Goal: Information Seeking & Learning: Find specific fact

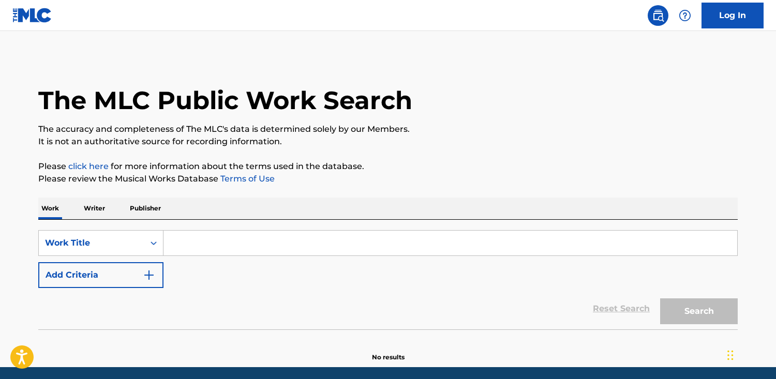
click at [187, 241] on input "Search Form" at bounding box center [450, 243] width 574 height 25
paste input "Geldim [DEMOGRAPHIC_DATA]"
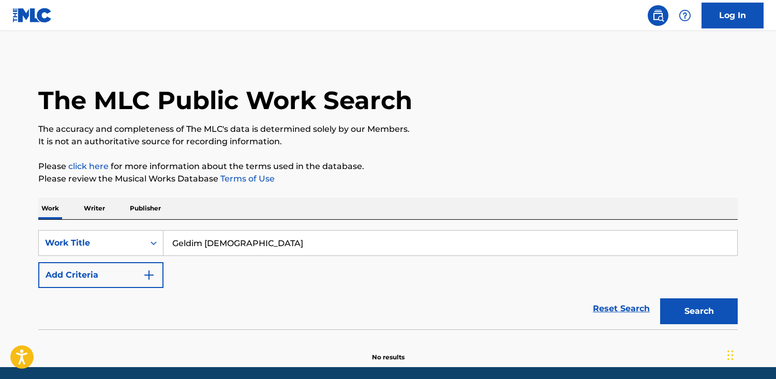
type input "Geldim [DEMOGRAPHIC_DATA]"
click at [660, 299] on button "Search" at bounding box center [699, 312] width 78 height 26
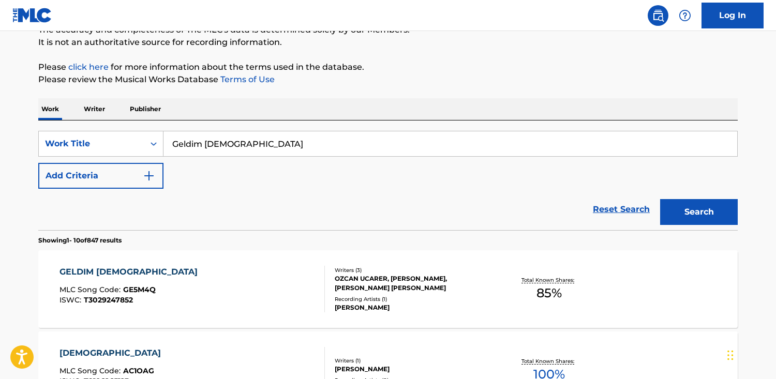
scroll to position [95, 0]
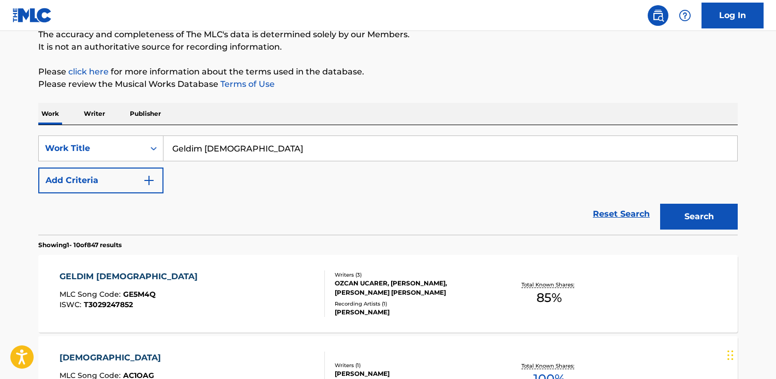
click at [150, 275] on div "GELDIM [DEMOGRAPHIC_DATA]" at bounding box center [130, 277] width 143 height 12
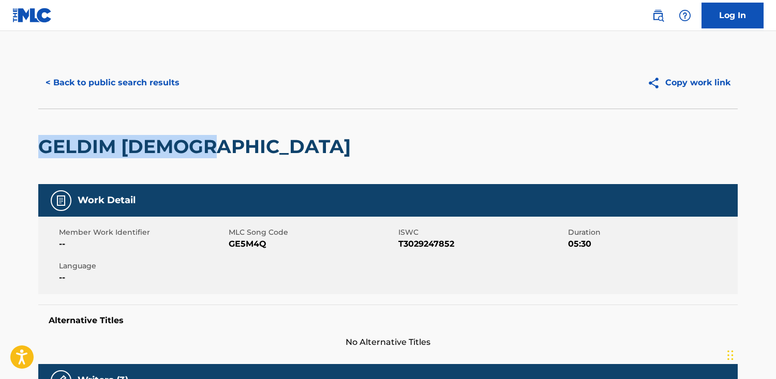
drag, startPoint x: 218, startPoint y: 146, endPoint x: 72, endPoint y: 152, distance: 146.0
click at [0, 142] on html "Accessibility Screen-Reader Guide, Feedback, and Issue Reporting | New window C…" at bounding box center [388, 189] width 776 height 379
copy h2 "GELDIM [DEMOGRAPHIC_DATA]"
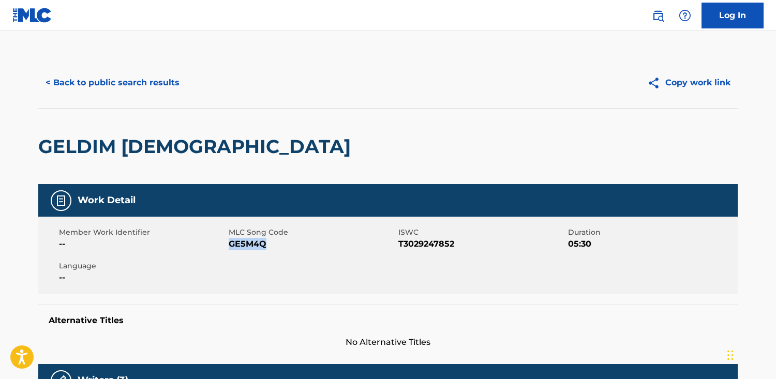
drag, startPoint x: 270, startPoint y: 244, endPoint x: 229, endPoint y: 243, distance: 40.9
click at [229, 243] on span "GE5M4Q" at bounding box center [312, 244] width 167 height 12
copy span "GE5M4Q"
click at [130, 82] on button "< Back to public search results" at bounding box center [112, 83] width 148 height 26
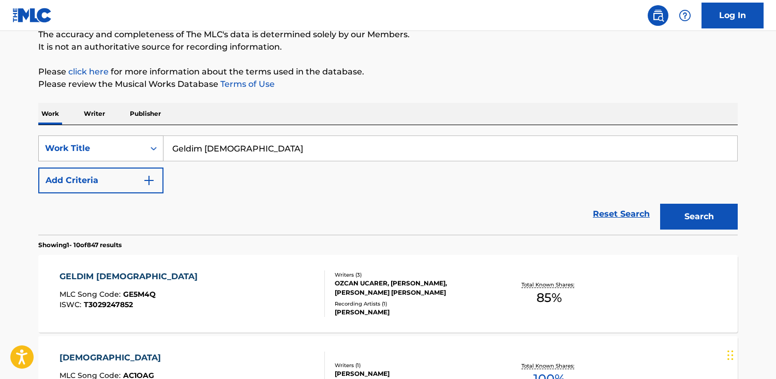
drag, startPoint x: 288, startPoint y: 148, endPoint x: 77, endPoint y: 142, distance: 211.2
click at [77, 142] on div "SearchWithCriteriab48f0f0b-23cd-4e46-8f2b-191aa74c6d74 Work Title Geldim [DEMOG…" at bounding box center [387, 149] width 699 height 26
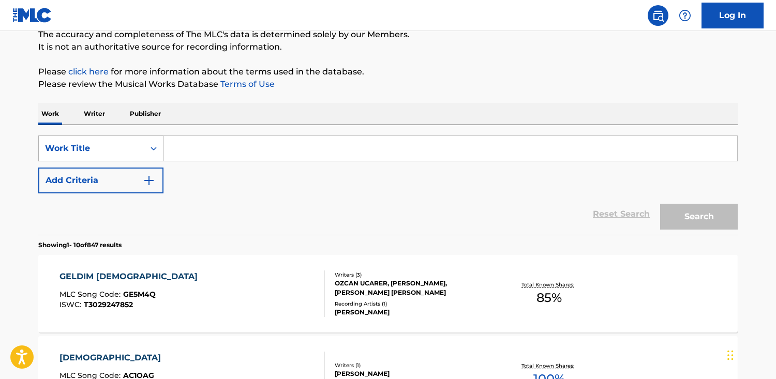
paste input "Elif'e Ninni"
type input "Elif'e Ninni"
click at [660, 204] on button "Search" at bounding box center [699, 217] width 78 height 26
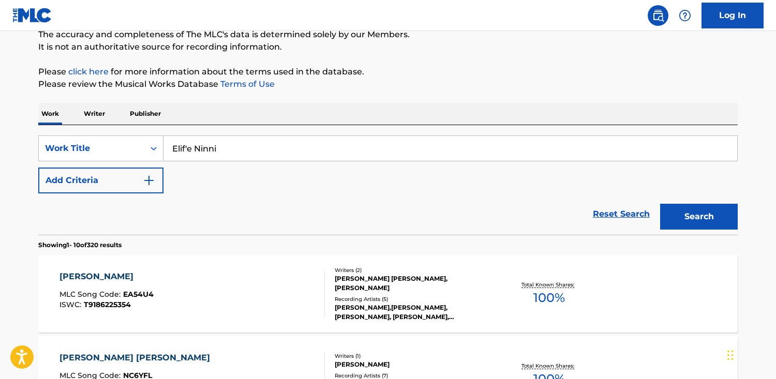
click at [257, 301] on div "[PERSON_NAME] MLC Song Code : EA54U4 ISWC : T9186225354" at bounding box center [192, 294] width 266 height 47
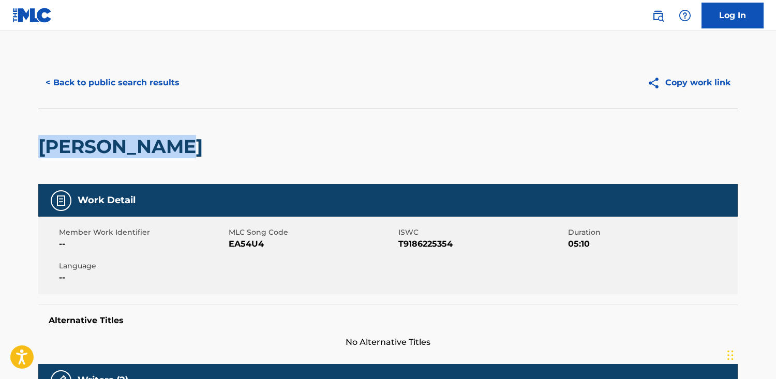
drag, startPoint x: 230, startPoint y: 145, endPoint x: 10, endPoint y: 148, distance: 219.9
copy h2 "[PERSON_NAME]"
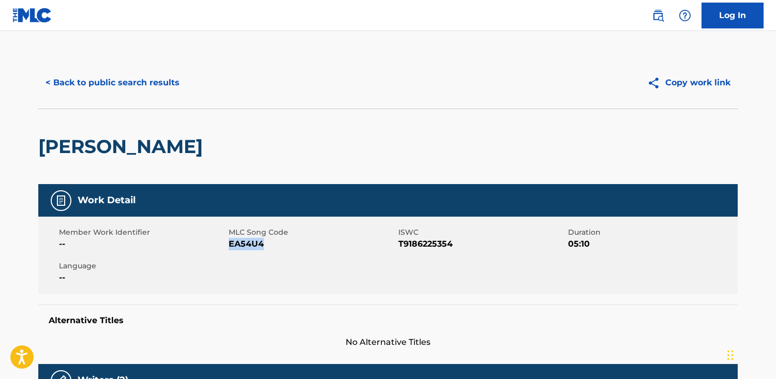
drag, startPoint x: 269, startPoint y: 246, endPoint x: 229, endPoint y: 246, distance: 39.8
click at [229, 246] on span "EA54U4" at bounding box center [312, 244] width 167 height 12
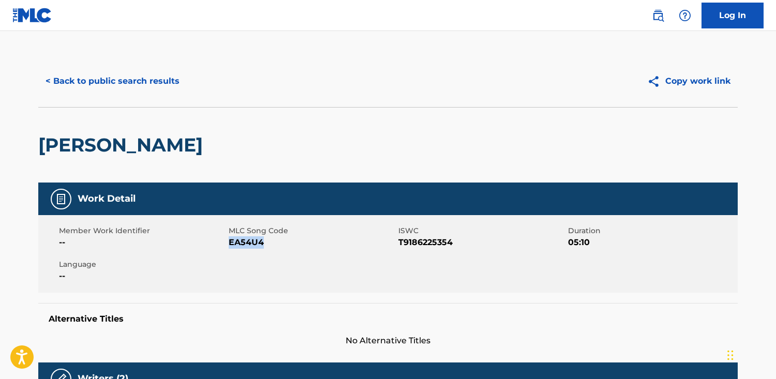
copy span "EA54U4"
click at [65, 85] on button "< Back to public search results" at bounding box center [112, 81] width 148 height 26
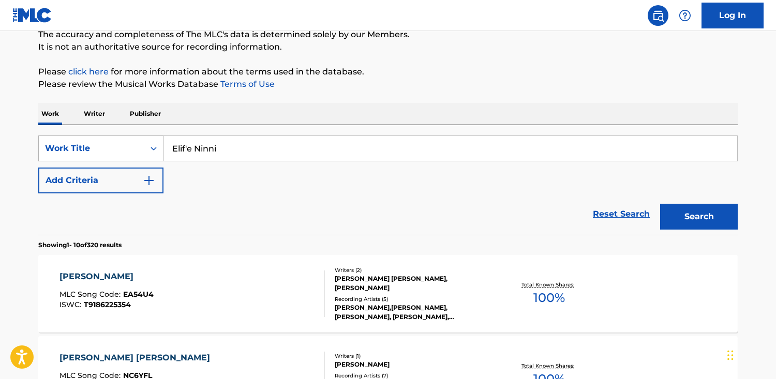
drag, startPoint x: 272, startPoint y: 154, endPoint x: 103, endPoint y: 148, distance: 168.3
click at [103, 148] on div "SearchWithCriteriab48f0f0b-23cd-4e46-8f2b-191aa74c6d74 Work Title Elif'e Ninni" at bounding box center [387, 149] width 699 height 26
paste input "Dokunmak"
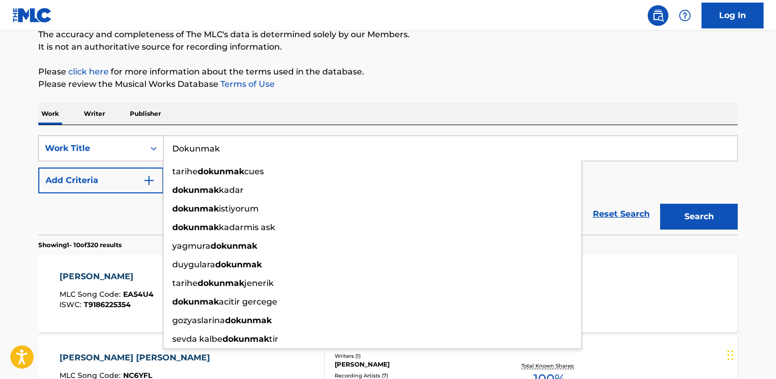
type input "Dokunmak"
click at [660, 204] on button "Search" at bounding box center [699, 217] width 78 height 26
click at [697, 144] on input "Dokunmak" at bounding box center [450, 148] width 574 height 25
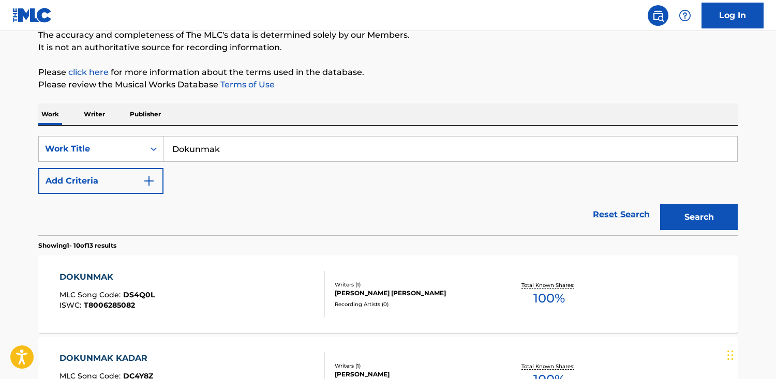
click at [629, 111] on div "Work Writer Publisher" at bounding box center [387, 114] width 699 height 22
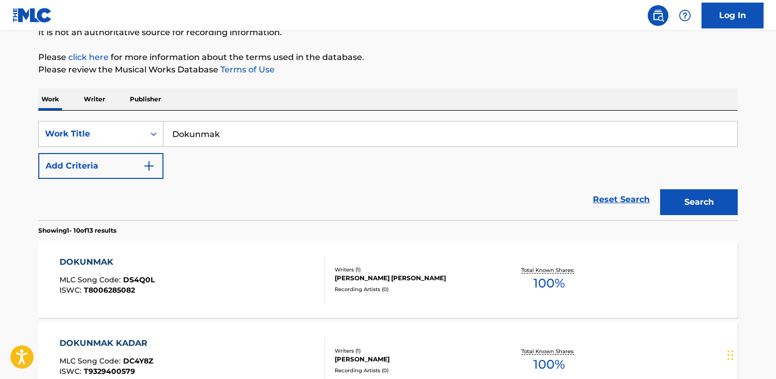
scroll to position [110, 0]
click at [245, 298] on div "DOKUNMAK MLC Song Code : DS4Q0L ISWC : T8006285082" at bounding box center [192, 279] width 266 height 47
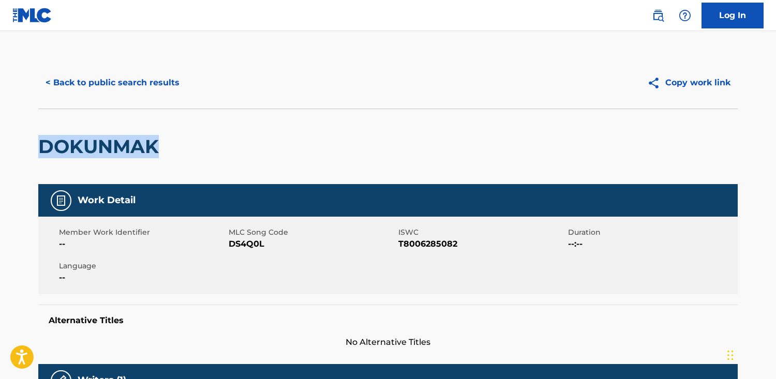
drag, startPoint x: 183, startPoint y: 151, endPoint x: 66, endPoint y: 145, distance: 117.0
click at [7, 150] on main "< Back to public search results Copy work link DOKUNMAK Work Detail Member Work…" at bounding box center [388, 363] width 776 height 664
copy h2 "DOKUNMAK"
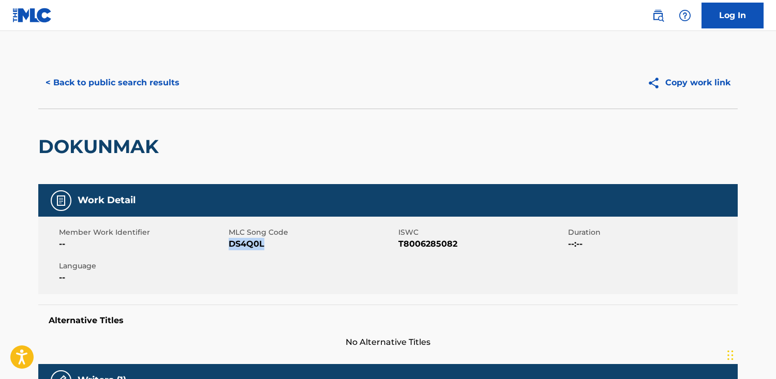
drag, startPoint x: 270, startPoint y: 247, endPoint x: 233, endPoint y: 242, distance: 37.7
click at [231, 245] on span "DS4Q0L" at bounding box center [312, 244] width 167 height 12
copy span "DS4Q0L"
click at [110, 77] on button "< Back to public search results" at bounding box center [112, 83] width 148 height 26
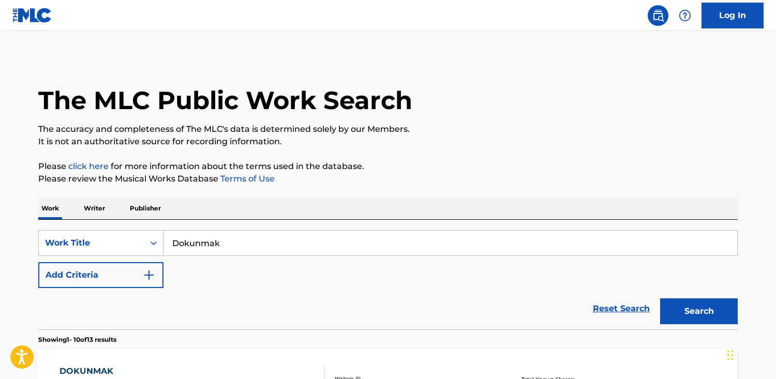
scroll to position [109, 0]
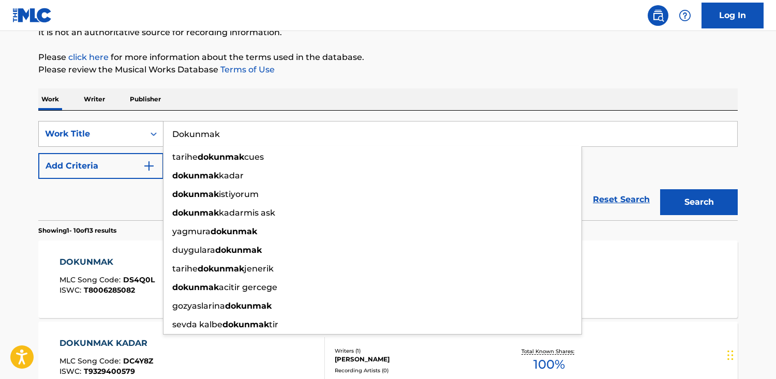
drag, startPoint x: 287, startPoint y: 138, endPoint x: 83, endPoint y: 125, distance: 204.3
click at [83, 125] on div "SearchWithCriteriab48f0f0b-23cd-4e46-8f2b-191aa74c6d74 Work Title Dokunmak tari…" at bounding box center [387, 134] width 699 height 26
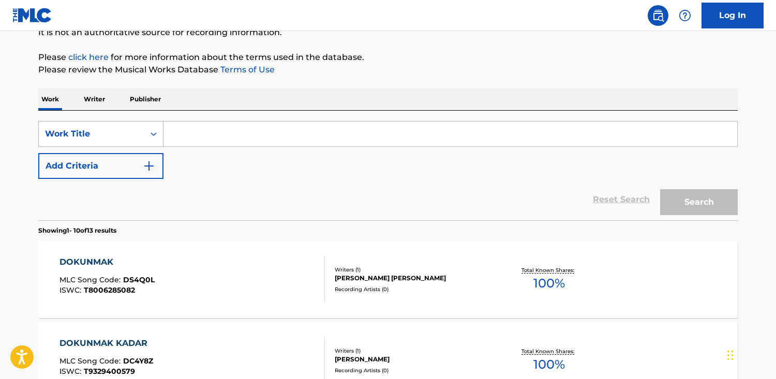
paste input "İndim Yarin Bahçesine"
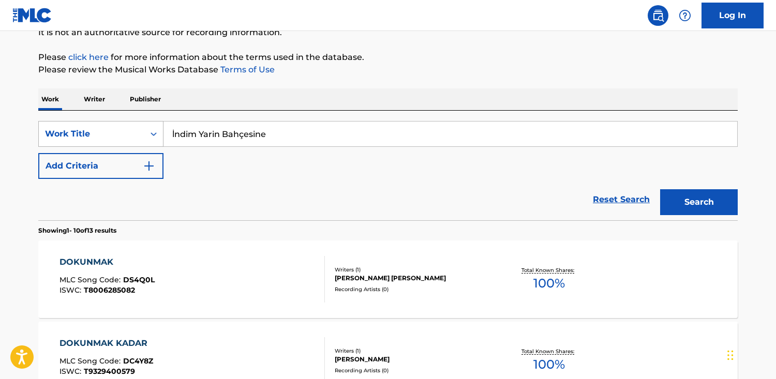
click at [660, 189] on button "Search" at bounding box center [699, 202] width 78 height 26
drag, startPoint x: 174, startPoint y: 135, endPoint x: 189, endPoint y: 226, distance: 91.7
click at [174, 136] on input "İndim Yarin Bahçesine" at bounding box center [450, 134] width 574 height 25
drag, startPoint x: 245, startPoint y: 135, endPoint x: 257, endPoint y: 176, distance: 43.1
click at [245, 135] on input "İndim Yarin Bahçesine" at bounding box center [450, 134] width 574 height 25
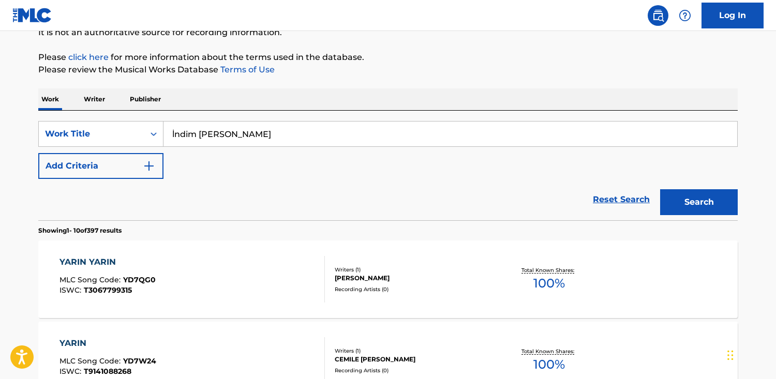
click at [173, 127] on input "İndim [PERSON_NAME]" at bounding box center [450, 134] width 574 height 25
click at [174, 130] on input "İndim [PERSON_NAME]" at bounding box center [450, 134] width 574 height 25
type input "indim [PERSON_NAME]"
click at [660, 189] on button "Search" at bounding box center [699, 202] width 78 height 26
drag, startPoint x: 110, startPoint y: 190, endPoint x: 106, endPoint y: 178, distance: 12.8
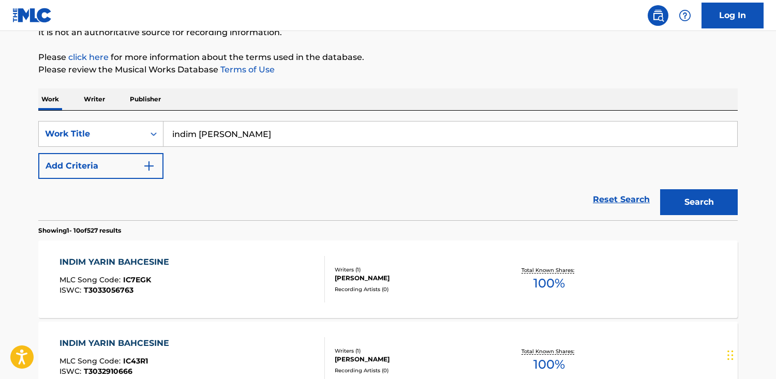
click at [110, 187] on div "Reset Search Search" at bounding box center [387, 199] width 699 height 41
click at [103, 173] on button "Add Criteria" at bounding box center [100, 166] width 125 height 26
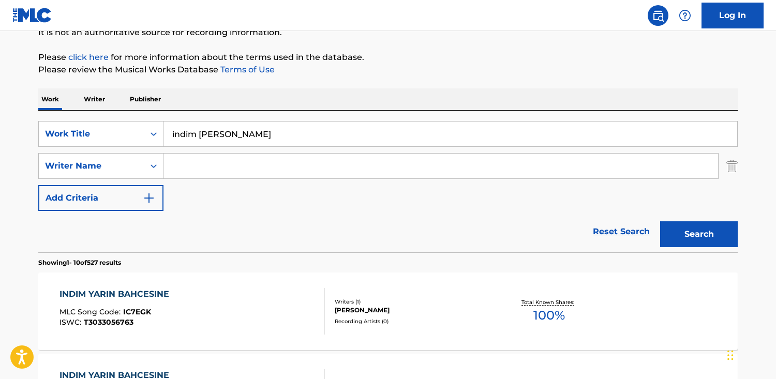
click at [86, 148] on div "SearchWithCriteriab48f0f0b-23cd-4e46-8f2b-191aa74c6d74 Work Title indim yarin b…" at bounding box center [387, 166] width 699 height 90
click at [82, 162] on div "Writer Name" at bounding box center [91, 166] width 93 height 12
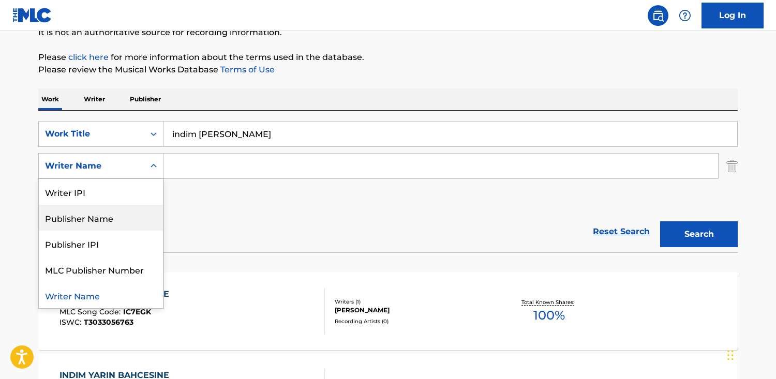
drag, startPoint x: 82, startPoint y: 223, endPoint x: 101, endPoint y: 215, distance: 20.7
click at [82, 223] on div "Publisher Name" at bounding box center [101, 218] width 124 height 26
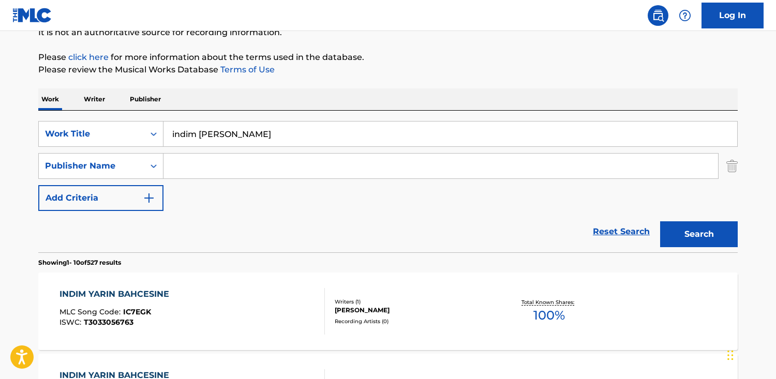
click at [159, 182] on div "SearchWithCriteriab48f0f0b-23cd-4e46-8f2b-191aa74c6d74 Work Title indim yarin b…" at bounding box center [387, 166] width 699 height 90
click at [188, 165] on input "Search Form" at bounding box center [440, 166] width 555 height 25
type input "mesam"
click at [660, 221] on button "Search" at bounding box center [699, 234] width 78 height 26
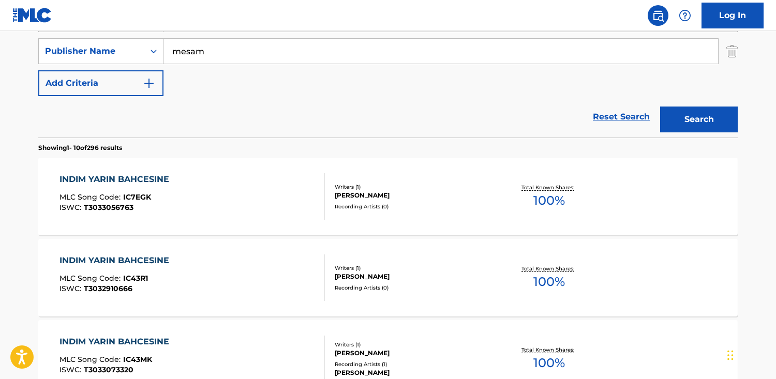
scroll to position [0, 0]
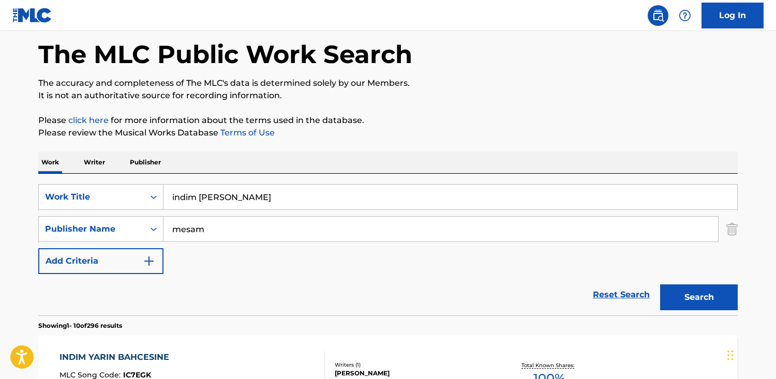
click at [168, 379] on div "ISWC : T3033056763" at bounding box center [116, 386] width 115 height 8
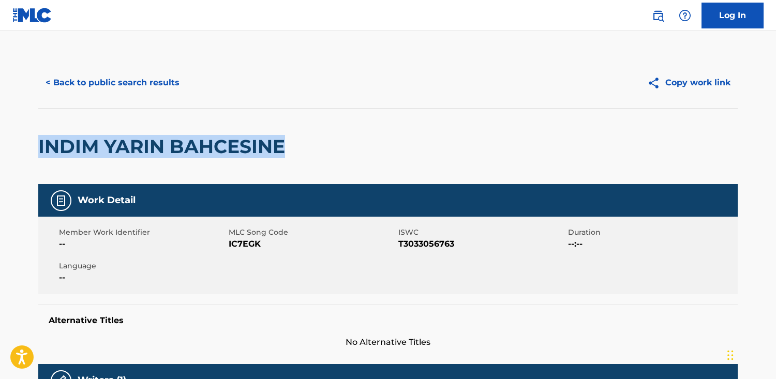
drag, startPoint x: 300, startPoint y: 150, endPoint x: 22, endPoint y: 146, distance: 278.4
click at [11, 148] on main "< Back to public search results Copy work link INDIM YARIN BAHCESINE Work Detai…" at bounding box center [388, 363] width 776 height 664
copy h2 "INDIM YARIN BAHCESINE"
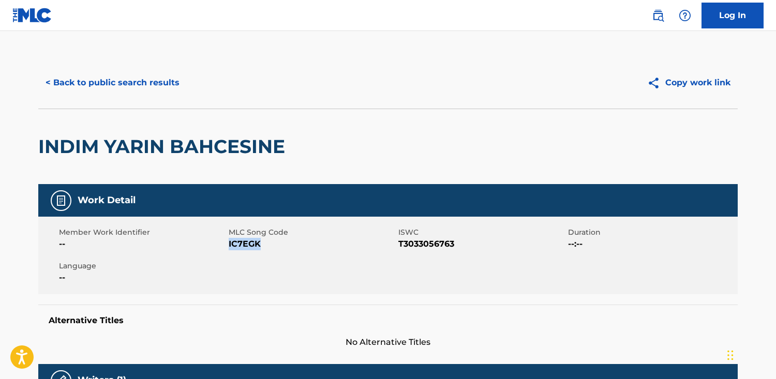
drag, startPoint x: 292, startPoint y: 243, endPoint x: 236, endPoint y: 244, distance: 55.4
click at [229, 245] on span "IC7EGK" at bounding box center [312, 244] width 167 height 12
copy span "IC7EGK"
click at [120, 76] on button "< Back to public search results" at bounding box center [112, 83] width 148 height 26
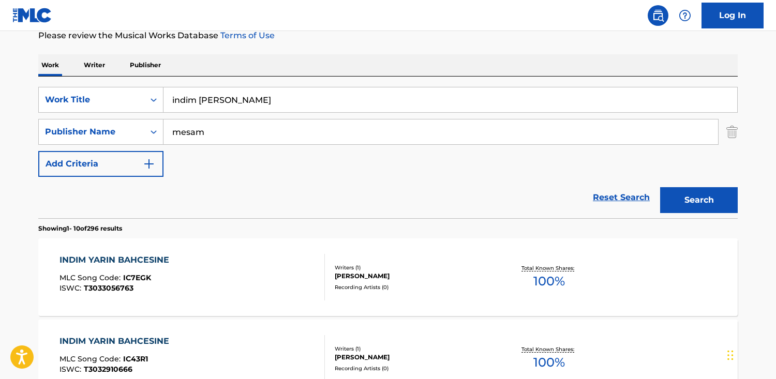
scroll to position [122, 0]
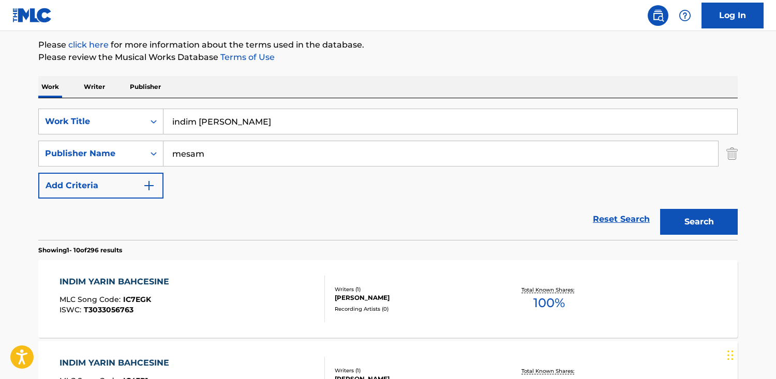
click at [721, 149] on div "SearchWithCriteria9d161516-59b7-4a0e-8f6b-ecc8759675c7 Publisher Name mesam" at bounding box center [387, 154] width 699 height 26
click at [735, 151] on img "Search Form" at bounding box center [731, 154] width 11 height 26
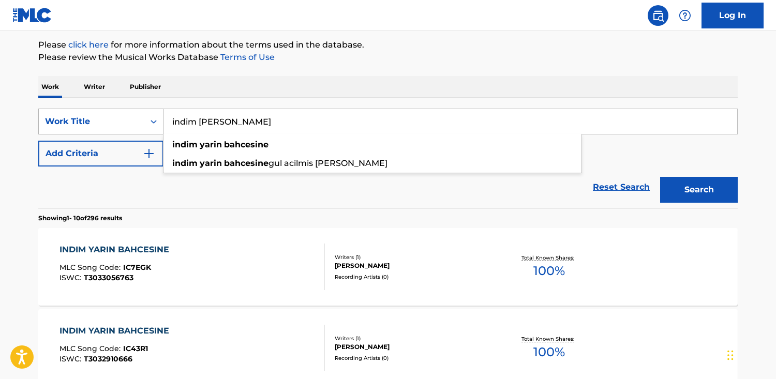
drag, startPoint x: 267, startPoint y: 122, endPoint x: 87, endPoint y: 109, distance: 180.0
click at [87, 109] on div "SearchWithCriteriab48f0f0b-23cd-4e46-8f2b-191aa74c6d74 Work Title indim yarin b…" at bounding box center [387, 122] width 699 height 26
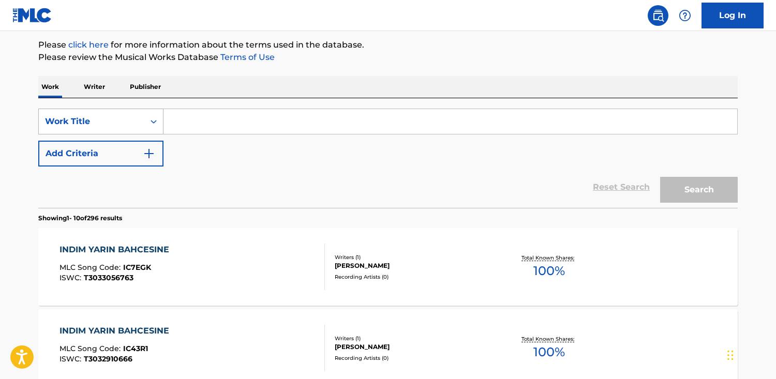
paste input "Hagia Sofia"
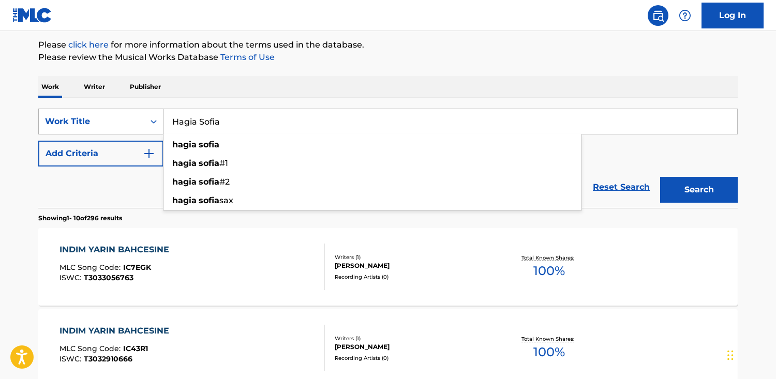
type input "Hagia Sofia"
click at [660, 177] on button "Search" at bounding box center [699, 190] width 78 height 26
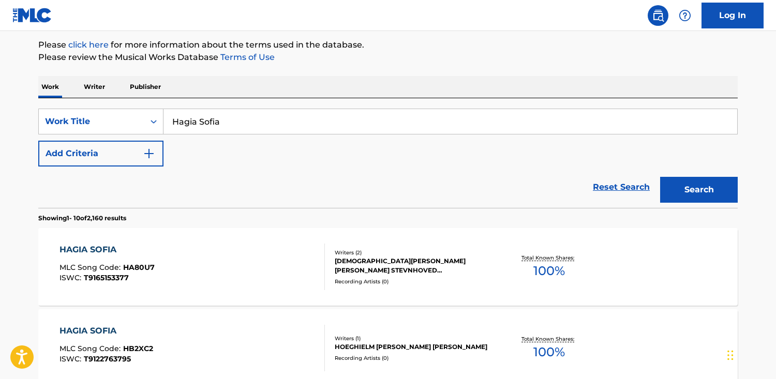
click at [79, 153] on button "Add Criteria" at bounding box center [100, 154] width 125 height 26
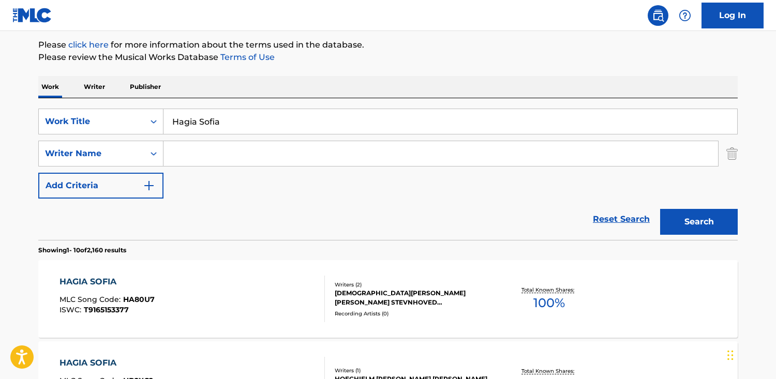
click at [247, 148] on input "Search Form" at bounding box center [440, 153] width 555 height 25
paste input "[PERSON_NAME]"
type input "[PERSON_NAME]"
click at [660, 209] on button "Search" at bounding box center [699, 222] width 78 height 26
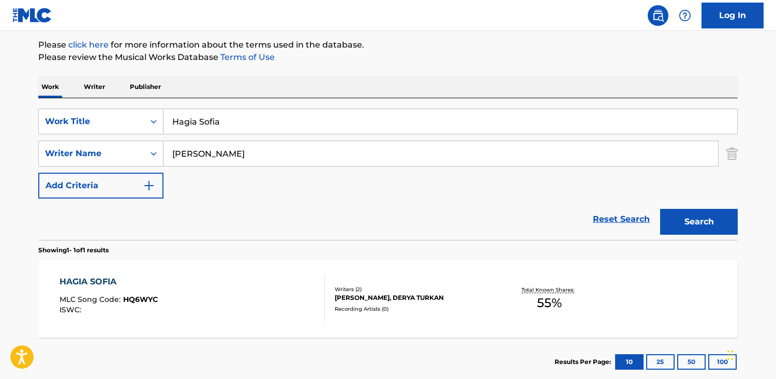
click at [260, 303] on div "HAGIA SOFIA MLC Song Code : HQ6WYC ISWC :" at bounding box center [192, 299] width 266 height 47
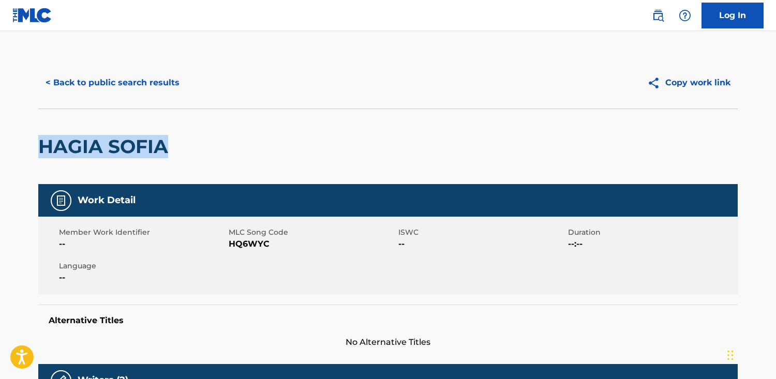
drag, startPoint x: 185, startPoint y: 151, endPoint x: 63, endPoint y: 148, distance: 122.1
click at [26, 144] on div "< Back to public search results Copy work link [PERSON_NAME] Work Detail Member…" at bounding box center [388, 372] width 724 height 630
copy h2 "HAGIA SOFIA"
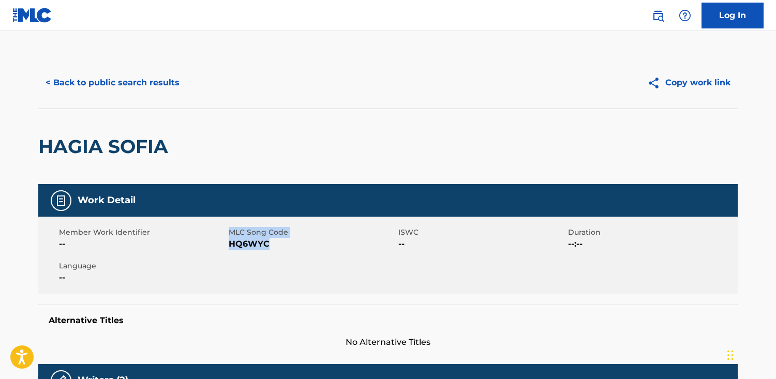
drag, startPoint x: 267, startPoint y: 245, endPoint x: 228, endPoint y: 243, distance: 38.8
click at [229, 243] on span "HQ6WYC" at bounding box center [312, 244] width 167 height 12
click at [237, 243] on span "HQ6WYC" at bounding box center [312, 244] width 167 height 12
drag, startPoint x: 271, startPoint y: 245, endPoint x: 231, endPoint y: 245, distance: 39.8
click at [231, 245] on span "HQ6WYC" at bounding box center [312, 244] width 167 height 12
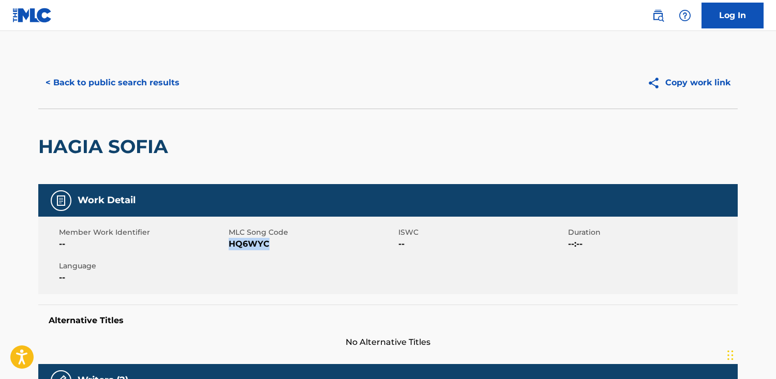
copy span "HQ6WYC"
click at [119, 87] on button "< Back to public search results" at bounding box center [112, 83] width 148 height 26
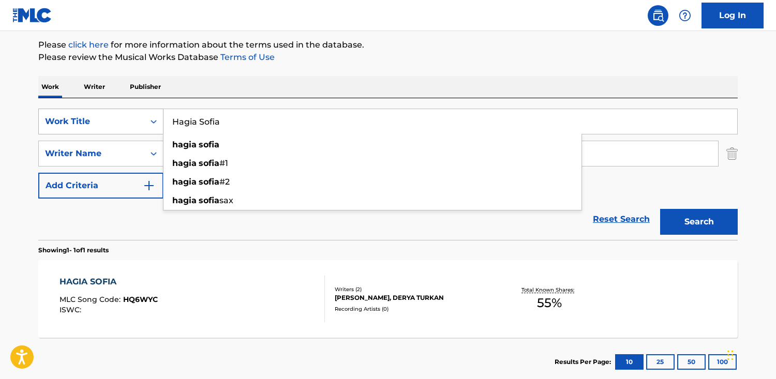
drag, startPoint x: 266, startPoint y: 119, endPoint x: 118, endPoint y: 119, distance: 147.4
click at [118, 119] on div "SearchWithCriteriab48f0f0b-23cd-4e46-8f2b-191aa74c6d74 Work Title Hagia [PERSON…" at bounding box center [387, 122] width 699 height 26
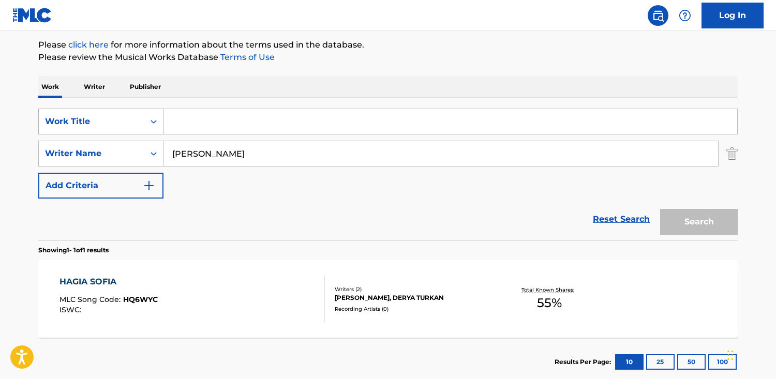
paste input "Sultan-ı Yegâh Saz Semai"
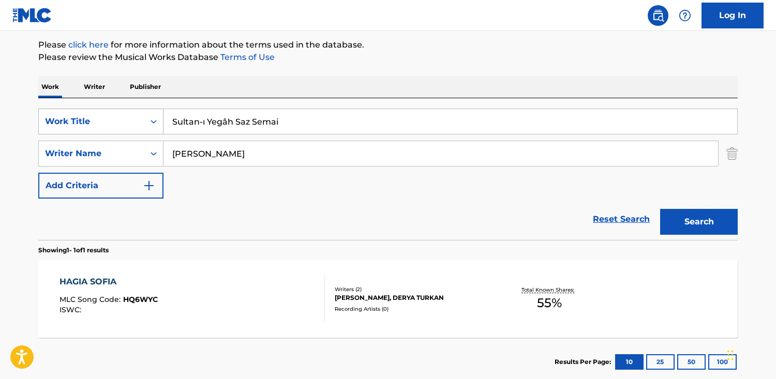
type input "Sultan-ı Yegâh Saz Semai"
click at [660, 209] on button "Search" at bounding box center [699, 222] width 78 height 26
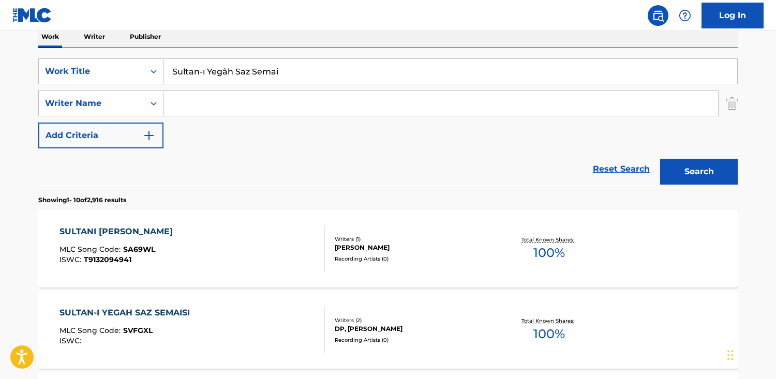
scroll to position [170, 0]
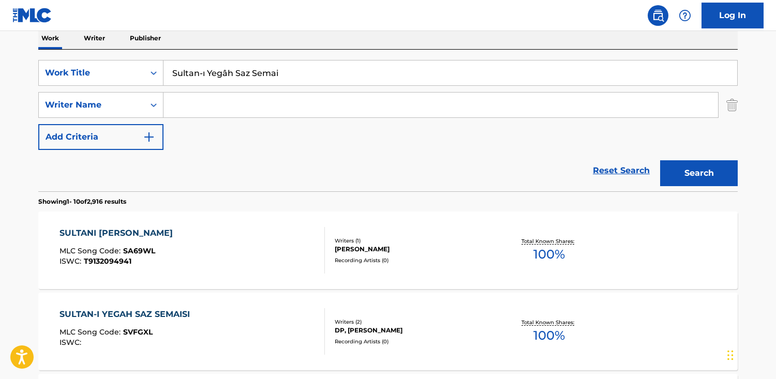
click at [172, 335] on div "MLC Song Code : SVFGXL" at bounding box center [127, 334] width 136 height 10
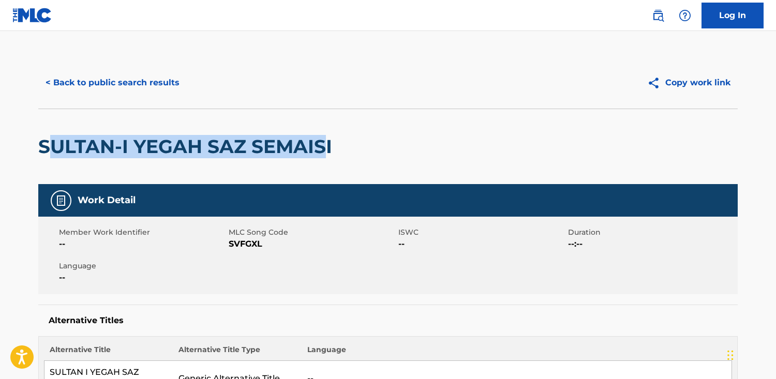
drag, startPoint x: 322, startPoint y: 154, endPoint x: 306, endPoint y: 155, distance: 16.0
click at [48, 150] on h2 "SULTAN-I YEGAH SAZ SEMAISI" at bounding box center [187, 146] width 299 height 23
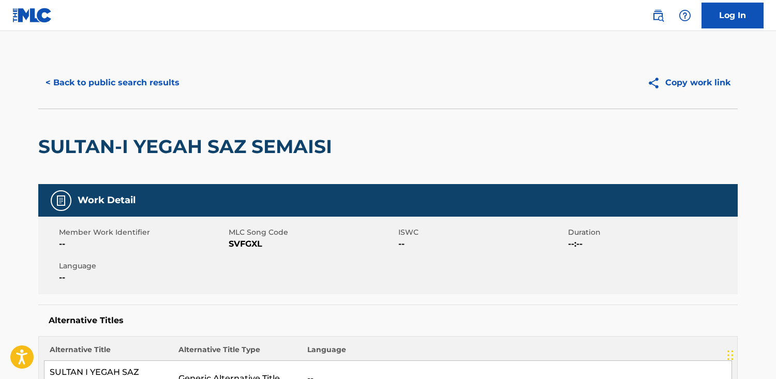
click at [397, 149] on div "SULTAN-I YEGAH SAZ SEMAISI" at bounding box center [387, 147] width 699 height 76
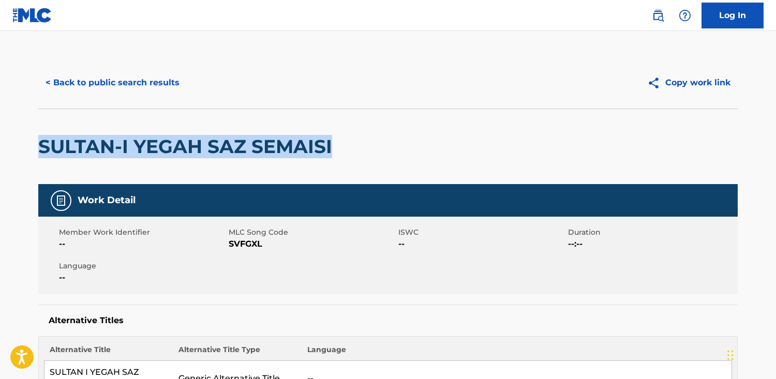
drag, startPoint x: 338, startPoint y: 142, endPoint x: 54, endPoint y: 146, distance: 283.5
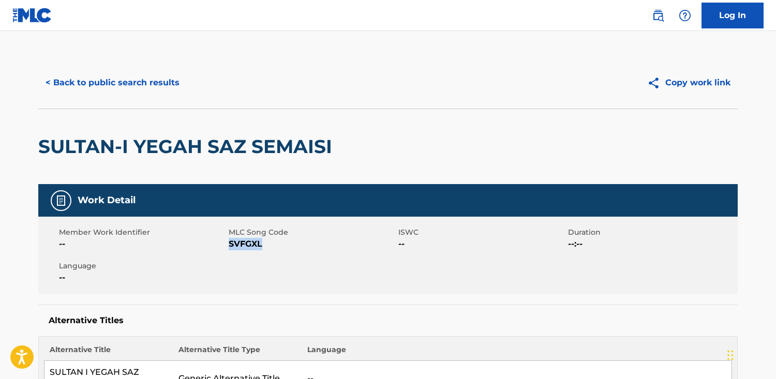
drag, startPoint x: 263, startPoint y: 247, endPoint x: 232, endPoint y: 245, distance: 30.6
click at [231, 246] on span "SVFGXL" at bounding box center [312, 244] width 167 height 12
click at [274, 244] on span "SVFGXL" at bounding box center [312, 244] width 167 height 12
drag, startPoint x: 271, startPoint y: 244, endPoint x: 229, endPoint y: 245, distance: 41.4
click at [229, 245] on span "SVFGXL" at bounding box center [312, 244] width 167 height 12
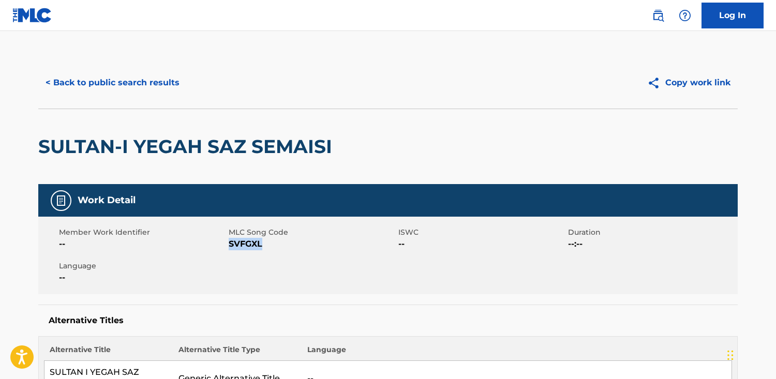
click at [102, 86] on button "< Back to public search results" at bounding box center [112, 83] width 148 height 26
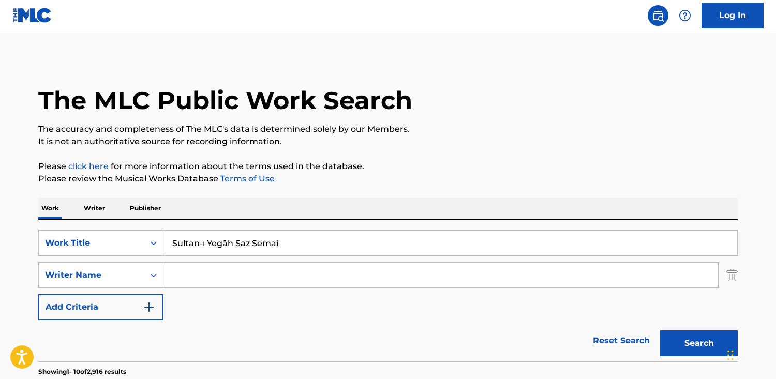
scroll to position [170, 0]
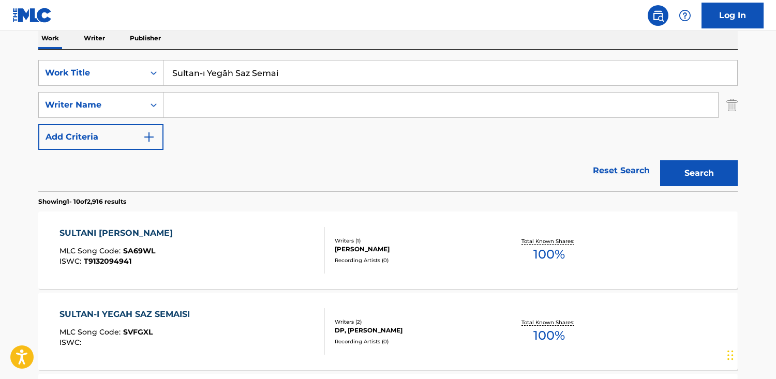
drag, startPoint x: 285, startPoint y: 67, endPoint x: 344, endPoint y: 72, distance: 59.2
click at [344, 72] on input "Sultan-ı Yegâh Saz Semai" at bounding box center [450, 73] width 574 height 25
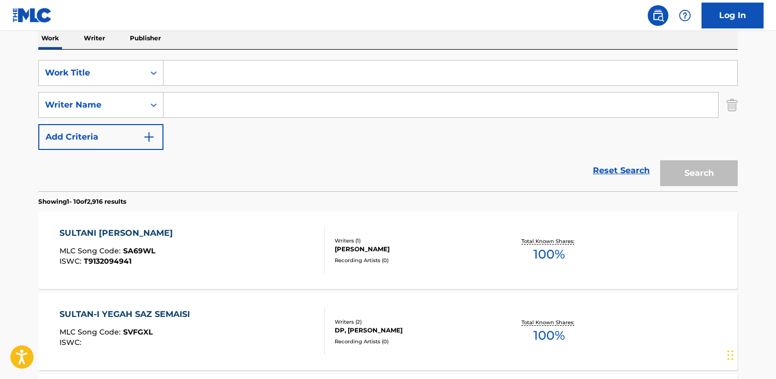
paste input "Nühüft Saz Semaî"
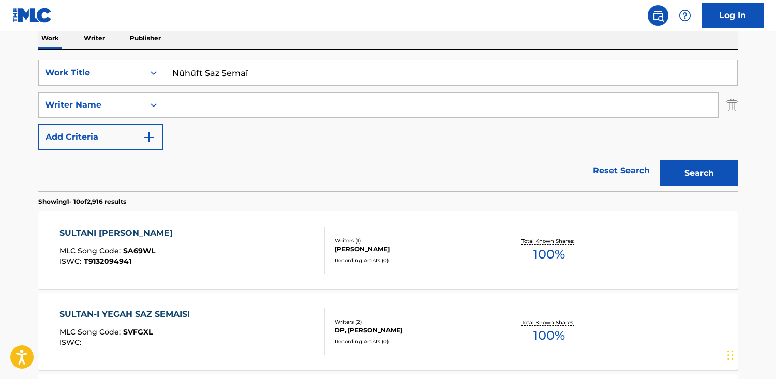
click at [660, 160] on button "Search" at bounding box center [699, 173] width 78 height 26
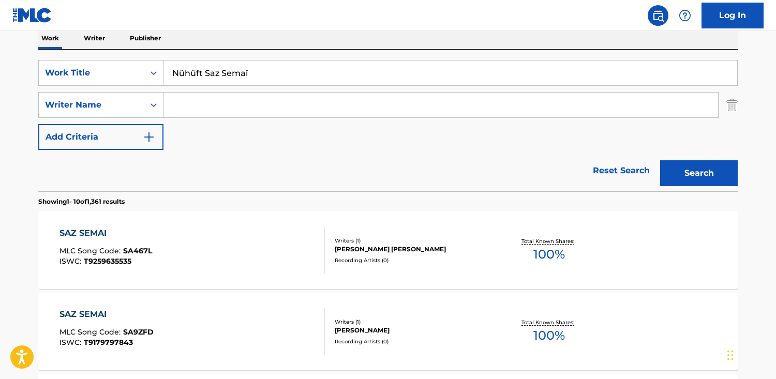
click at [181, 72] on input "Nühüft Saz Semaî" at bounding box center [450, 73] width 574 height 25
click at [181, 76] on input "Nühüft Saz Semaî" at bounding box center [450, 73] width 574 height 25
click at [184, 74] on input "Nühüft Saz Semaî" at bounding box center [450, 73] width 574 height 25
type input "Nuhuft Saz Semai"
click at [660, 160] on button "Search" at bounding box center [699, 173] width 78 height 26
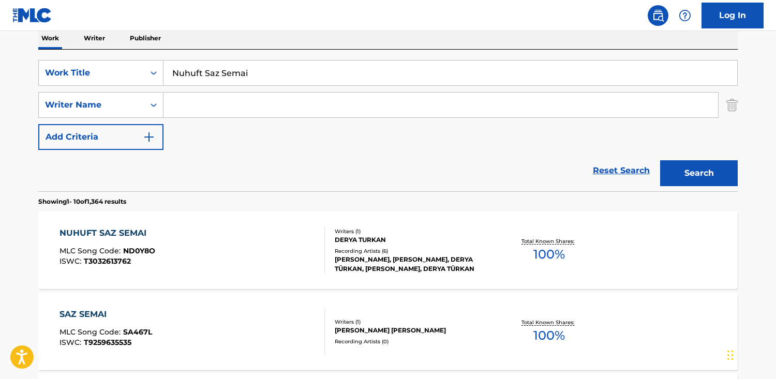
click at [539, 257] on span "100 %" at bounding box center [549, 254] width 32 height 19
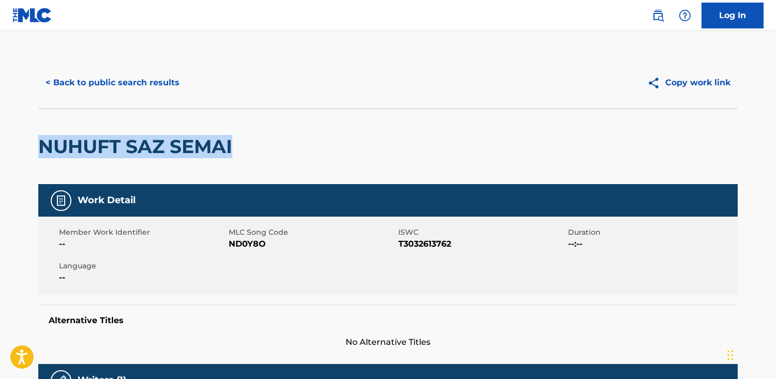
drag, startPoint x: 144, startPoint y: 147, endPoint x: 7, endPoint y: 142, distance: 137.2
click at [0, 147] on html "Accessibility Screen-Reader Guide, Feedback, and Issue Reporting | New window C…" at bounding box center [388, 189] width 776 height 379
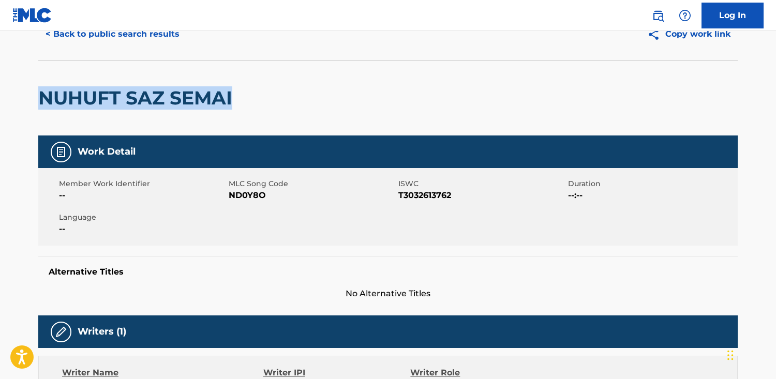
scroll to position [62, 0]
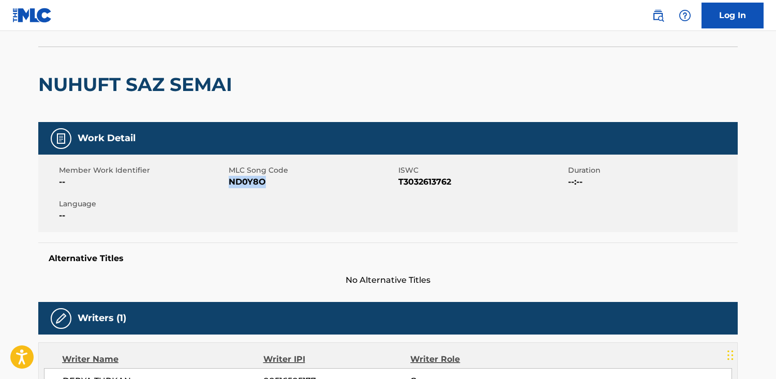
drag, startPoint x: 285, startPoint y: 183, endPoint x: 230, endPoint y: 182, distance: 54.3
click at [230, 182] on span "ND0Y8O" at bounding box center [312, 182] width 167 height 12
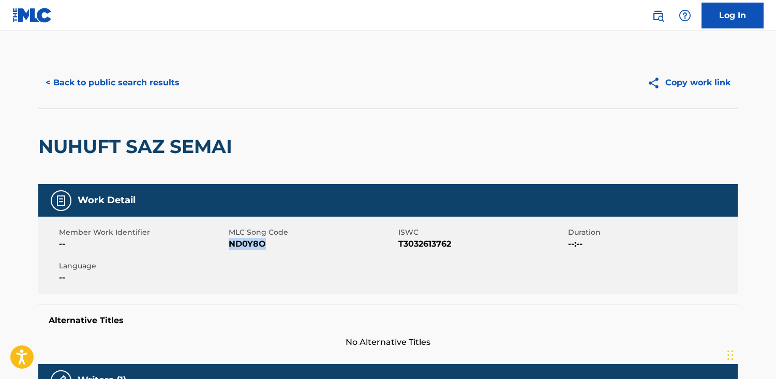
click at [157, 83] on button "< Back to public search results" at bounding box center [112, 83] width 148 height 26
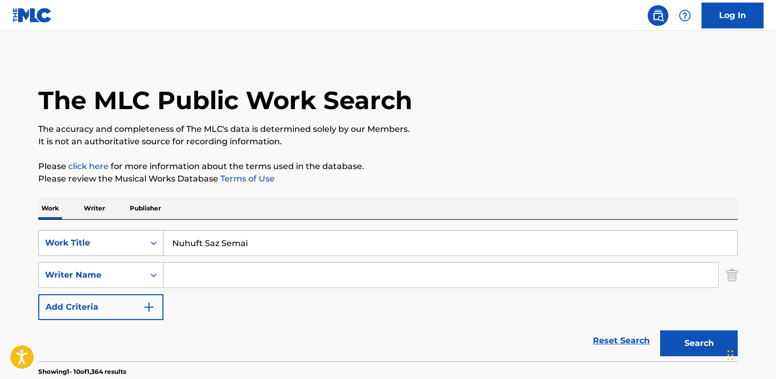
scroll to position [170, 0]
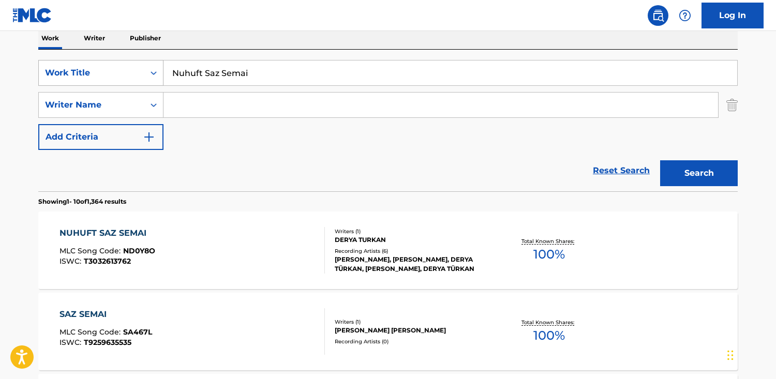
drag, startPoint x: 235, startPoint y: 77, endPoint x: 100, endPoint y: 76, distance: 135.0
click at [100, 76] on div "SearchWithCriteriab48f0f0b-23cd-4e46-8f2b-191aa74c6d74 Work Title Nuhuft Saz Se…" at bounding box center [387, 73] width 699 height 26
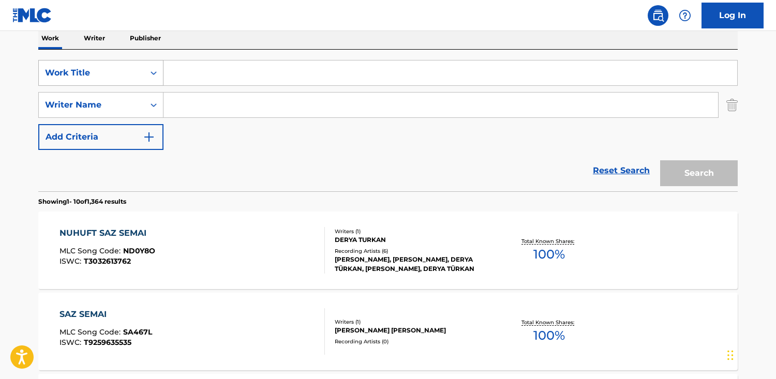
paste input "Pembe Kız"
type input "Pembe Kız"
click at [660, 160] on button "Search" at bounding box center [699, 173] width 78 height 26
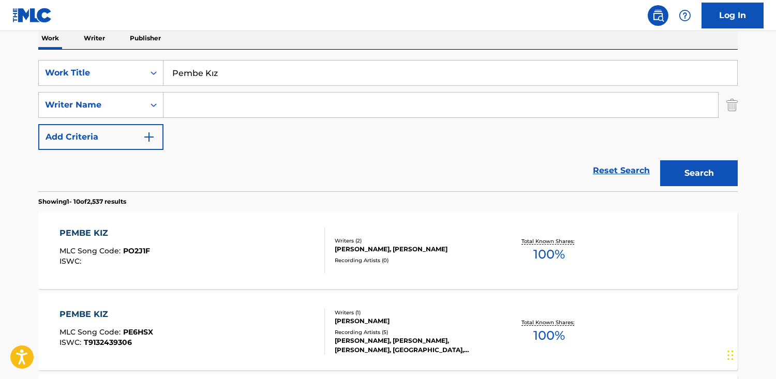
click at [431, 269] on div "PEMBE KIZ MLC Song Code : PO2J1F ISWC : Writers ( 2 ) [PERSON_NAME], [PERSON_NA…" at bounding box center [387, 251] width 699 height 78
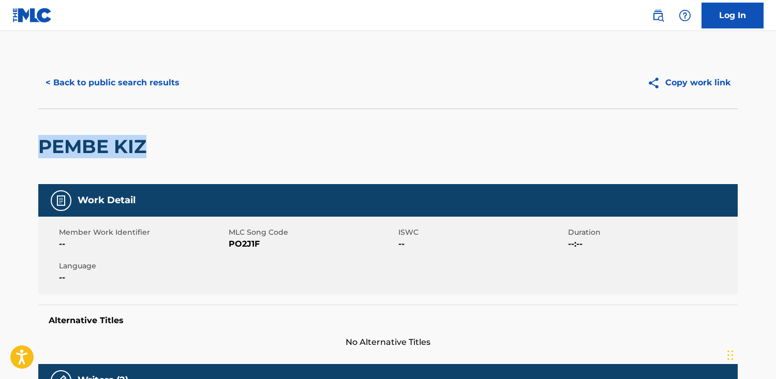
drag, startPoint x: 173, startPoint y: 153, endPoint x: 46, endPoint y: 151, distance: 127.3
click at [40, 152] on div "PEMBE KIZ" at bounding box center [387, 147] width 699 height 76
drag, startPoint x: 263, startPoint y: 244, endPoint x: 230, endPoint y: 246, distance: 33.7
click at [230, 246] on span "PO2J1F" at bounding box center [312, 244] width 167 height 12
click at [155, 80] on button "< Back to public search results" at bounding box center [112, 83] width 148 height 26
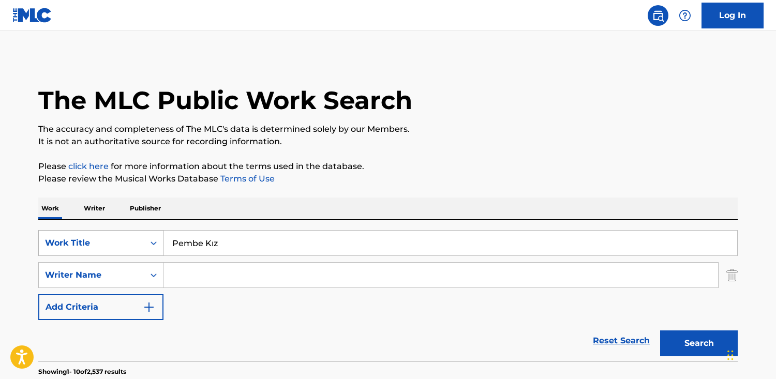
scroll to position [170, 0]
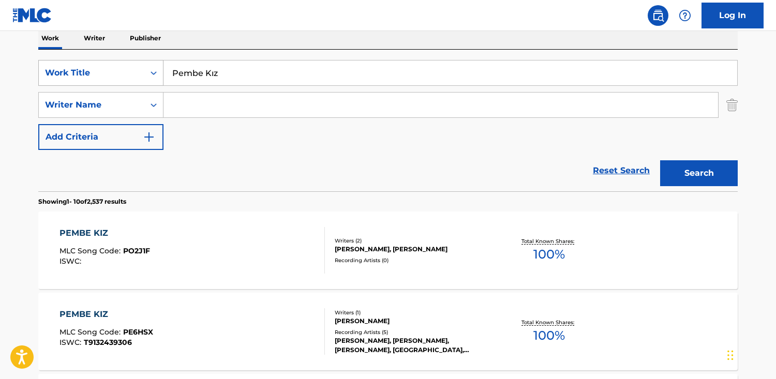
drag, startPoint x: 188, startPoint y: 68, endPoint x: 78, endPoint y: 64, distance: 110.3
click at [78, 64] on div "SearchWithCriteriab48f0f0b-23cd-4e46-8f2b-191aa74c6d74 Work Title Pembe Kız" at bounding box center [387, 73] width 699 height 26
paste input "Bir Sevda"
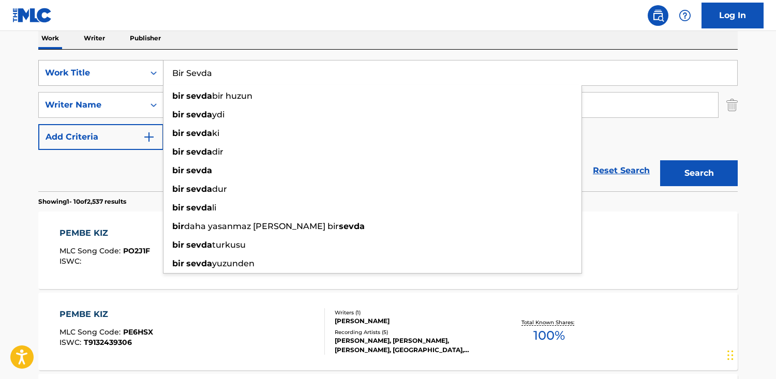
type input "Bir Sevda"
click at [660, 160] on button "Search" at bounding box center [699, 173] width 78 height 26
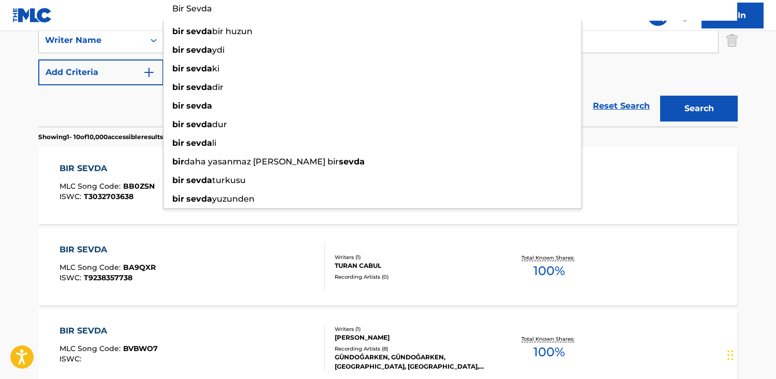
scroll to position [236, 0]
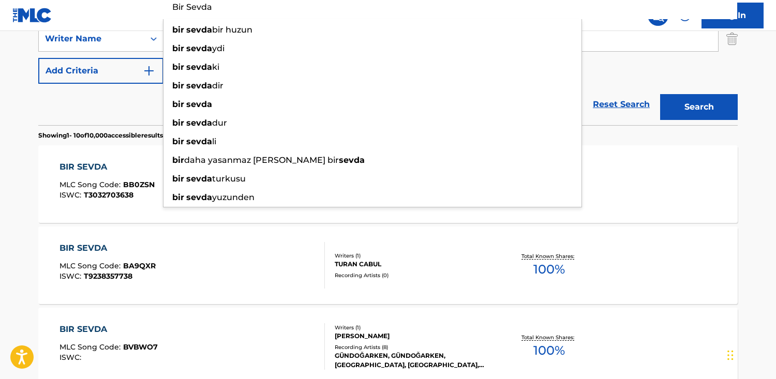
click at [635, 295] on div "BIR SEVDA MLC Song Code : BA9QXR ISWC : T9238357738 Writers ( 1 ) TURAN CABUL R…" at bounding box center [387, 266] width 699 height 78
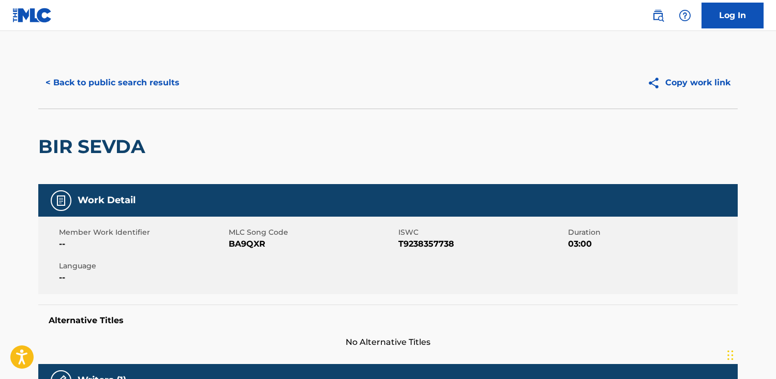
click at [84, 101] on div "< Back to public search results Copy work link" at bounding box center [387, 83] width 699 height 52
click at [78, 88] on button "< Back to public search results" at bounding box center [112, 83] width 148 height 26
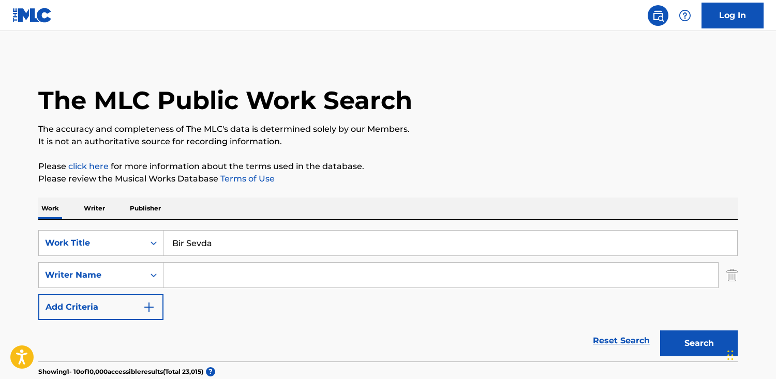
click at [217, 276] on input "Search Form" at bounding box center [440, 275] width 555 height 25
paste input "[PERSON_NAME]"
click at [212, 277] on input "[PERSON_NAME]" at bounding box center [440, 275] width 555 height 25
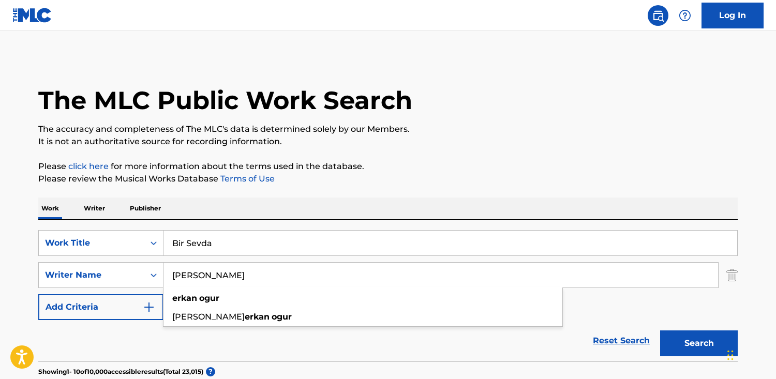
type input "[PERSON_NAME]"
click at [660, 331] on button "Search" at bounding box center [699, 344] width 78 height 26
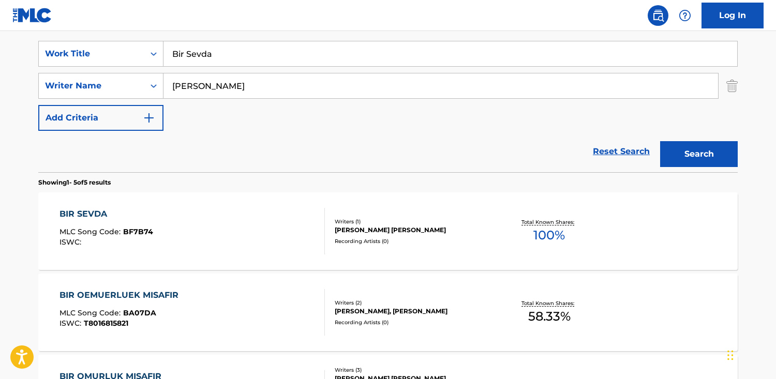
scroll to position [191, 0]
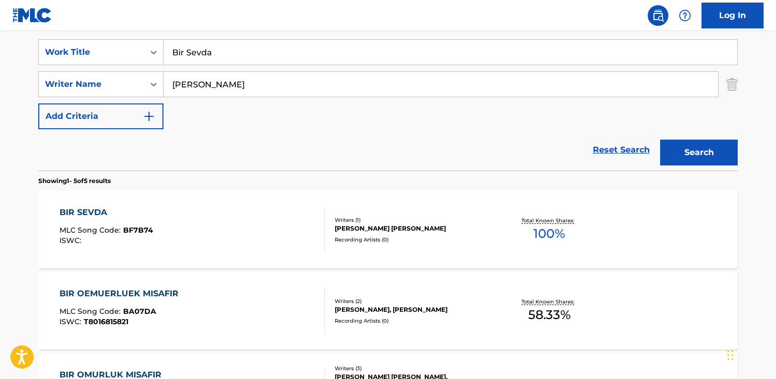
click at [201, 229] on div "BIR SEVDA MLC Song Code : BF7B74 ISWC :" at bounding box center [192, 229] width 266 height 47
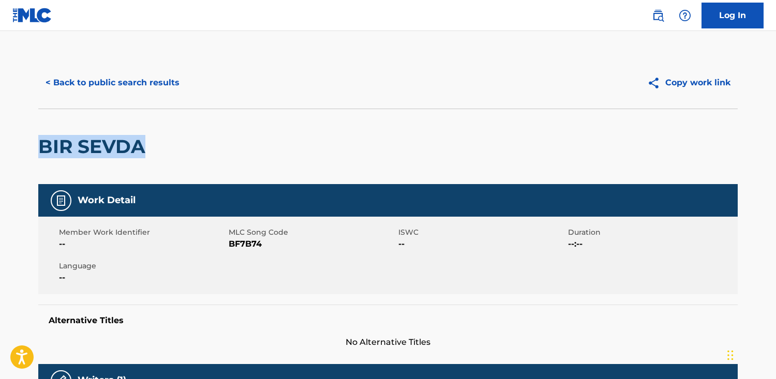
drag, startPoint x: 160, startPoint y: 158, endPoint x: 41, endPoint y: 132, distance: 121.9
click at [0, 141] on html "Accessibility Screen-Reader Guide, Feedback, and Issue Reporting | New window C…" at bounding box center [388, 189] width 776 height 379
drag, startPoint x: 270, startPoint y: 246, endPoint x: 229, endPoint y: 243, distance: 40.5
click at [229, 243] on span "BF7B74" at bounding box center [312, 244] width 167 height 12
click at [88, 81] on button "< Back to public search results" at bounding box center [112, 83] width 148 height 26
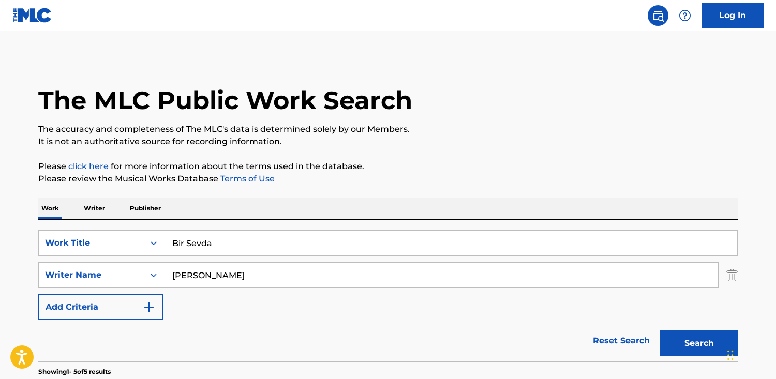
scroll to position [191, 0]
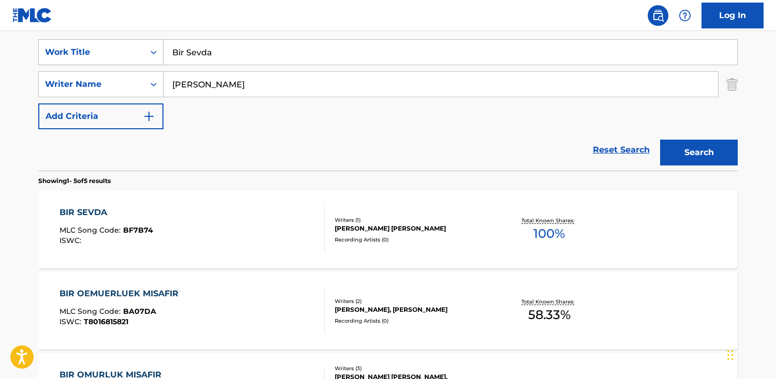
drag, startPoint x: 222, startPoint y: 56, endPoint x: 107, endPoint y: 41, distance: 116.9
click at [107, 41] on div "SearchWithCriteriab48f0f0b-23cd-4e46-8f2b-191aa74c6d74 Work Title Bir Sevda" at bounding box center [387, 52] width 699 height 26
paste input "[PERSON_NAME]"
type input "[PERSON_NAME]"
click at [660, 140] on button "Search" at bounding box center [699, 153] width 78 height 26
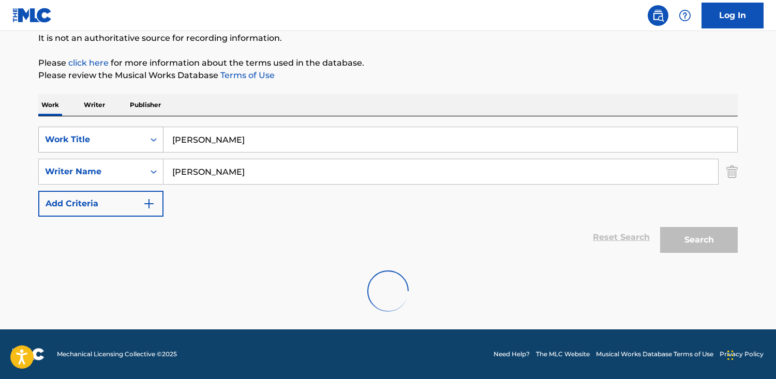
scroll to position [70, 0]
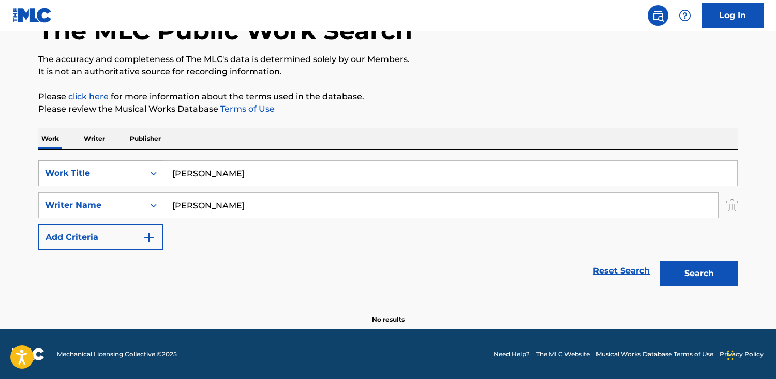
click at [660, 261] on button "Search" at bounding box center [699, 274] width 78 height 26
drag, startPoint x: 249, startPoint y: 208, endPoint x: 29, endPoint y: 191, distance: 220.5
click at [29, 191] on div "The MLC Public Work Search The accuracy and completeness of The MLC's data is d…" at bounding box center [388, 155] width 724 height 337
click at [660, 261] on button "Search" at bounding box center [699, 274] width 78 height 26
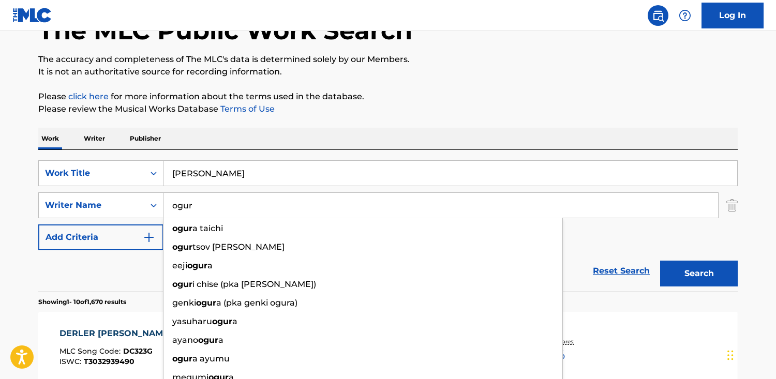
type input "ogur"
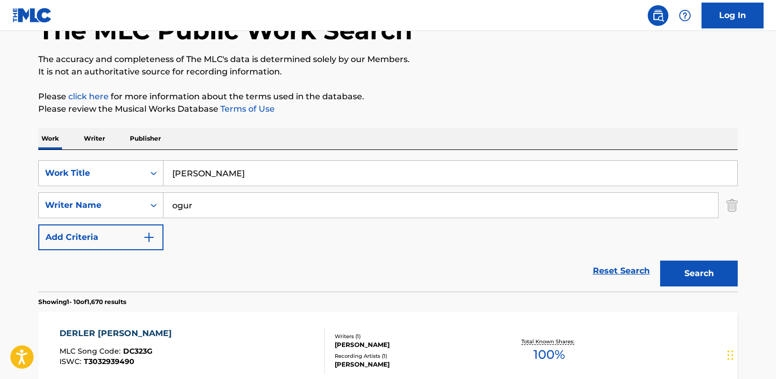
click at [38, 225] on button "Add Criteria" at bounding box center [100, 238] width 125 height 26
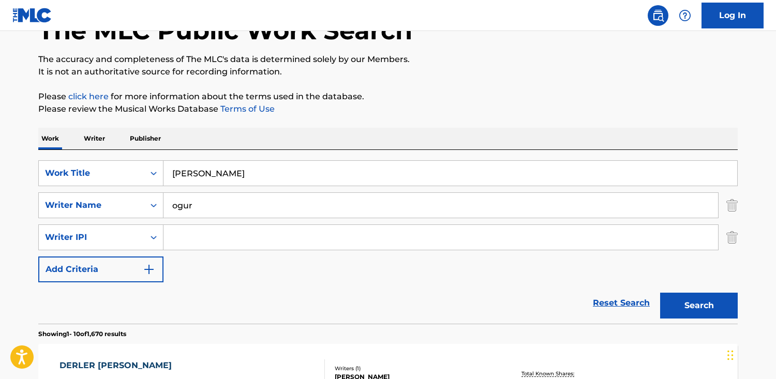
click at [727, 236] on img "Search Form" at bounding box center [731, 238] width 11 height 26
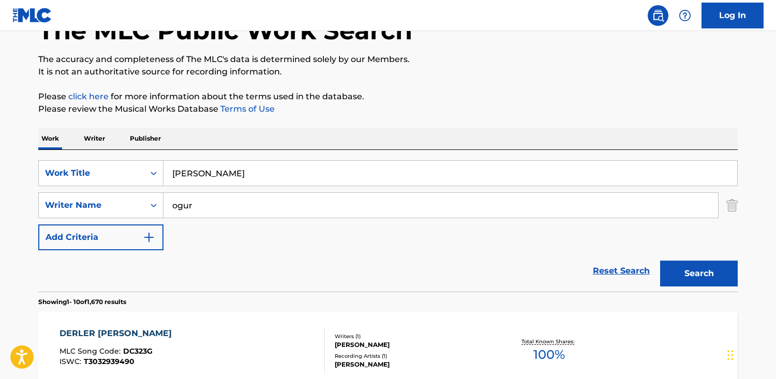
click at [715, 272] on button "Search" at bounding box center [699, 274] width 78 height 26
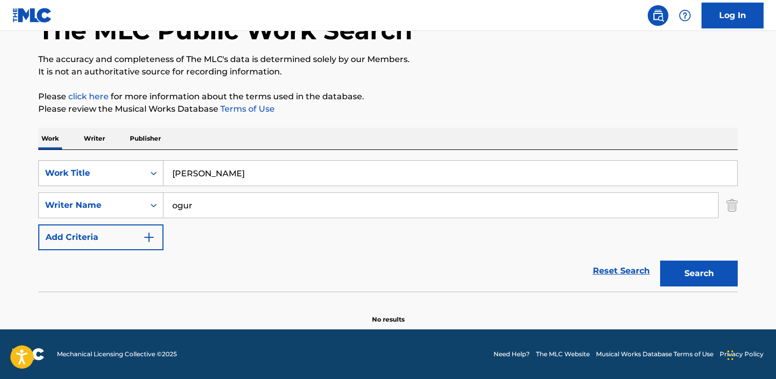
drag, startPoint x: 217, startPoint y: 170, endPoint x: 79, endPoint y: 168, distance: 138.1
click at [79, 168] on div "SearchWithCriteriab48f0f0b-23cd-4e46-8f2b-191aa74c6d74 Work Title [PERSON_NAME]" at bounding box center [387, 173] width 699 height 26
paste input "Acem Peşrev"
type input "Acem Peşrev"
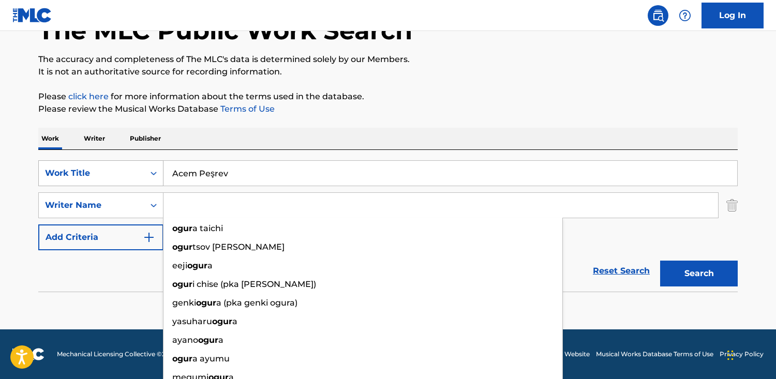
click at [660, 261] on button "Search" at bounding box center [699, 274] width 78 height 26
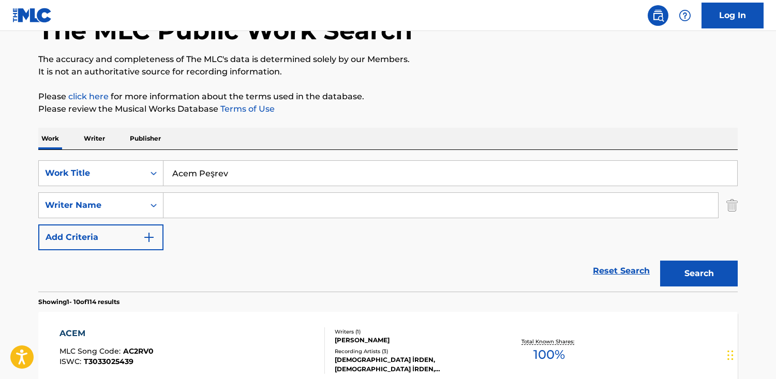
drag, startPoint x: 214, startPoint y: 175, endPoint x: 230, endPoint y: 220, distance: 48.0
click at [214, 175] on input "Acem Peşrev" at bounding box center [450, 173] width 574 height 25
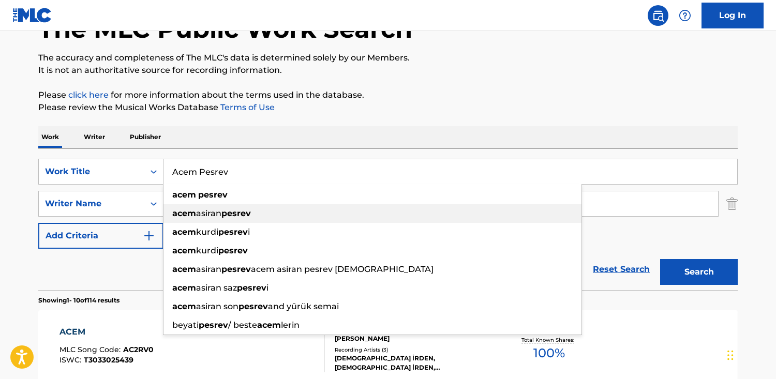
type input "acem [PERSON_NAME]"
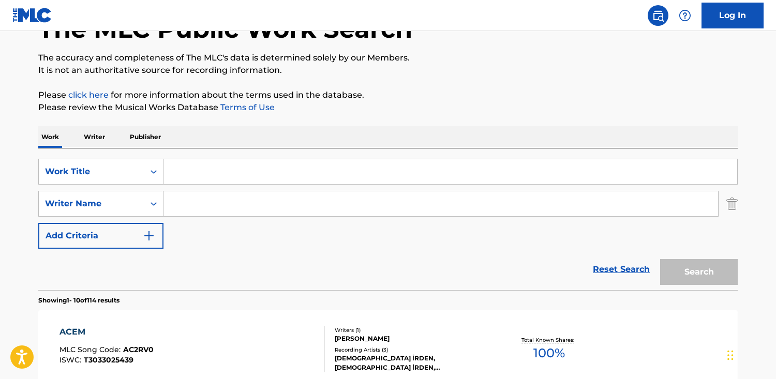
paste input "Acem Peşrev"
drag, startPoint x: 214, startPoint y: 168, endPoint x: 252, endPoint y: 208, distance: 55.3
click at [214, 168] on input "Acem Peşrev" at bounding box center [450, 171] width 574 height 25
type input "Acem Pesrev"
click at [660, 259] on button "Search" at bounding box center [699, 272] width 78 height 26
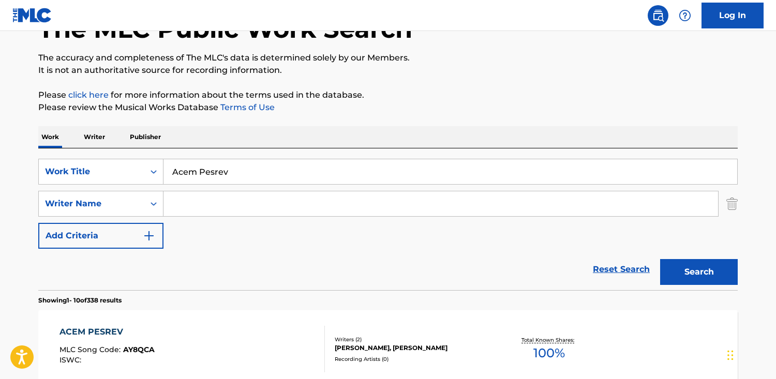
click at [137, 350] on span "AY8QCA" at bounding box center [139, 349] width 32 height 9
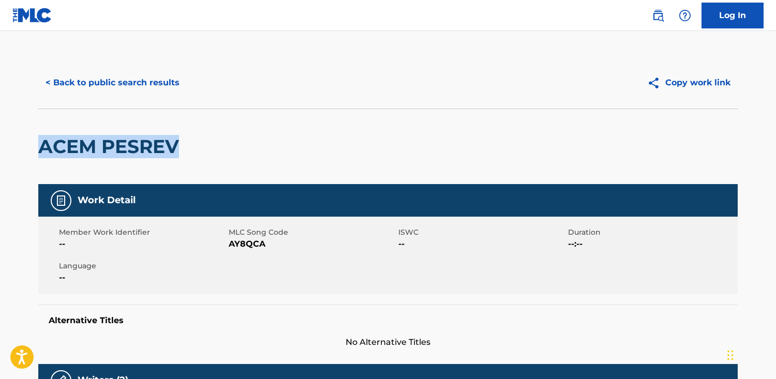
drag, startPoint x: 202, startPoint y: 158, endPoint x: 38, endPoint y: 146, distance: 163.9
click at [23, 153] on main "< Back to public search results Copy work link ACEM PESREV Work Detail Member W…" at bounding box center [388, 367] width 776 height 672
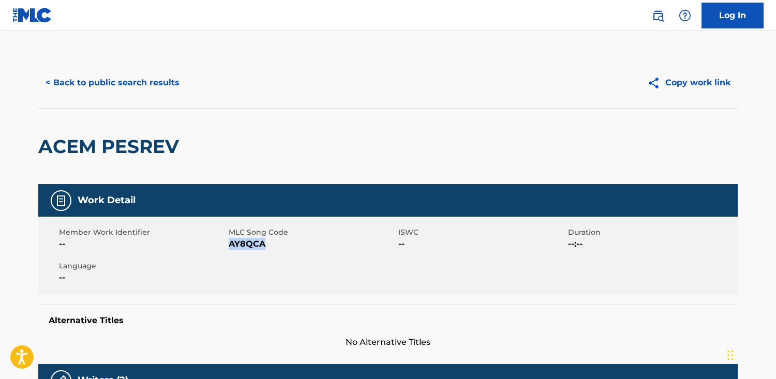
drag, startPoint x: 264, startPoint y: 246, endPoint x: 230, endPoint y: 243, distance: 34.2
click at [229, 244] on span "AY8QCA" at bounding box center [312, 244] width 167 height 12
click at [111, 96] on div "< Back to public search results Copy work link" at bounding box center [387, 83] width 699 height 52
click at [109, 82] on button "< Back to public search results" at bounding box center [112, 83] width 148 height 26
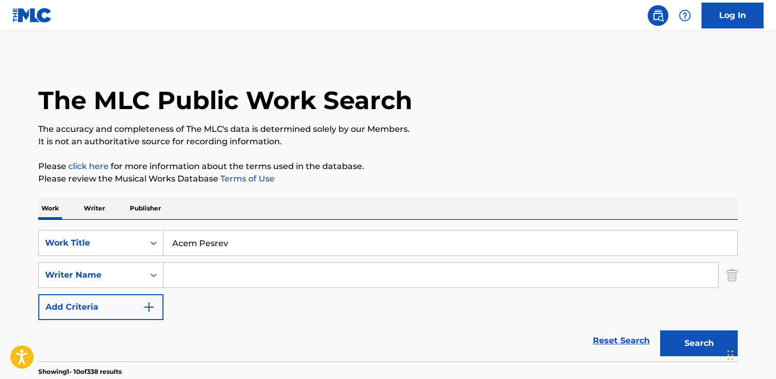
scroll to position [71, 0]
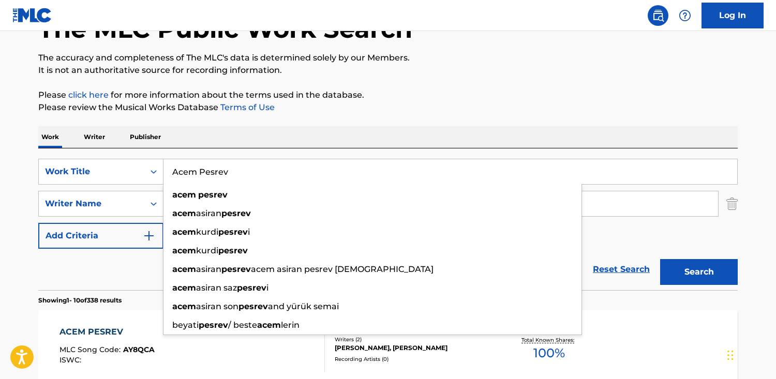
drag, startPoint x: 304, startPoint y: 170, endPoint x: -79, endPoint y: 162, distance: 382.4
click at [0, 162] on html "Accessibility Screen-Reader Guide, Feedback, and Issue Reporting | New window C…" at bounding box center [388, 118] width 776 height 379
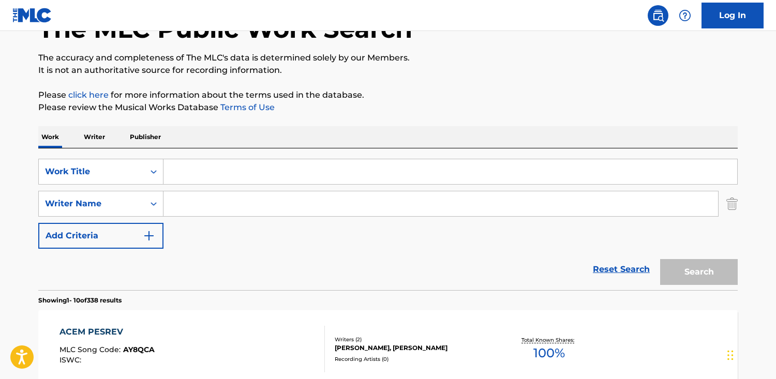
paste input "Nişâburek Saz Semaî"
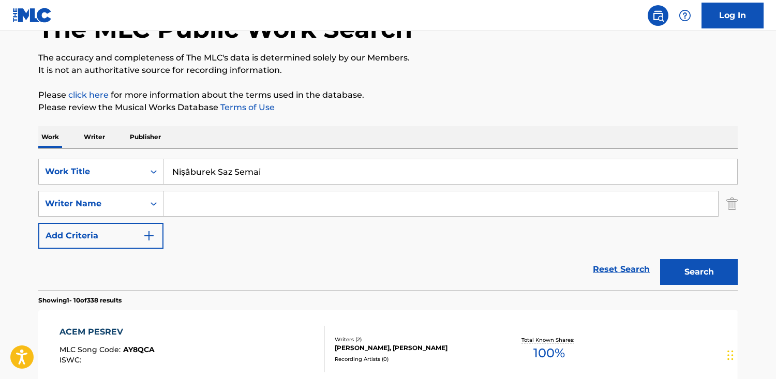
drag, startPoint x: 189, startPoint y: 171, endPoint x: 204, endPoint y: 185, distance: 20.1
click at [189, 172] on input "Nişâburek Saz Semai" at bounding box center [450, 171] width 574 height 25
click at [183, 173] on input "Nisburek Saz Semai" at bounding box center [450, 171] width 574 height 25
click at [187, 175] on input "Nisburek Saz Semai" at bounding box center [450, 171] width 574 height 25
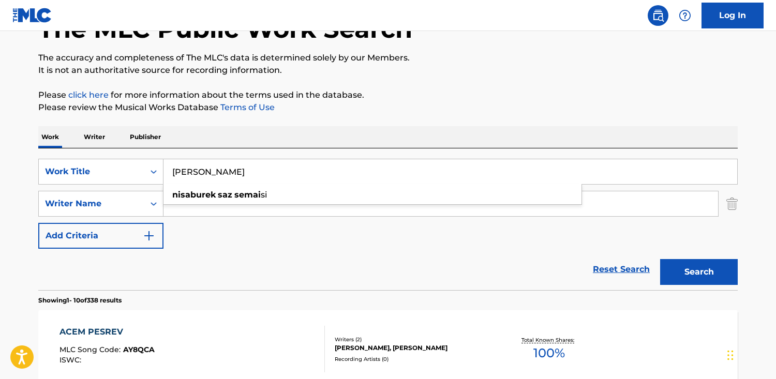
type input "[PERSON_NAME]"
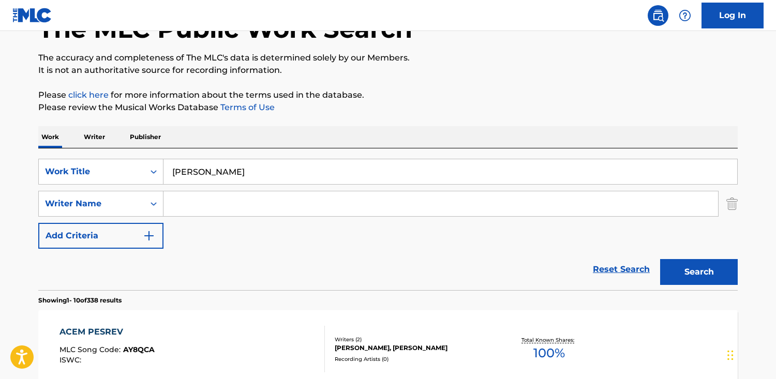
click at [186, 220] on div "SearchWithCriteriab48f0f0b-23cd-4e46-8f2b-191aa74c6d74 Work Title Nisaburek Saz…" at bounding box center [387, 204] width 699 height 90
click at [718, 264] on button "Search" at bounding box center [699, 272] width 78 height 26
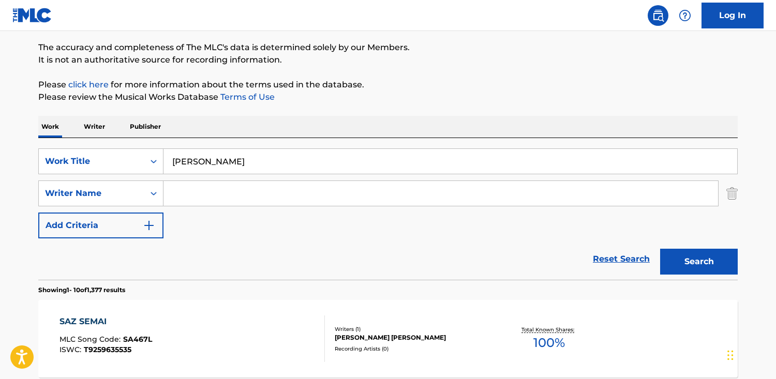
scroll to position [83, 0]
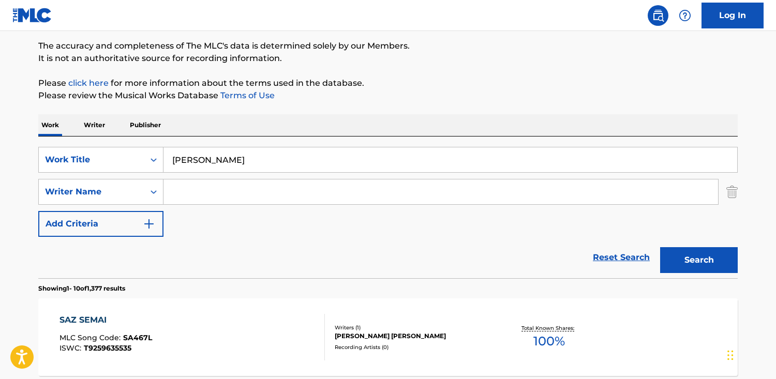
click at [320, 202] on input "Search Form" at bounding box center [440, 192] width 555 height 25
paste input "[PERSON_NAME]"
type input "[PERSON_NAME]"
click at [660, 247] on button "Search" at bounding box center [699, 260] width 78 height 26
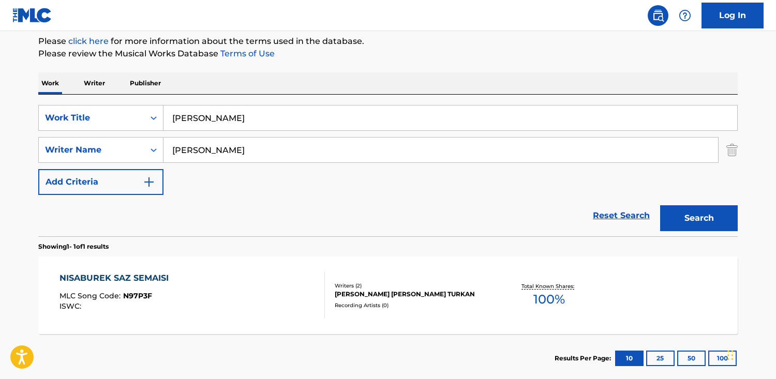
click at [268, 312] on div "NISABUREK SAZ SEMAISI MLC Song Code : N97P3F ISWC :" at bounding box center [192, 295] width 266 height 47
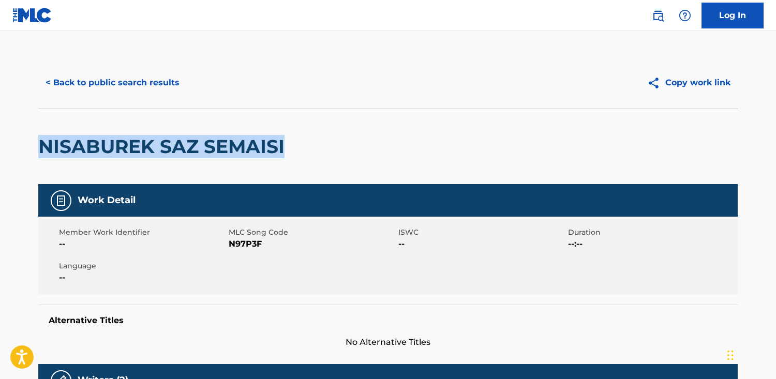
drag, startPoint x: -118, startPoint y: 151, endPoint x: -166, endPoint y: 152, distance: 47.6
click at [0, 152] on html "Accessibility Screen-Reader Guide, Feedback, and Issue Reporting | New window C…" at bounding box center [388, 189] width 776 height 379
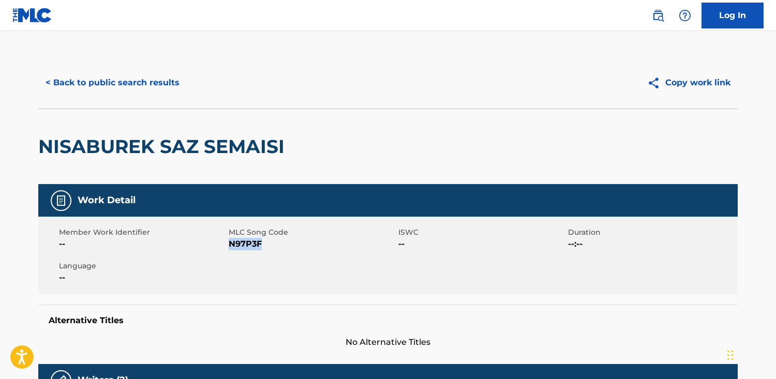
drag, startPoint x: 269, startPoint y: 246, endPoint x: 230, endPoint y: 247, distance: 39.3
click at [230, 247] on span "N97P3F" at bounding box center [312, 244] width 167 height 12
click at [118, 79] on button "< Back to public search results" at bounding box center [112, 83] width 148 height 26
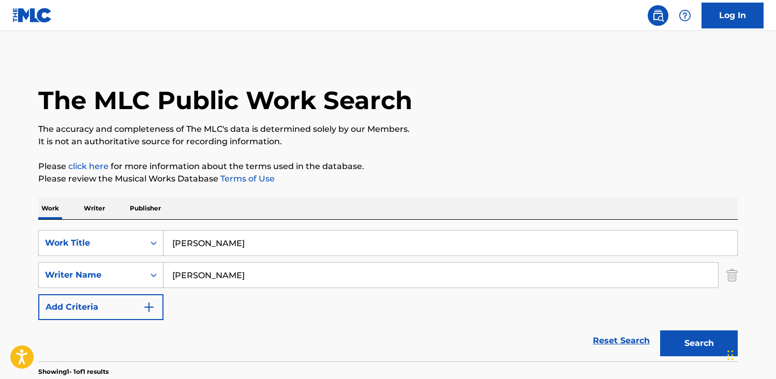
scroll to position [125, 0]
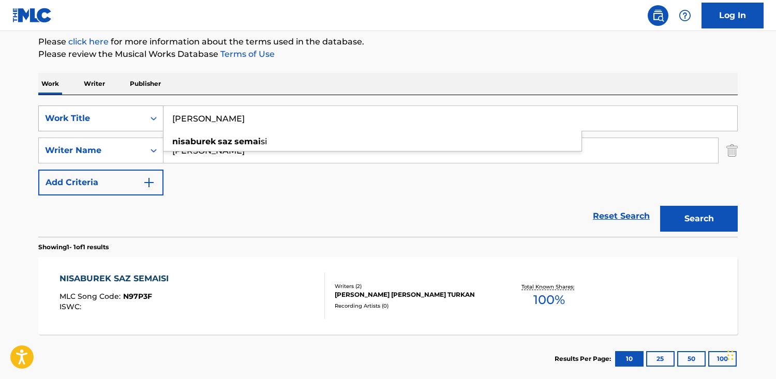
drag, startPoint x: 301, startPoint y: 116, endPoint x: 81, endPoint y: 107, distance: 220.6
click at [81, 107] on div "SearchWithCriteriab48f0f0b-23cd-4e46-8f2b-191aa74c6d74 Work Title Nisaburek Saz…" at bounding box center [387, 119] width 699 height 26
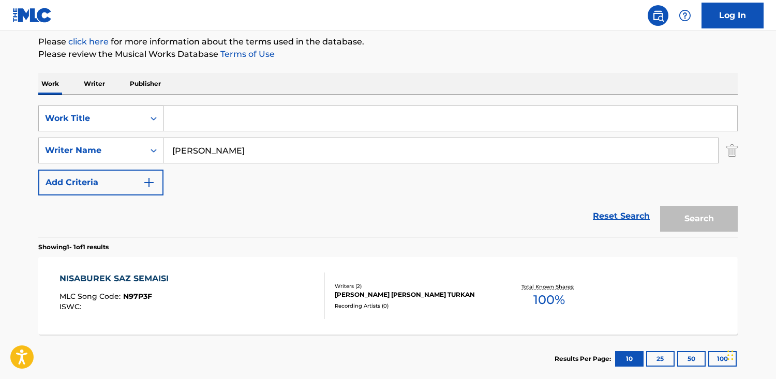
paste input "Sabâ Peşrev"
type input "Sabâ Peşrev"
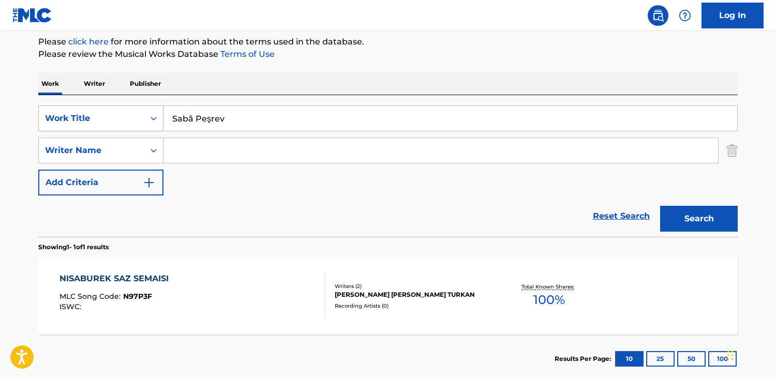
click at [660, 206] on button "Search" at bounding box center [699, 219] width 78 height 26
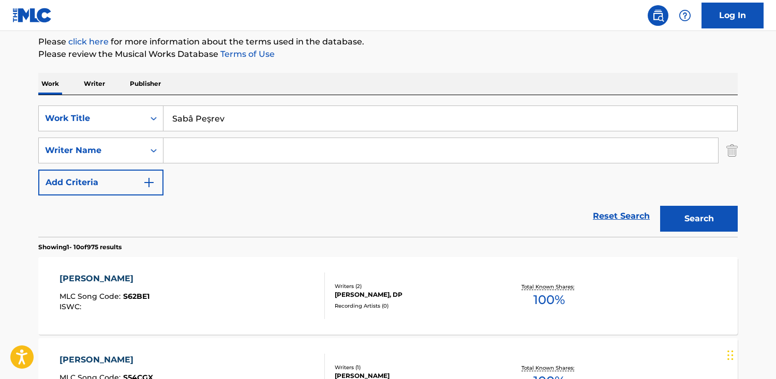
drag, startPoint x: 190, startPoint y: 117, endPoint x: 192, endPoint y: 168, distance: 51.3
click at [190, 117] on input "Sabâ Peşrev" at bounding box center [450, 118] width 574 height 25
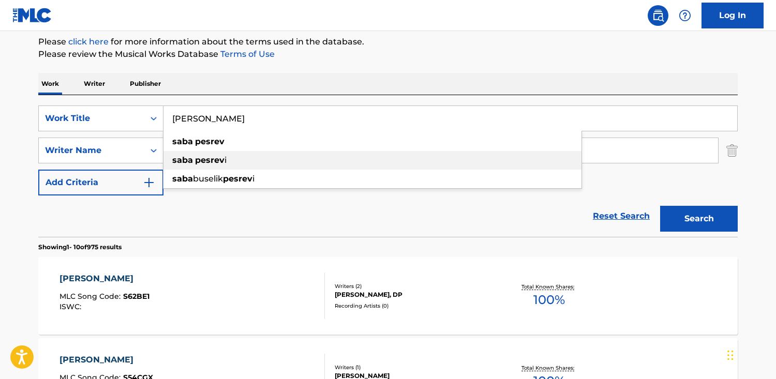
type input "[PERSON_NAME]"
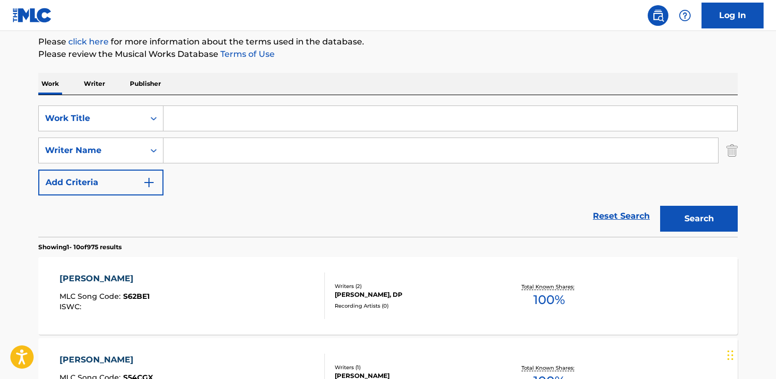
type input "="
paste input "Sabâ Peşrev"
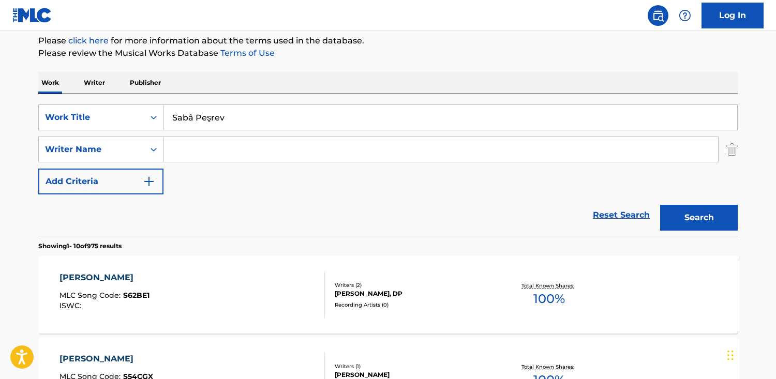
click at [191, 118] on input "Sabâ Peşrev" at bounding box center [450, 117] width 574 height 25
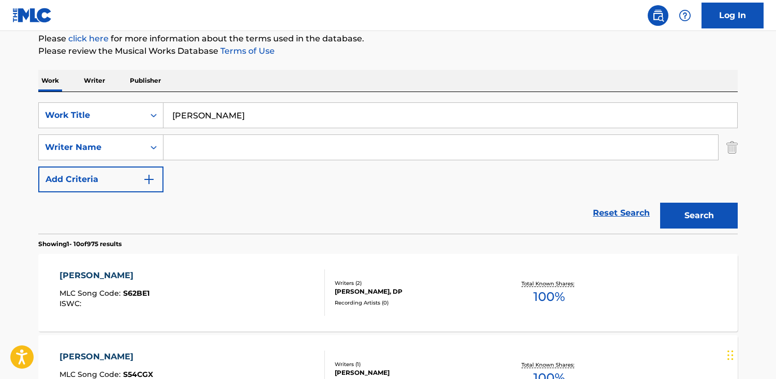
type input "[PERSON_NAME]"
click at [660, 203] on button "Search" at bounding box center [699, 216] width 78 height 26
click at [246, 279] on div "[PERSON_NAME] MLC Song Code : S81FYI ISWC :" at bounding box center [192, 293] width 266 height 47
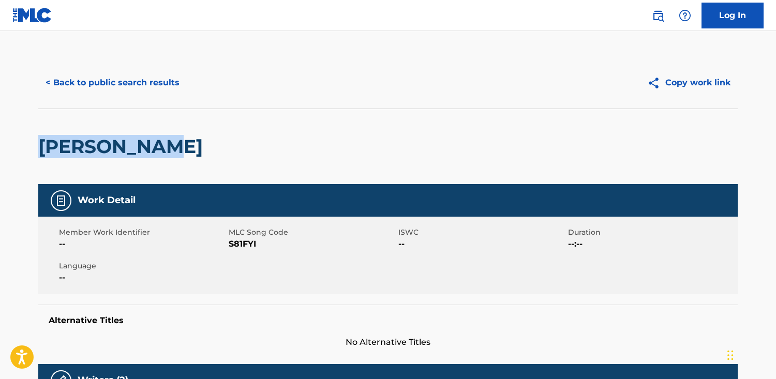
drag, startPoint x: 185, startPoint y: 152, endPoint x: 35, endPoint y: 144, distance: 149.7
click at [17, 145] on main "< Back to public search results Copy work link SABA PESREV Work Detail Member W…" at bounding box center [388, 367] width 776 height 672
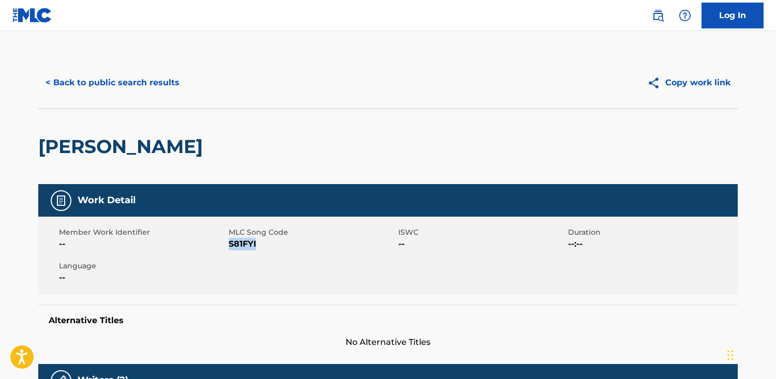
drag, startPoint x: 256, startPoint y: 245, endPoint x: 229, endPoint y: 246, distance: 26.9
click at [229, 246] on span "S81FYI" at bounding box center [312, 244] width 167 height 12
click at [91, 79] on button "< Back to public search results" at bounding box center [112, 83] width 148 height 26
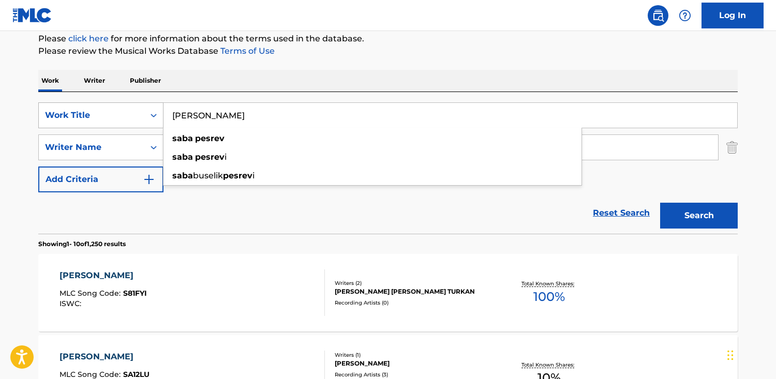
drag, startPoint x: 304, startPoint y: 116, endPoint x: 76, endPoint y: 107, distance: 228.3
click at [76, 107] on div "SearchWithCriteriab48f0f0b-23cd-4e46-8f2b-191aa74c6d74 Work Title Saba Pesrev s…" at bounding box center [387, 115] width 699 height 26
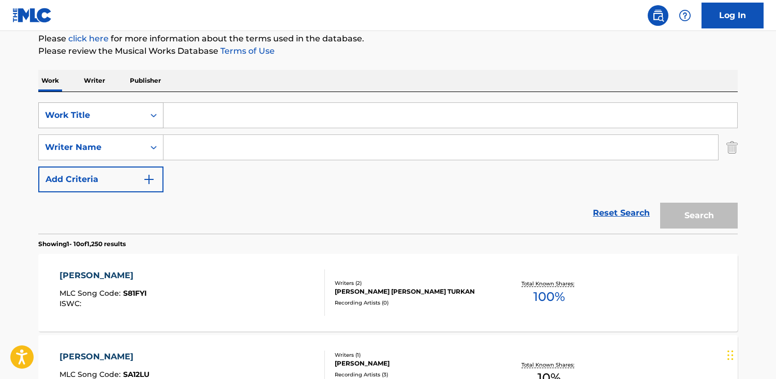
paste input "[PERSON_NAME]"
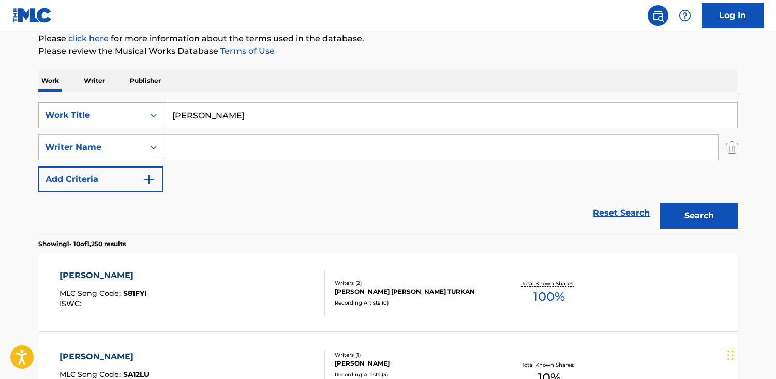
type input "[PERSON_NAME]"
click at [660, 203] on button "Search" at bounding box center [699, 216] width 78 height 26
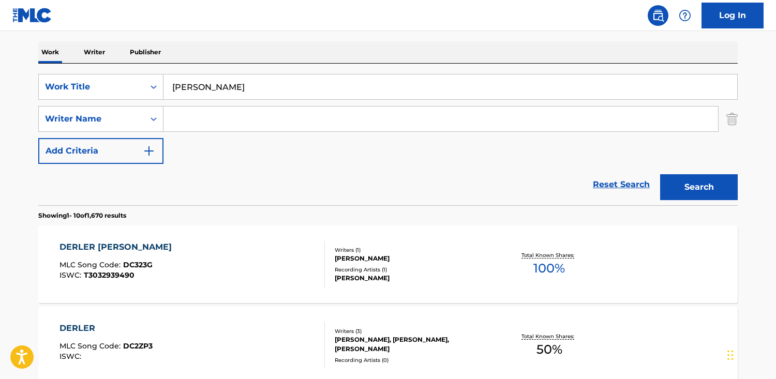
scroll to position [160, 0]
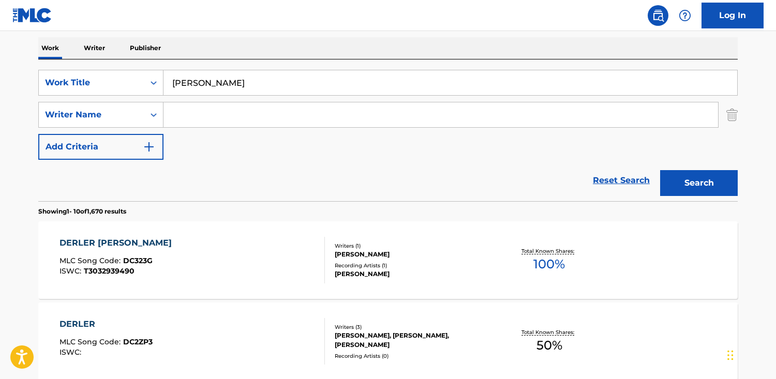
click at [658, 115] on input "Search Form" at bounding box center [440, 114] width 555 height 25
paste input "Oğur"
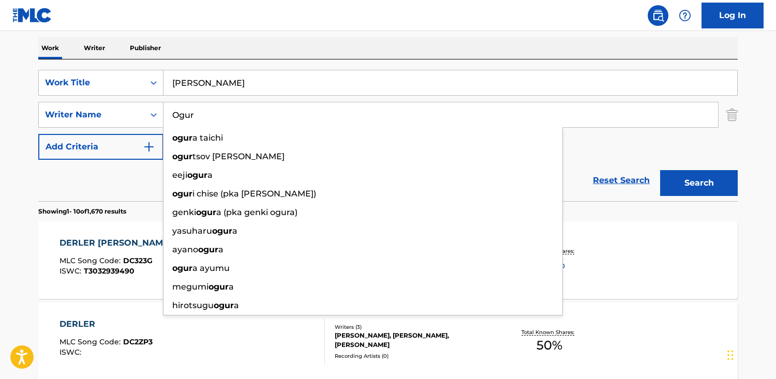
type input "Ogur"
click at [660, 170] on button "Search" at bounding box center [699, 183] width 78 height 26
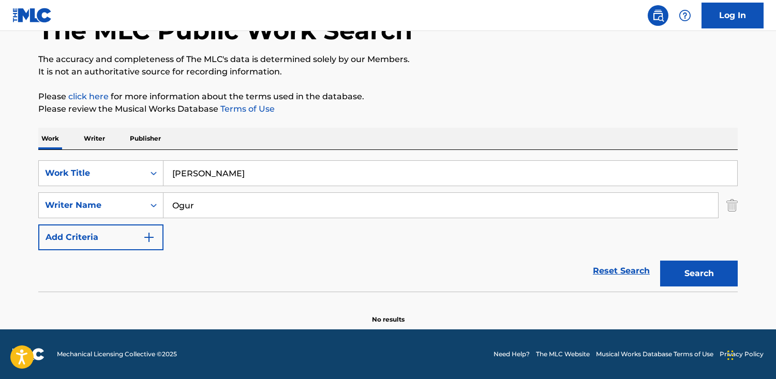
scroll to position [70, 0]
drag, startPoint x: 241, startPoint y: 174, endPoint x: 68, endPoint y: 162, distance: 173.2
click at [68, 162] on div "SearchWithCriteriab48f0f0b-23cd-4e46-8f2b-191aa74c6d74 Work Title [PERSON_NAME]" at bounding box center [387, 173] width 699 height 26
paste input "Doyamam"
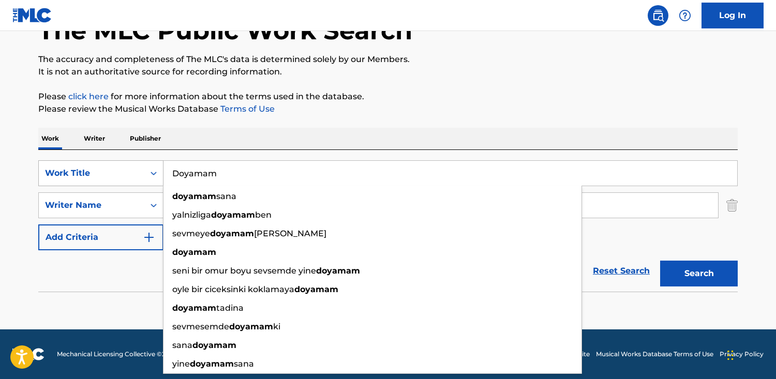
type input "Doyamam"
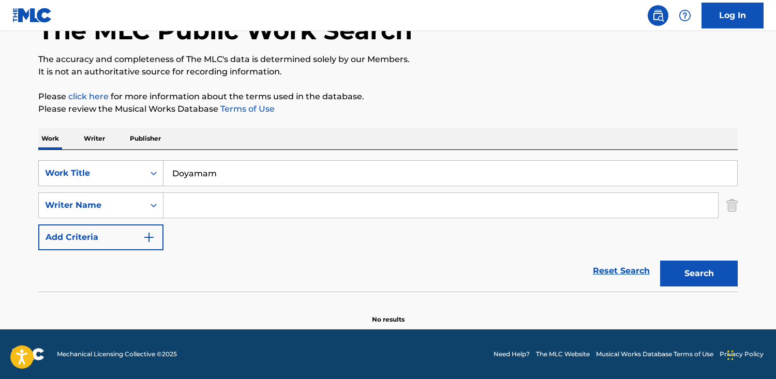
click at [660, 261] on button "Search" at bounding box center [699, 274] width 78 height 26
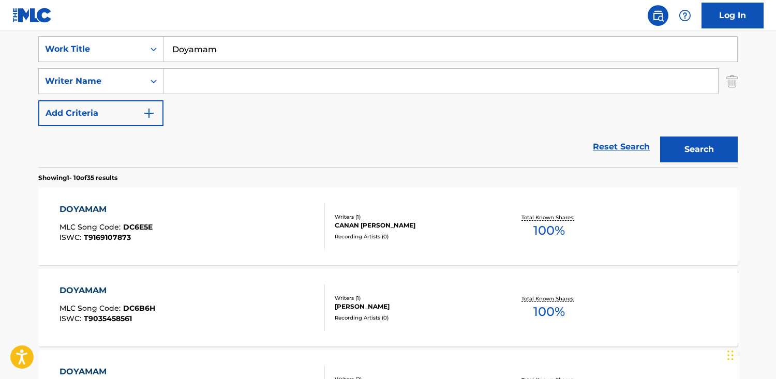
scroll to position [191, 0]
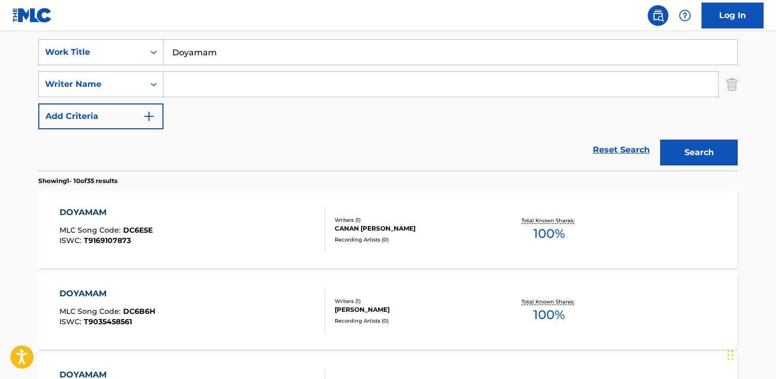
click at [239, 95] on input "Search Form" at bounding box center [440, 84] width 555 height 25
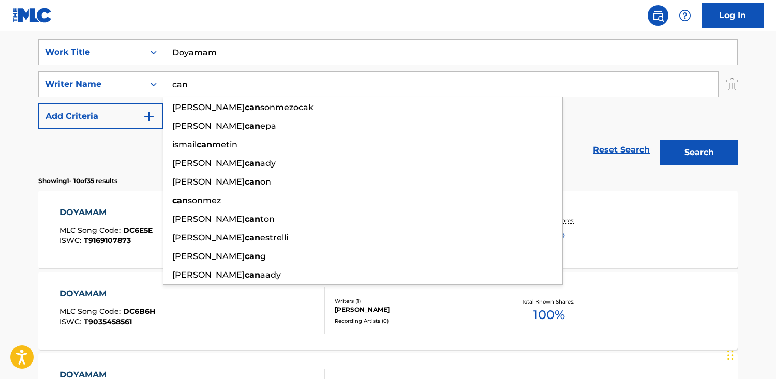
type input "can"
click at [660, 140] on button "Search" at bounding box center [699, 153] width 78 height 26
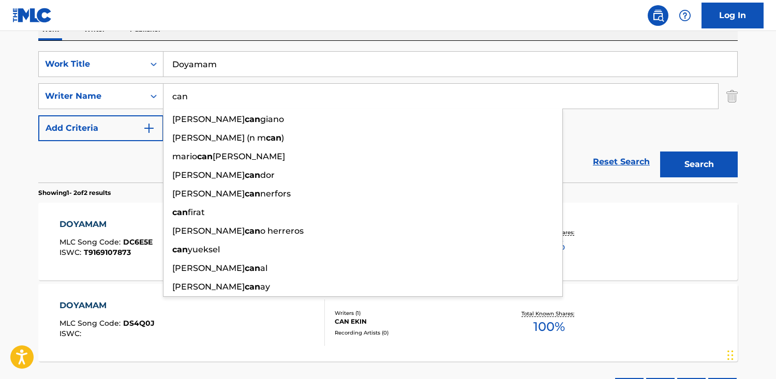
scroll to position [182, 0]
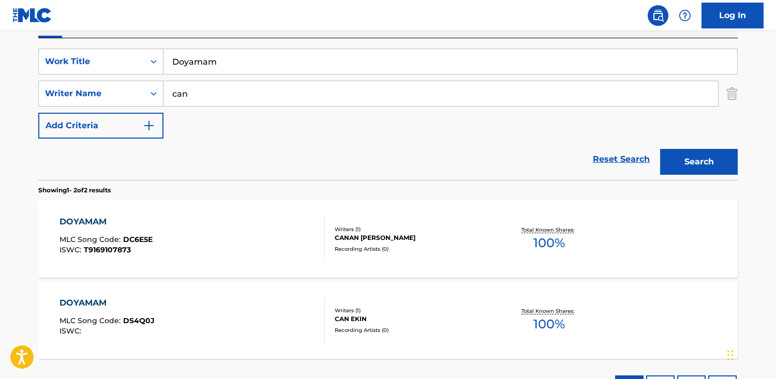
click at [341, 328] on div "Recording Artists ( 0 )" at bounding box center [413, 330] width 156 height 8
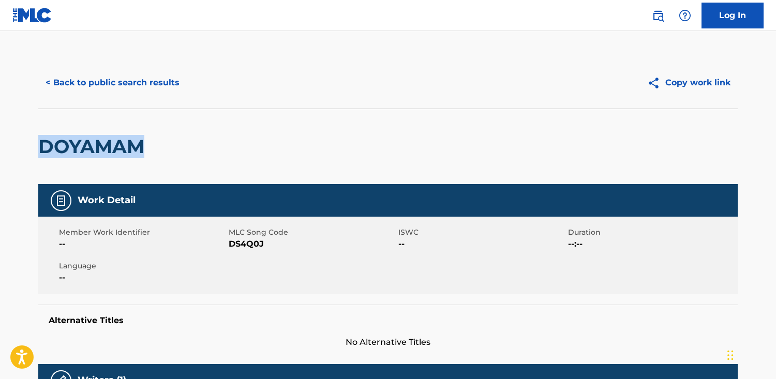
drag, startPoint x: 211, startPoint y: 150, endPoint x: 95, endPoint y: 151, distance: 115.9
click at [0, 152] on html "Accessibility Screen-Reader Guide, Feedback, and Issue Reporting | New window C…" at bounding box center [388, 189] width 776 height 379
drag, startPoint x: 289, startPoint y: 250, endPoint x: 231, endPoint y: 246, distance: 58.1
click at [229, 247] on div "Member Work Identifier -- MLC Song Code DS4Q0J ISWC -- Duration --:-- Language …" at bounding box center [387, 256] width 699 height 78
click at [66, 76] on button "< Back to public search results" at bounding box center [112, 83] width 148 height 26
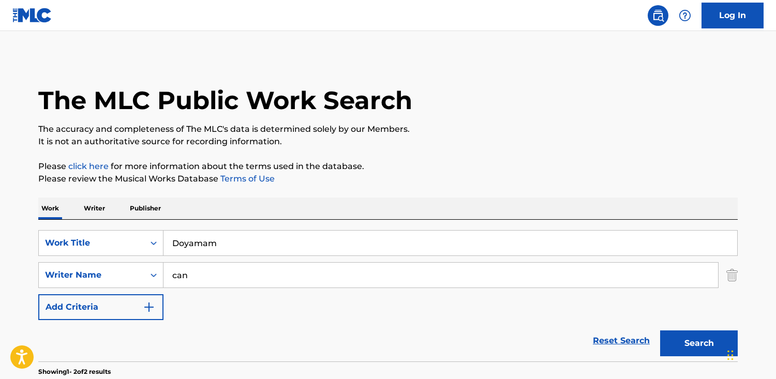
scroll to position [182, 0]
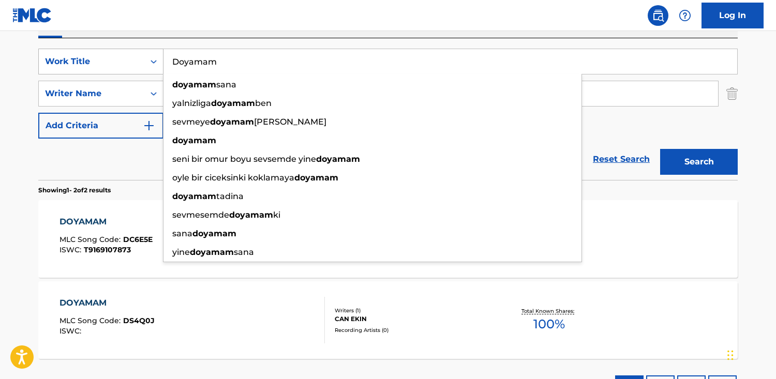
drag, startPoint x: 181, startPoint y: 61, endPoint x: 73, endPoint y: 55, distance: 107.8
click at [72, 55] on div "SearchWithCriteriab48f0f0b-23cd-4e46-8f2b-191aa74c6d74 Work Title Doyamam doyam…" at bounding box center [387, 62] width 699 height 26
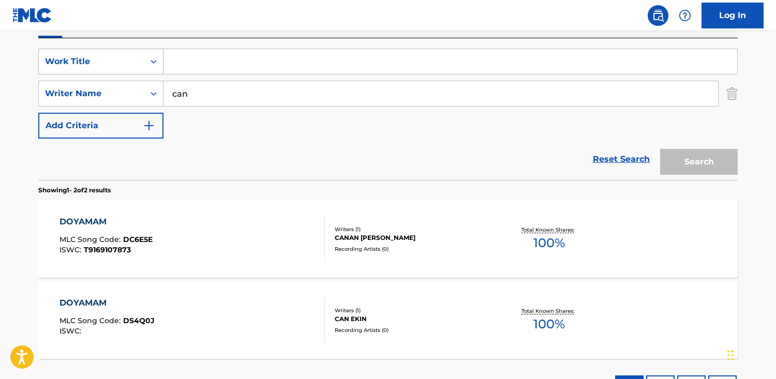
paste input "[PERSON_NAME]"
type input "[PERSON_NAME]"
click at [660, 149] on button "Search" at bounding box center [699, 162] width 78 height 26
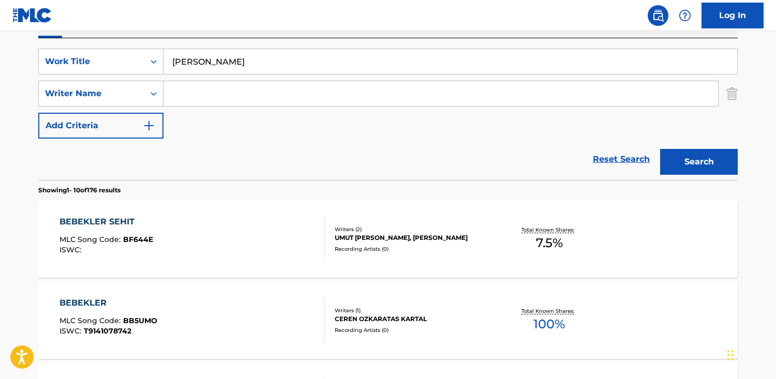
click at [145, 219] on div "BEBEKLER SEHIT" at bounding box center [106, 222] width 94 height 12
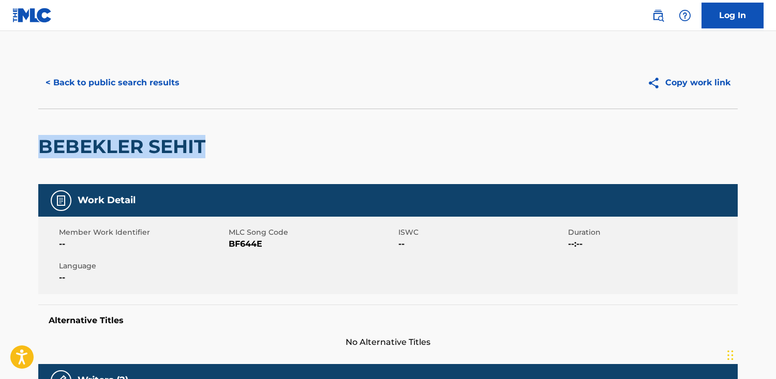
drag, startPoint x: 285, startPoint y: 141, endPoint x: 94, endPoint y: 142, distance: 190.4
click at [0, 137] on html "Accessibility Screen-Reader Guide, Feedback, and Issue Reporting | New window C…" at bounding box center [388, 189] width 776 height 379
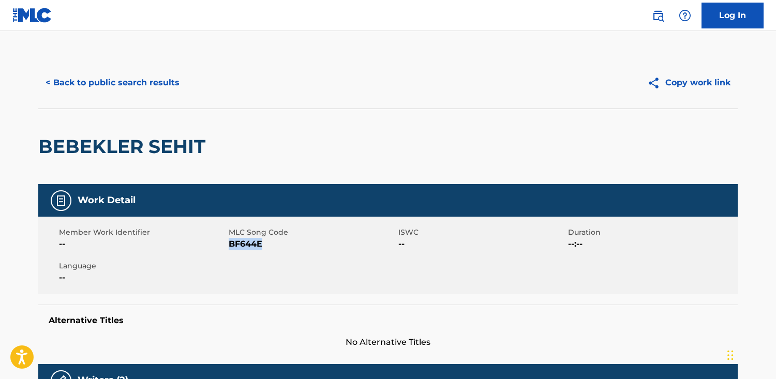
drag, startPoint x: 266, startPoint y: 243, endPoint x: 231, endPoint y: 244, distance: 35.2
click at [231, 244] on span "BF644E" at bounding box center [312, 244] width 167 height 12
click at [169, 80] on button "< Back to public search results" at bounding box center [112, 83] width 148 height 26
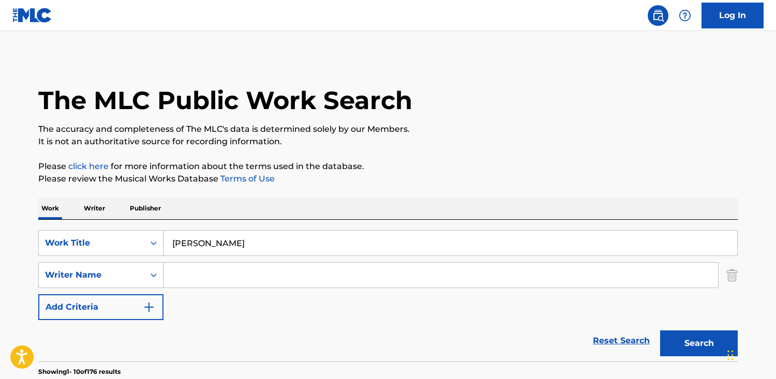
click at [145, 211] on p "Publisher" at bounding box center [145, 209] width 37 height 22
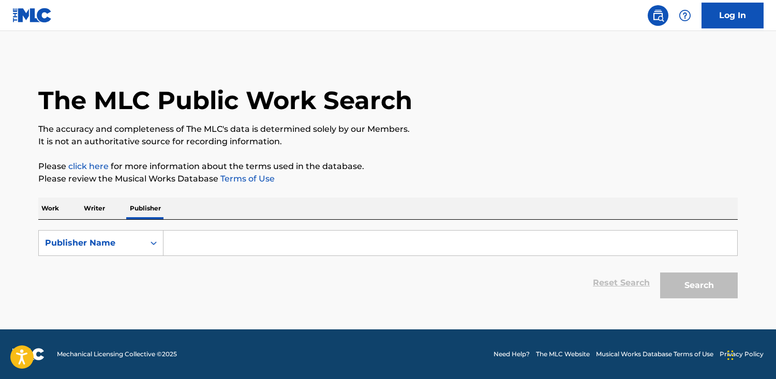
click at [300, 236] on input "Search Form" at bounding box center [450, 243] width 574 height 25
paste input "JC Edicoes"
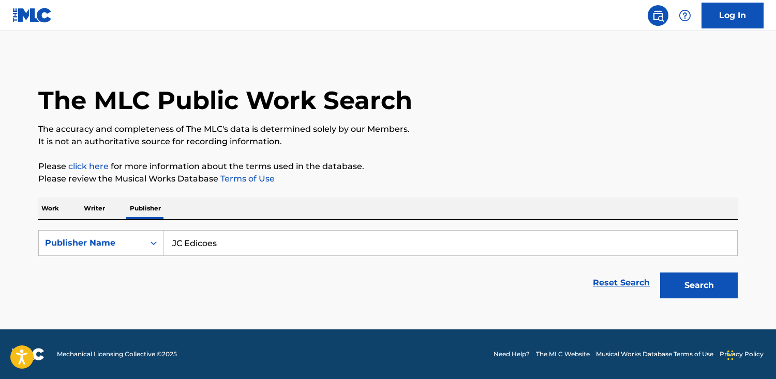
type input "JC Edicoes"
click at [660, 273] on button "Search" at bounding box center [699, 286] width 78 height 26
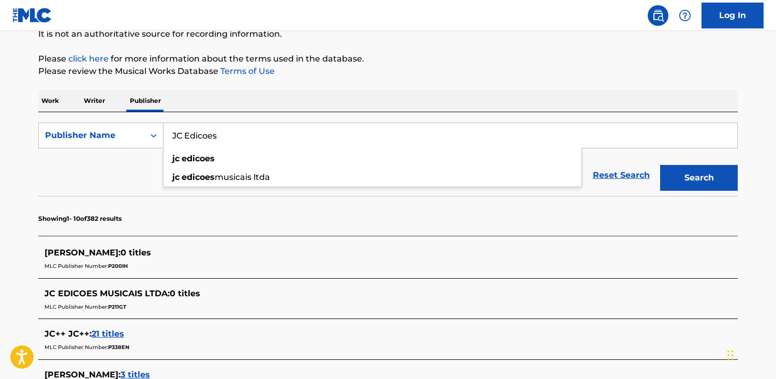
scroll to position [109, 0]
click at [228, 128] on input "JC Edicoes" at bounding box center [450, 134] width 574 height 25
drag, startPoint x: 230, startPoint y: 134, endPoint x: 110, endPoint y: 130, distance: 119.6
click at [113, 131] on div "SearchWithCriteriac5e3bcb5-cdf5-4d80-b0a9-165ad2ed8dd9 Publisher Name JC Edicoe…" at bounding box center [387, 135] width 699 height 26
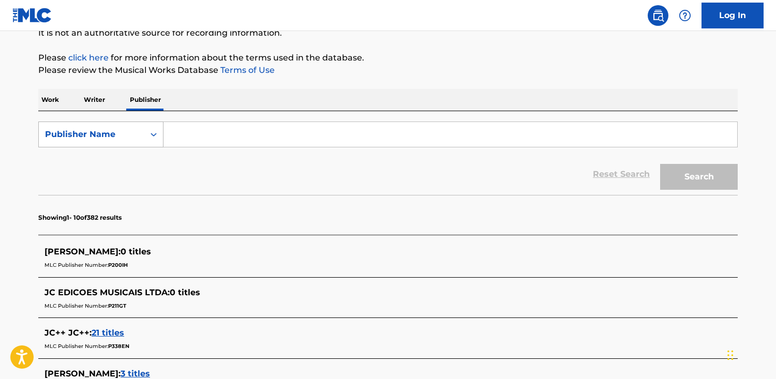
paste input "Equleni Communications"
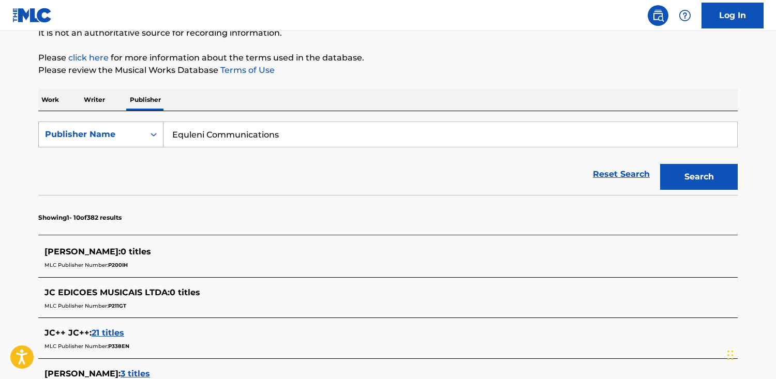
click at [660, 164] on button "Search" at bounding box center [699, 177] width 78 height 26
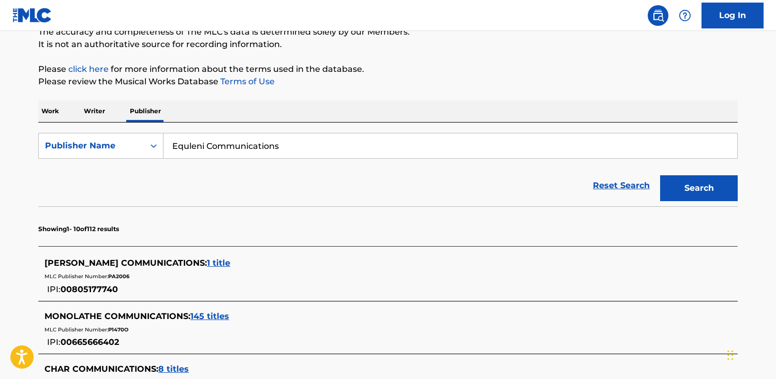
drag, startPoint x: 296, startPoint y: 139, endPoint x: 218, endPoint y: 147, distance: 78.5
click at [218, 147] on input "Equleni Communications" at bounding box center [450, 145] width 574 height 25
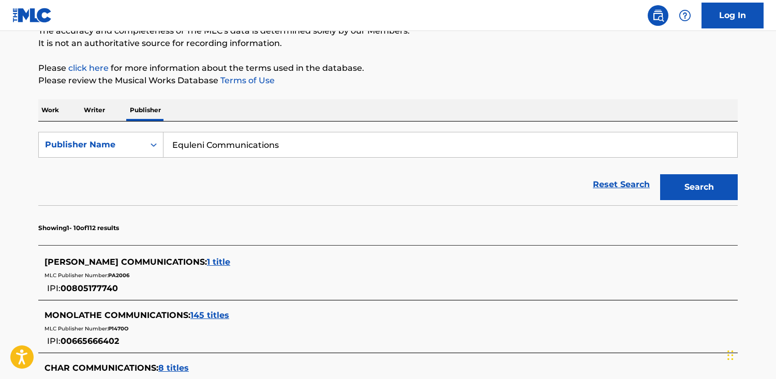
click at [309, 151] on input "Equleni Communications" at bounding box center [450, 144] width 574 height 25
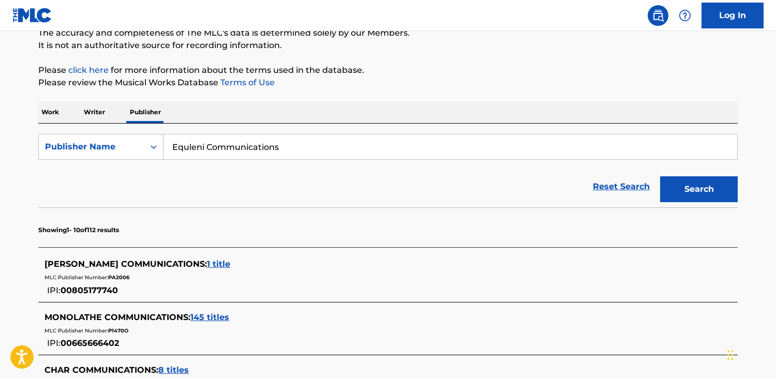
scroll to position [95, 0]
drag, startPoint x: 323, startPoint y: 154, endPoint x: 206, endPoint y: 147, distance: 117.1
click at [206, 147] on input "Equleni Communications" at bounding box center [450, 146] width 574 height 25
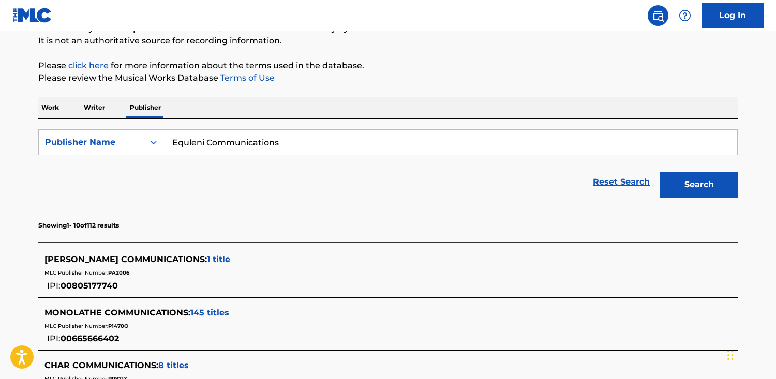
click at [206, 147] on input "Equleni Communications" at bounding box center [450, 142] width 574 height 25
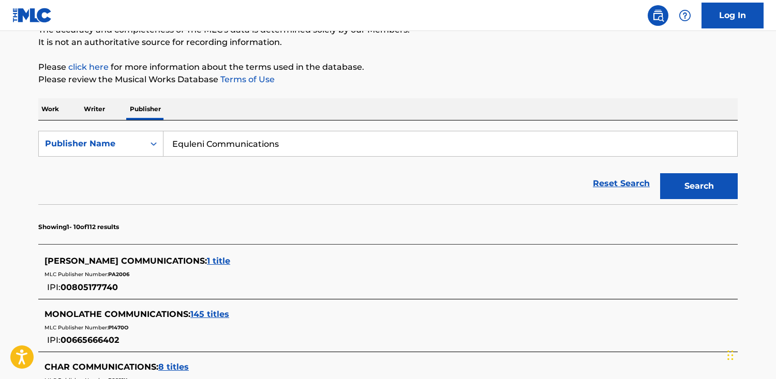
drag, startPoint x: 204, startPoint y: 144, endPoint x: 394, endPoint y: 145, distance: 189.9
click at [394, 145] on input "Equleni Communications" at bounding box center [450, 143] width 574 height 25
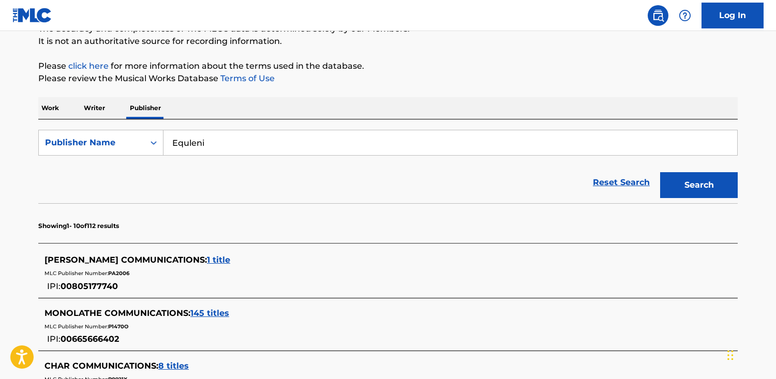
type input "Equleni"
click at [660, 172] on button "Search" at bounding box center [699, 185] width 78 height 26
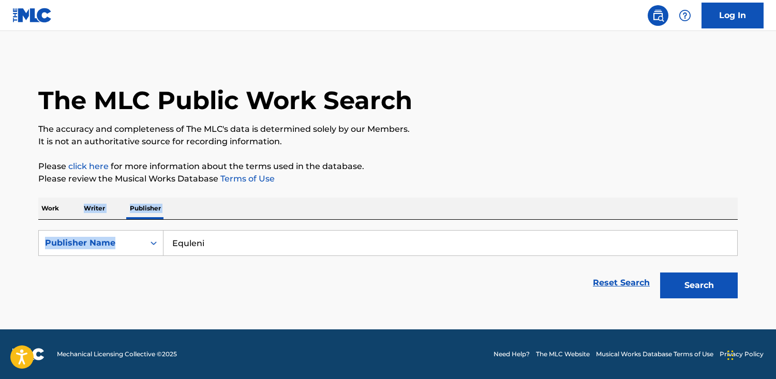
drag, startPoint x: 47, startPoint y: 214, endPoint x: 254, endPoint y: 242, distance: 208.9
click at [254, 242] on div "Work Writer Publisher SearchWithCriteriac5e3bcb5-cdf5-4d80-b0a9-165ad2ed8dd9 Pu…" at bounding box center [387, 251] width 699 height 106
drag, startPoint x: 254, startPoint y: 243, endPoint x: 101, endPoint y: 241, distance: 152.1
click at [101, 241] on div "SearchWithCriteriac5e3bcb5-cdf5-4d80-b0a9-165ad2ed8dd9 Publisher Name Equleni" at bounding box center [387, 243] width 699 height 26
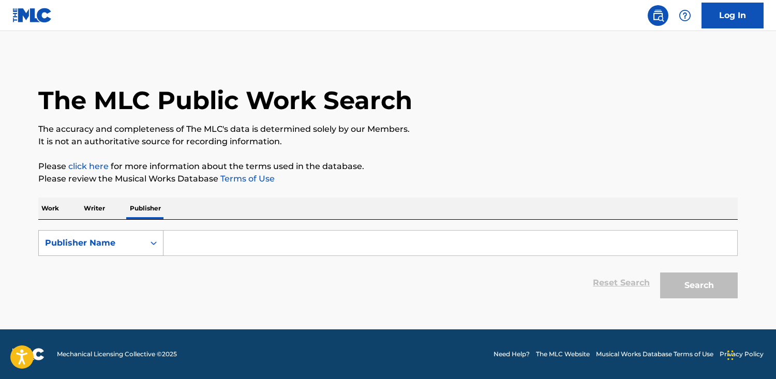
paste input "[PERSON_NAME] Music Publising"
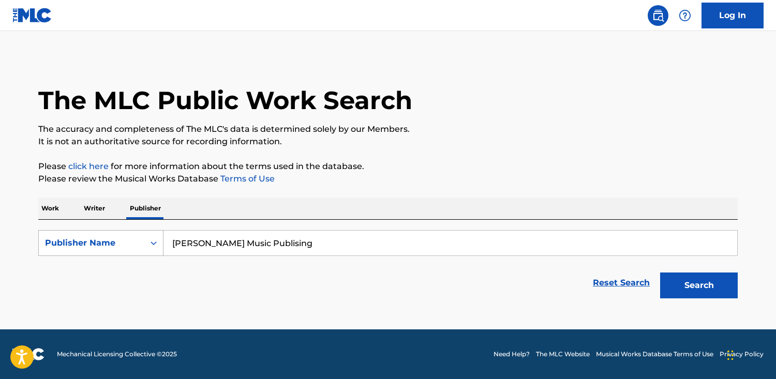
click at [660, 273] on button "Search" at bounding box center [699, 286] width 78 height 26
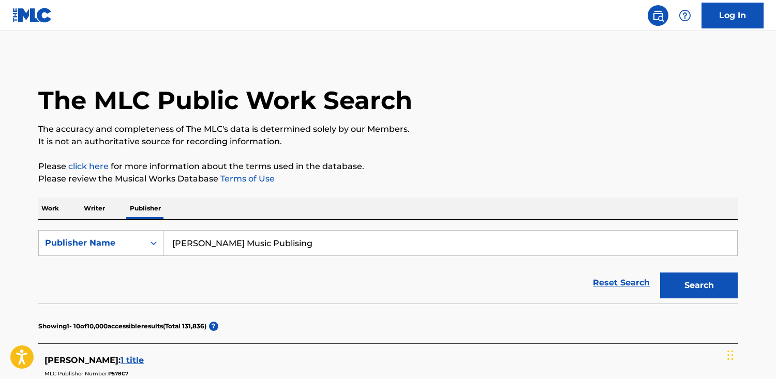
click at [261, 245] on input "[PERSON_NAME] Music Publising" at bounding box center [450, 243] width 574 height 25
type input "[PERSON_NAME] Music Publishing"
click at [660, 273] on button "Search" at bounding box center [699, 286] width 78 height 26
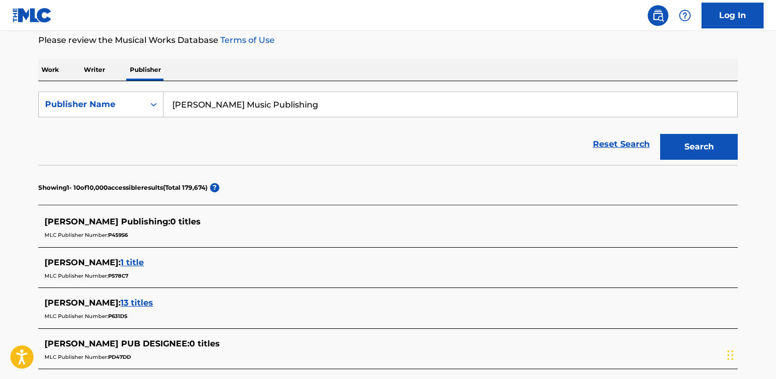
scroll to position [142, 0]
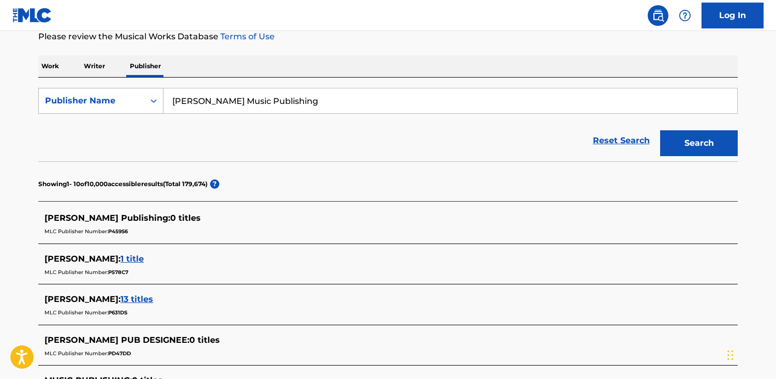
drag, startPoint x: 237, startPoint y: 100, endPoint x: 99, endPoint y: 91, distance: 138.9
click at [99, 91] on div "SearchWithCriteriac5e3bcb5-cdf5-4d80-b0a9-165ad2ed8dd9 Publisher Name [PERSON_N…" at bounding box center [387, 101] width 699 height 26
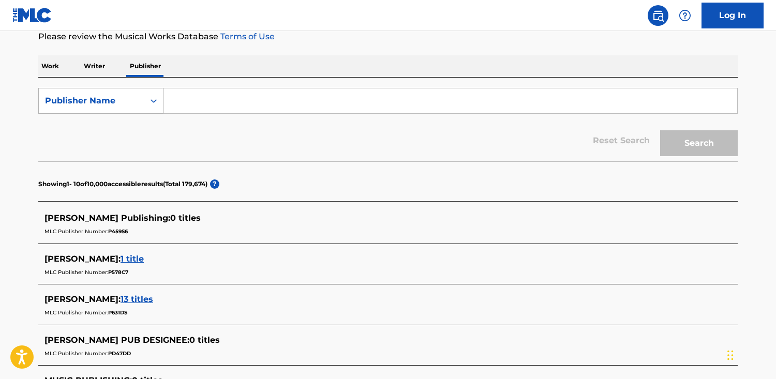
paste input "[PERSON_NAME] Music Publising"
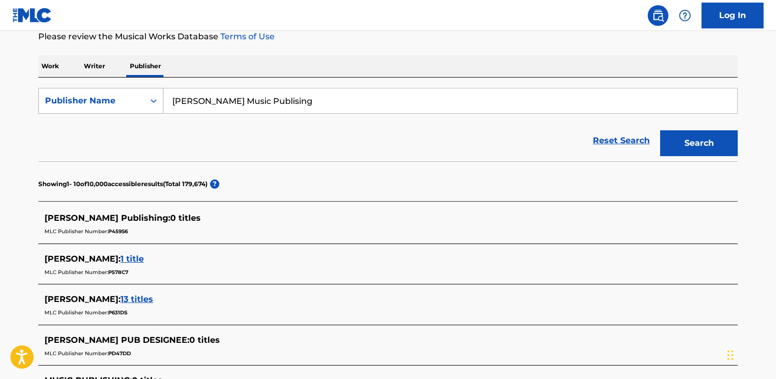
type input "[PERSON_NAME] Music Publising"
click at [660, 130] on button "Search" at bounding box center [699, 143] width 78 height 26
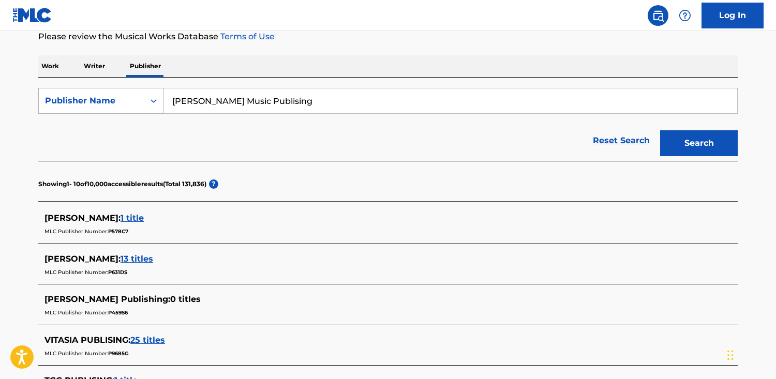
drag, startPoint x: 286, startPoint y: 102, endPoint x: 101, endPoint y: 91, distance: 185.6
click at [101, 91] on div "SearchWithCriteriac5e3bcb5-cdf5-4d80-b0a9-165ad2ed8dd9 Publisher Name [PERSON_N…" at bounding box center [387, 101] width 699 height 26
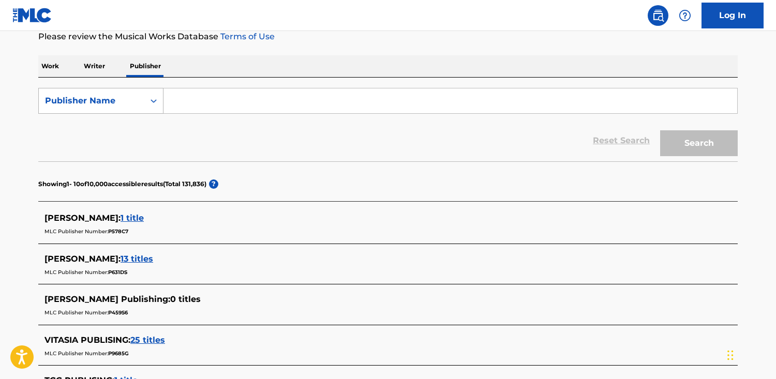
paste input "Pierponte"
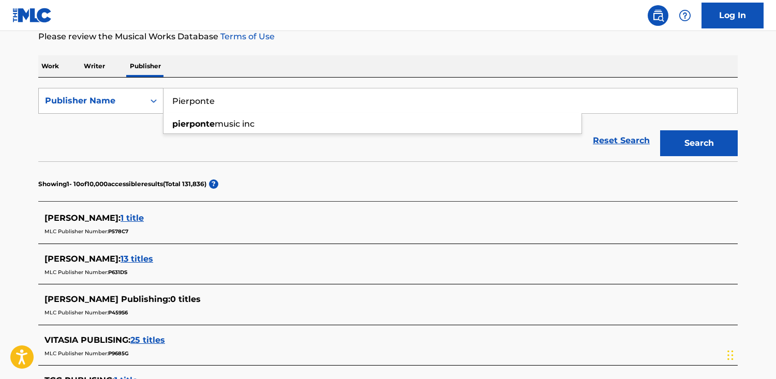
type input "Pierponte"
click at [660, 130] on button "Search" at bounding box center [699, 143] width 78 height 26
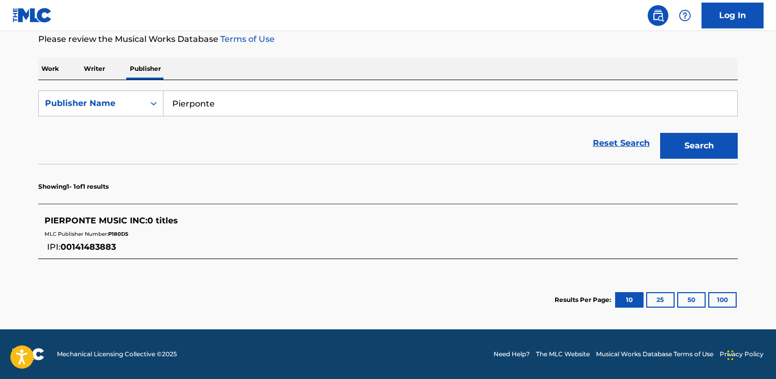
scroll to position [139, 0]
drag, startPoint x: 195, startPoint y: 101, endPoint x: 36, endPoint y: 77, distance: 160.2
click at [68, 95] on div "SearchWithCriteriac5e3bcb5-cdf5-4d80-b0a9-165ad2ed8dd9 Publisher Name Pierponte…" at bounding box center [387, 104] width 699 height 26
drag, startPoint x: 47, startPoint y: 66, endPoint x: 414, endPoint y: 103, distance: 369.2
click at [47, 66] on p "Work" at bounding box center [50, 69] width 24 height 22
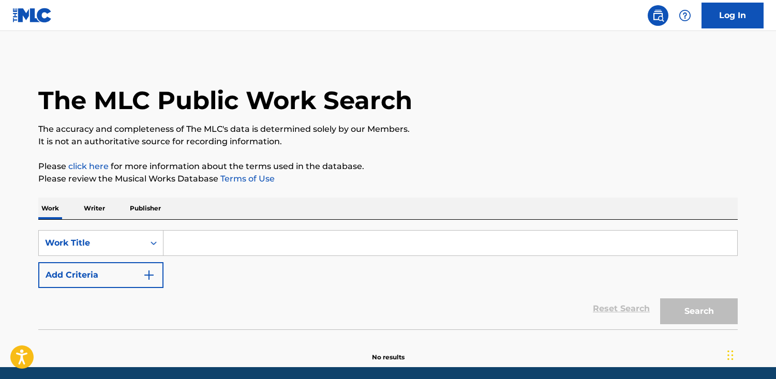
click at [212, 244] on input "Search Form" at bounding box center [450, 243] width 574 height 25
paste input "[PERSON_NAME]"
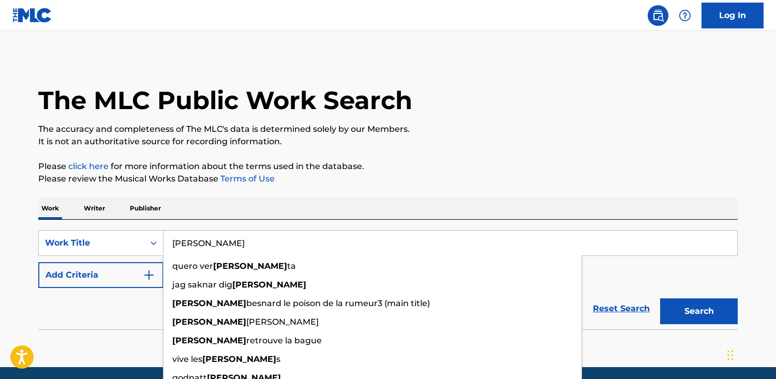
type input "[PERSON_NAME]"
click at [660, 299] on button "Search" at bounding box center [699, 312] width 78 height 26
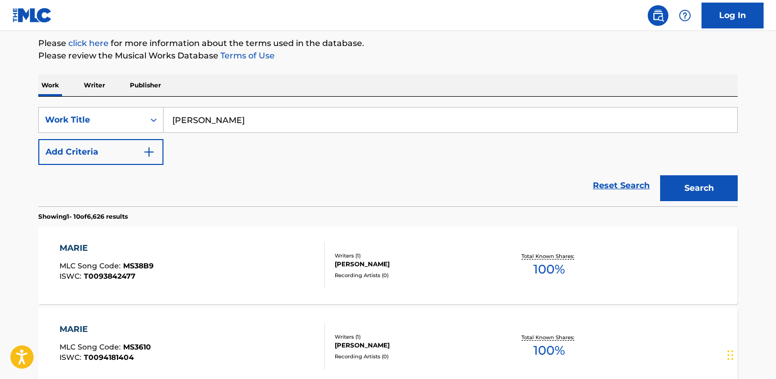
scroll to position [122, 0]
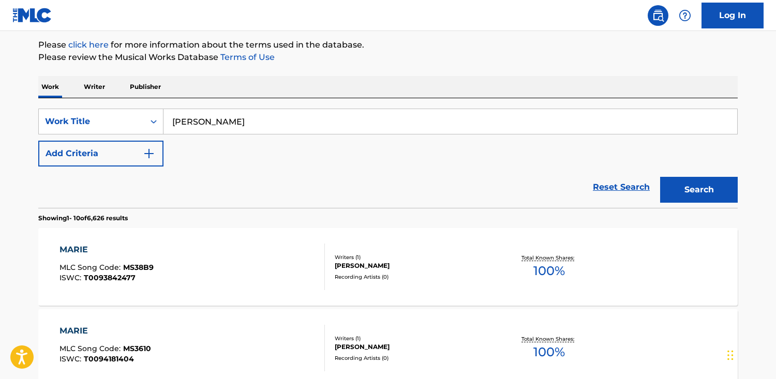
click at [94, 160] on button "Add Criteria" at bounding box center [100, 154] width 125 height 26
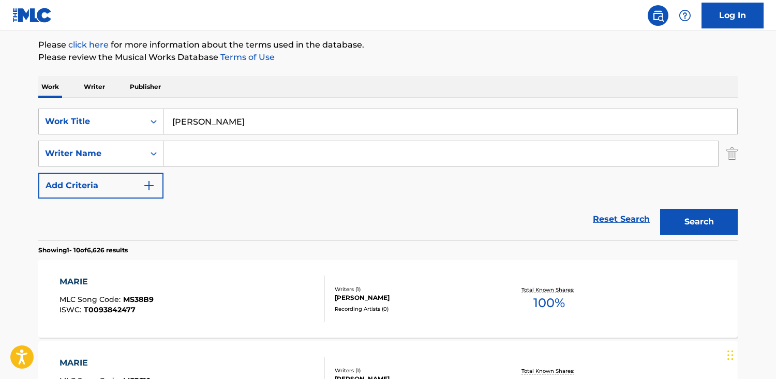
click at [229, 154] on input "Search Form" at bounding box center [440, 153] width 555 height 25
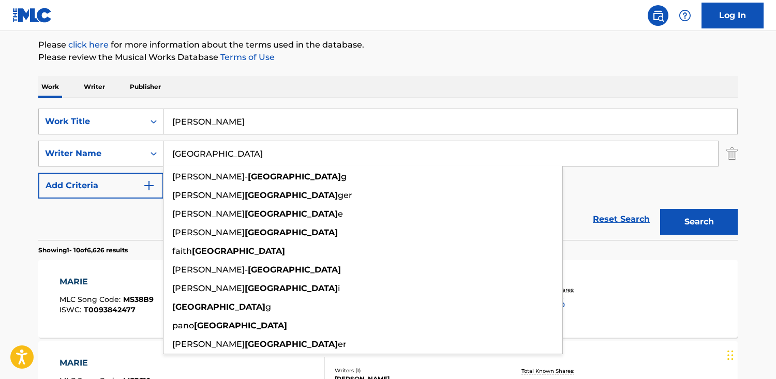
type input "[GEOGRAPHIC_DATA]"
click at [660, 209] on button "Search" at bounding box center [699, 222] width 78 height 26
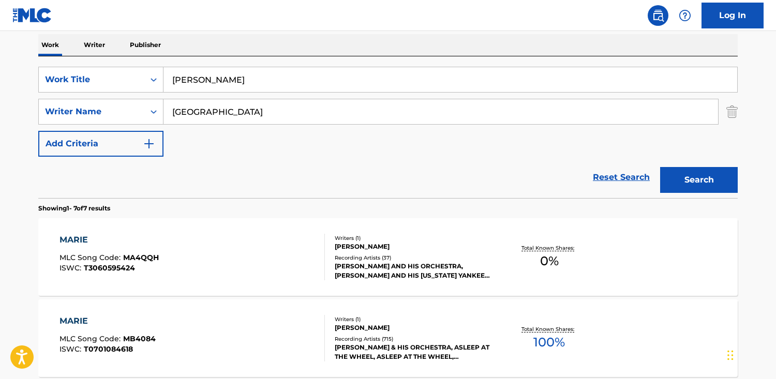
scroll to position [176, 0]
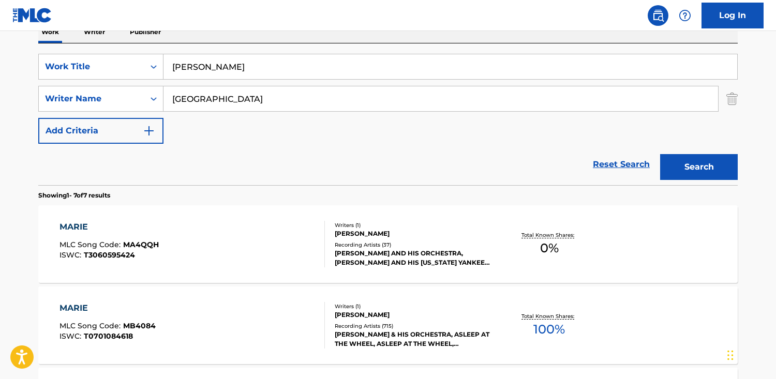
click at [378, 303] on div "Writers ( 1 )" at bounding box center [413, 307] width 156 height 8
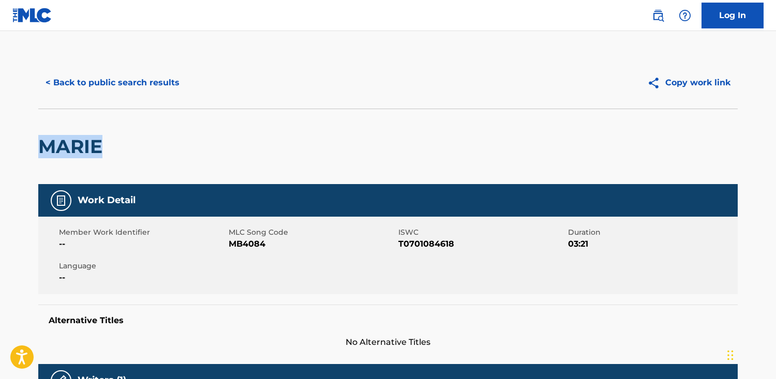
drag, startPoint x: 221, startPoint y: 158, endPoint x: 105, endPoint y: 141, distance: 117.1
click at [0, 133] on html "Accessibility Screen-Reader Guide, Feedback, and Issue Reporting | New window C…" at bounding box center [388, 189] width 776 height 379
drag, startPoint x: 266, startPoint y: 242, endPoint x: 230, endPoint y: 244, distance: 36.3
click at [230, 244] on span "MB4084" at bounding box center [312, 244] width 167 height 12
click at [122, 84] on button "< Back to public search results" at bounding box center [112, 83] width 148 height 26
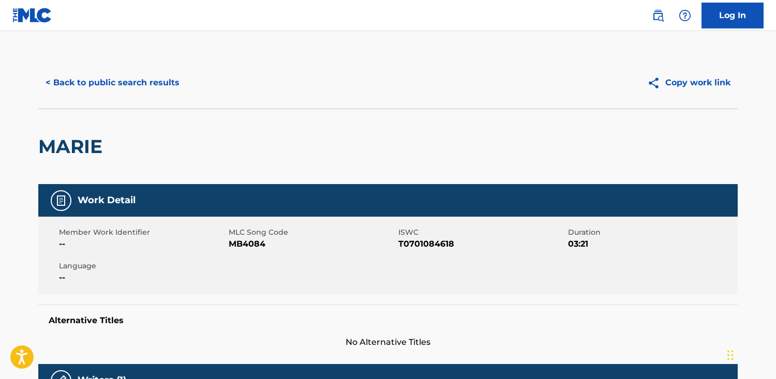
scroll to position [176, 0]
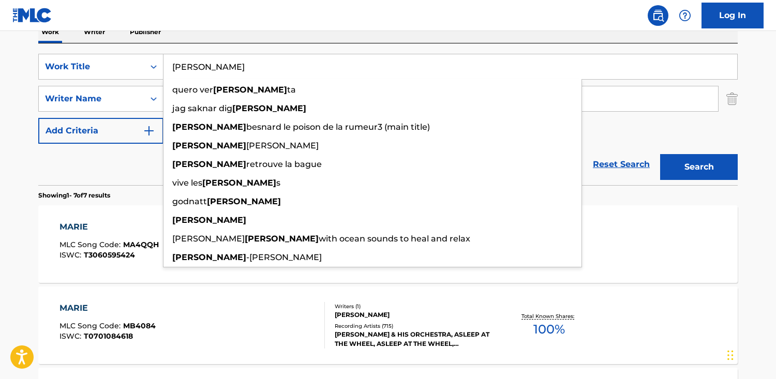
drag, startPoint x: 225, startPoint y: 74, endPoint x: 34, endPoint y: 57, distance: 191.7
click at [34, 57] on div "The MLC Public Work Search The accuracy and completeness of The MLC's data is d…" at bounding box center [388, 349] width 724 height 938
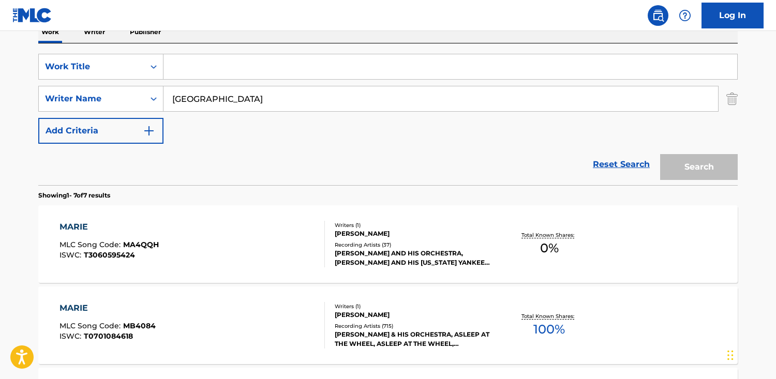
paste input "All Of The Day"
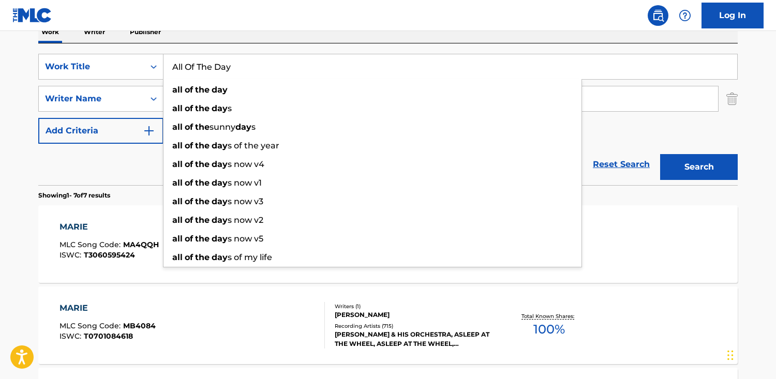
type input "All Of The Day"
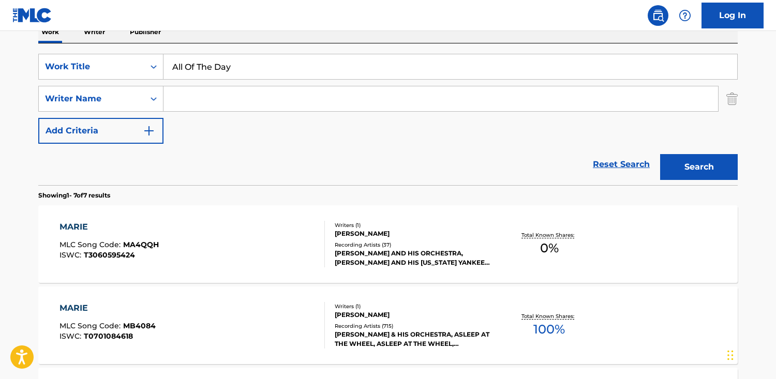
click at [660, 154] on button "Search" at bounding box center [699, 167] width 78 height 26
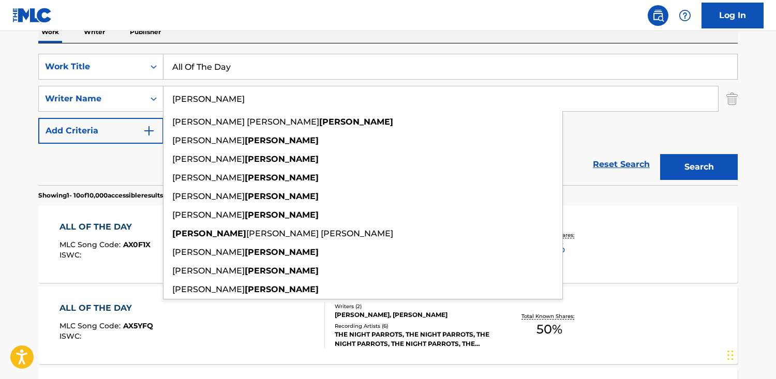
type input "[PERSON_NAME]"
click at [660, 154] on button "Search" at bounding box center [699, 167] width 78 height 26
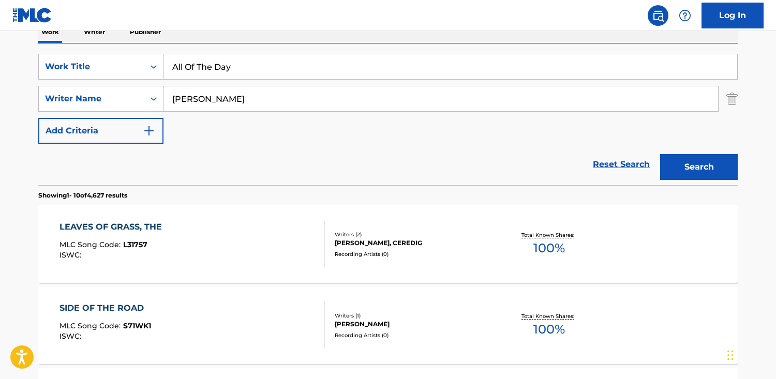
drag, startPoint x: 242, startPoint y: 70, endPoint x: 22, endPoint y: 54, distance: 220.5
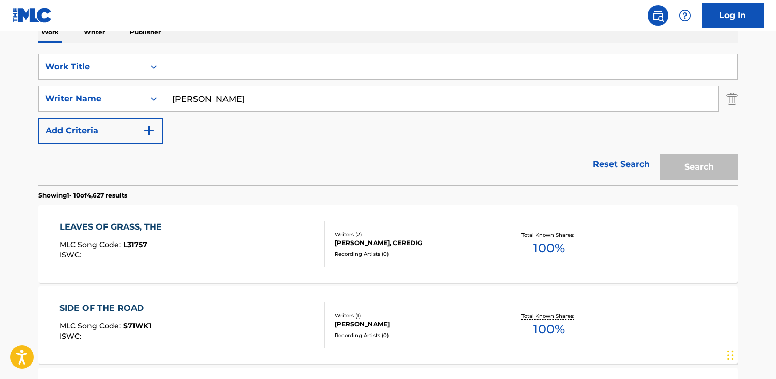
paste input "Stand Your Ground"
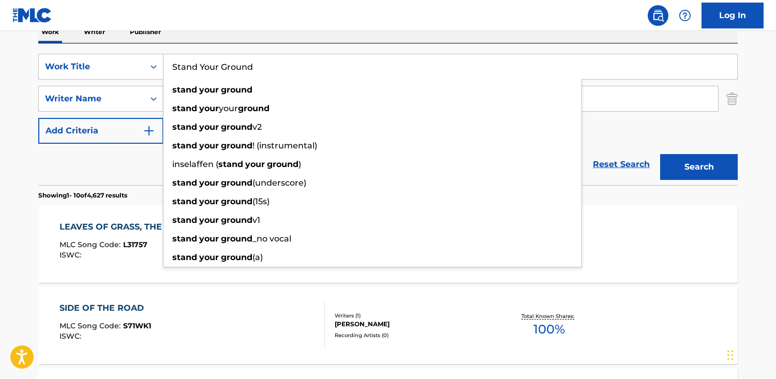
type input "Stand Your Ground"
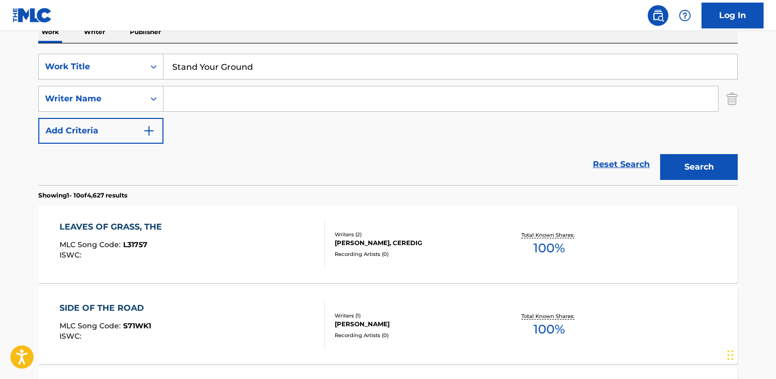
click at [660, 154] on button "Search" at bounding box center [699, 167] width 78 height 26
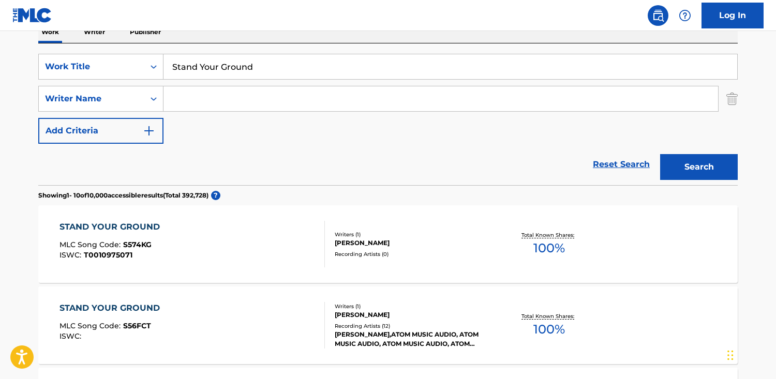
paste input "Branzko"
type input "Branzko"
click at [660, 154] on button "Search" at bounding box center [699, 167] width 78 height 26
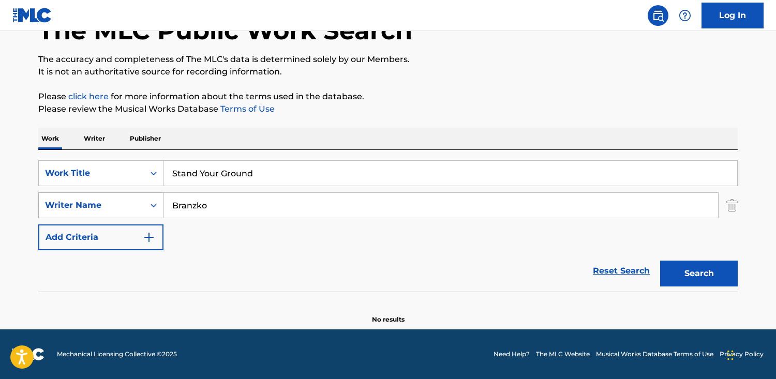
drag, startPoint x: 235, startPoint y: 213, endPoint x: 127, endPoint y: 201, distance: 109.3
click at [127, 201] on div "SearchWithCriteria8d7adba9-d3d9-4784-a32f-ea1ea152f031 Writer Name [PERSON_NAME]" at bounding box center [387, 205] width 699 height 26
paste input "[PERSON_NAME]"
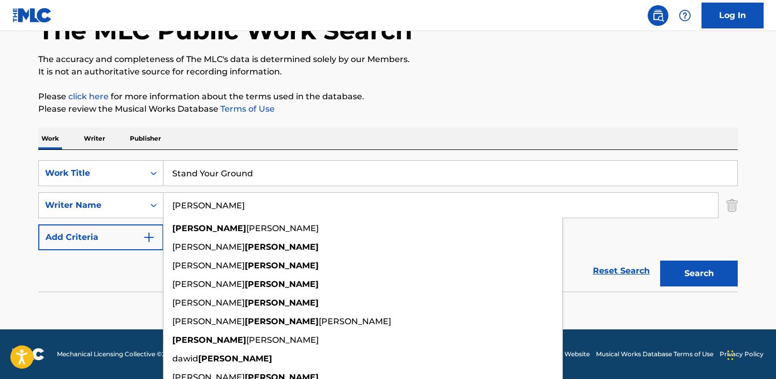
type input "[PERSON_NAME]"
click at [660, 261] on button "Search" at bounding box center [699, 274] width 78 height 26
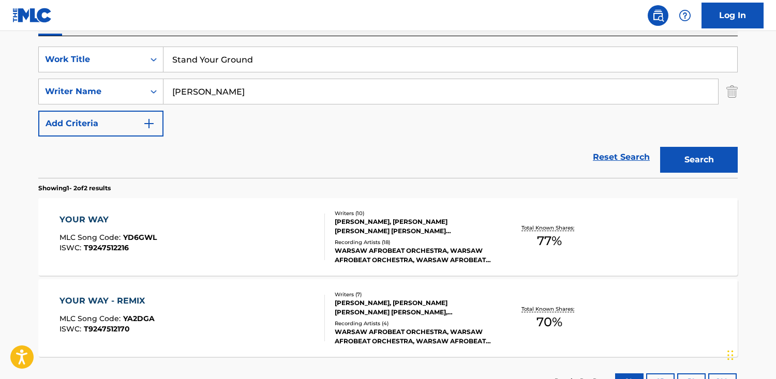
scroll to position [185, 0]
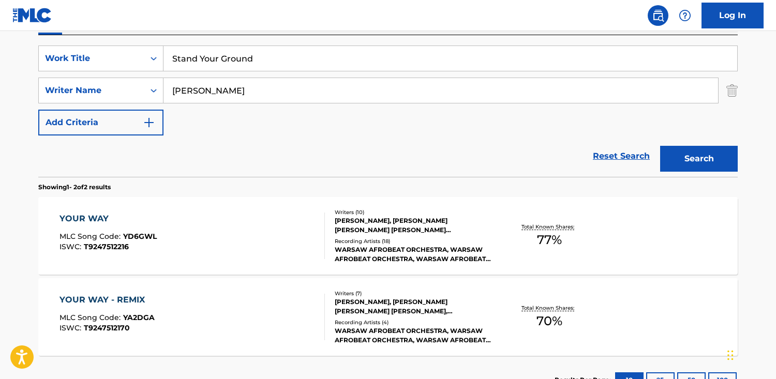
click at [220, 276] on section "YOUR WAY MLC Song Code : YD6GWL ISWC : T9247512216 Writers ( 10 ) [PERSON_NAME]…" at bounding box center [387, 274] width 699 height 164
click at [214, 238] on div "YOUR WAY MLC Song Code : YD6GWL ISWC : T9247512216" at bounding box center [192, 236] width 266 height 47
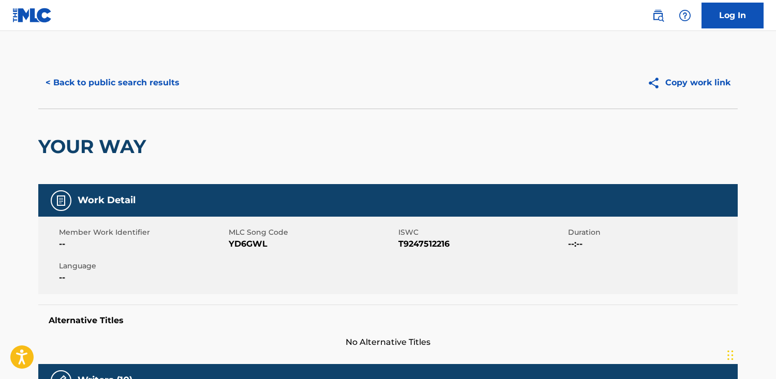
click at [84, 96] on div "< Back to public search results Copy work link" at bounding box center [387, 83] width 699 height 52
click at [151, 87] on button "< Back to public search results" at bounding box center [112, 83] width 148 height 26
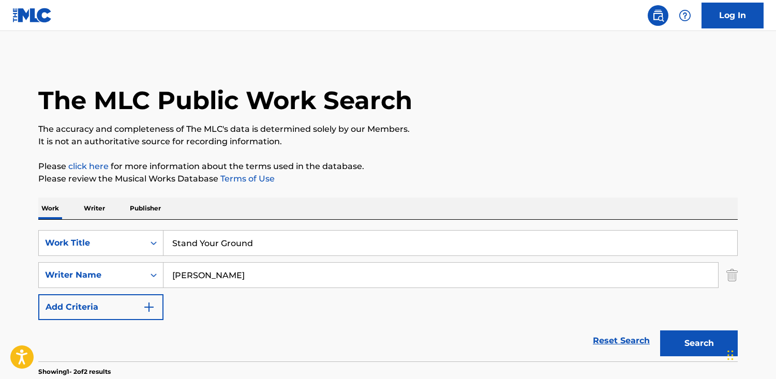
scroll to position [185, 0]
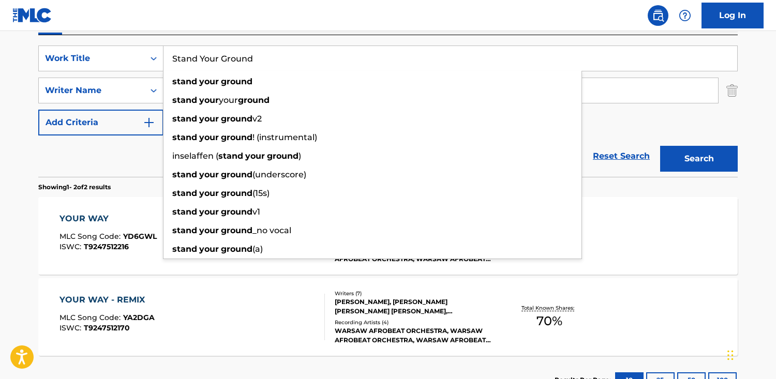
drag, startPoint x: 325, startPoint y: 68, endPoint x: -7, endPoint y: 41, distance: 333.7
click at [0, 41] on html "Accessibility Screen-Reader Guide, Feedback, and Issue Reporting | New window C…" at bounding box center [388, 4] width 776 height 379
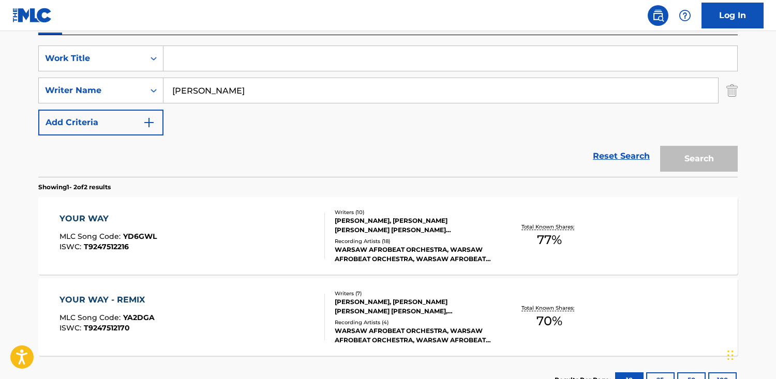
paste input "I Do Love You"
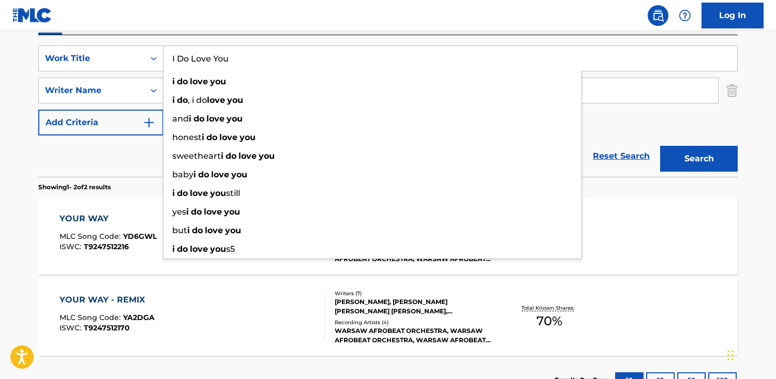
type input "I Do Love You"
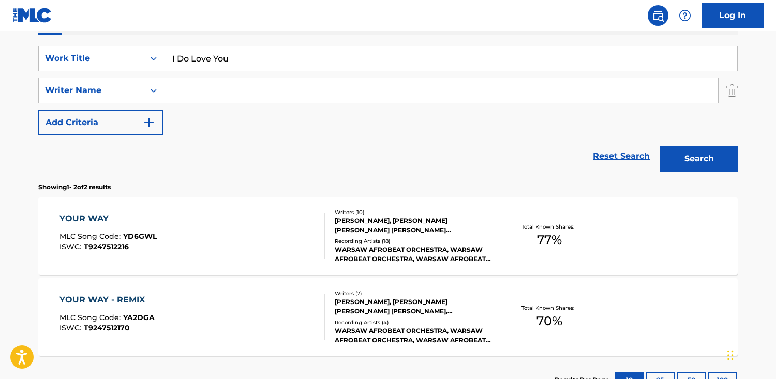
click at [660, 146] on button "Search" at bounding box center [699, 159] width 78 height 26
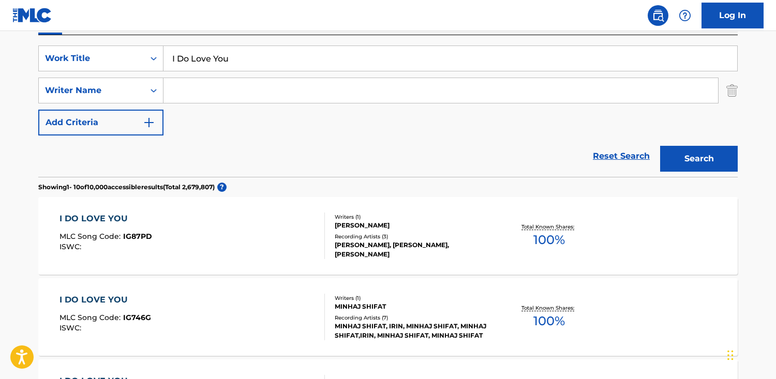
paste input "[PERSON_NAME]"
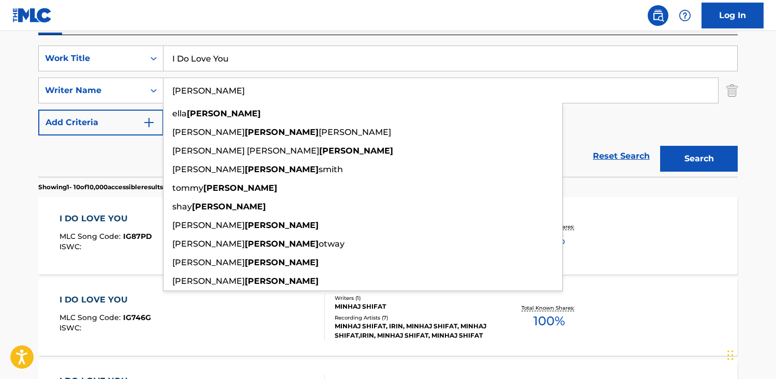
type input "[PERSON_NAME]"
click at [660, 146] on button "Search" at bounding box center [699, 159] width 78 height 26
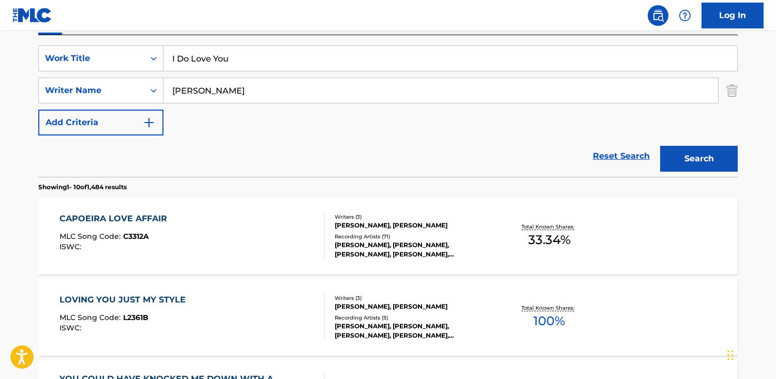
drag, startPoint x: 216, startPoint y: 88, endPoint x: -137, endPoint y: 90, distance: 352.8
click at [0, 90] on html "Accessibility Screen-Reader Guide, Feedback, and Issue Reporting | New window C…" at bounding box center [388, 4] width 776 height 379
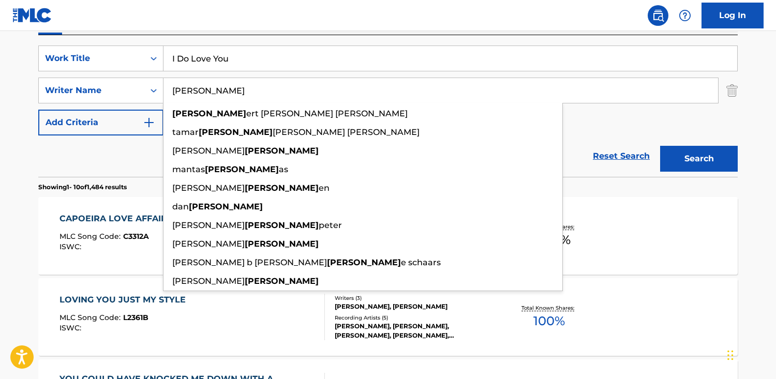
type input "[PERSON_NAME]"
click at [660, 146] on button "Search" at bounding box center [699, 159] width 78 height 26
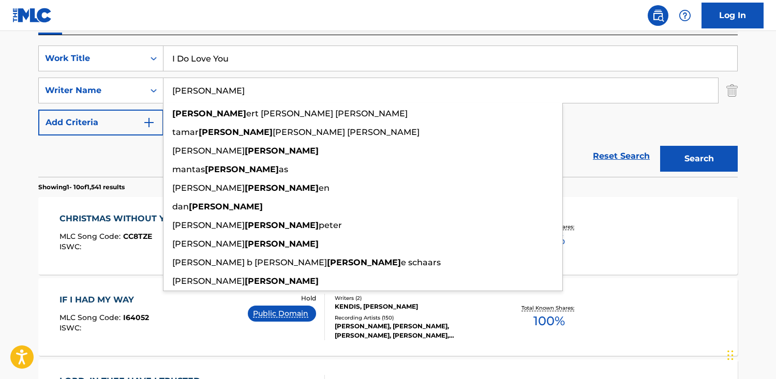
drag, startPoint x: 245, startPoint y: 99, endPoint x: -99, endPoint y: 57, distance: 346.6
click at [0, 57] on html "Accessibility Screen-Reader Guide, Feedback, and Issue Reporting | New window C…" at bounding box center [388, 4] width 776 height 379
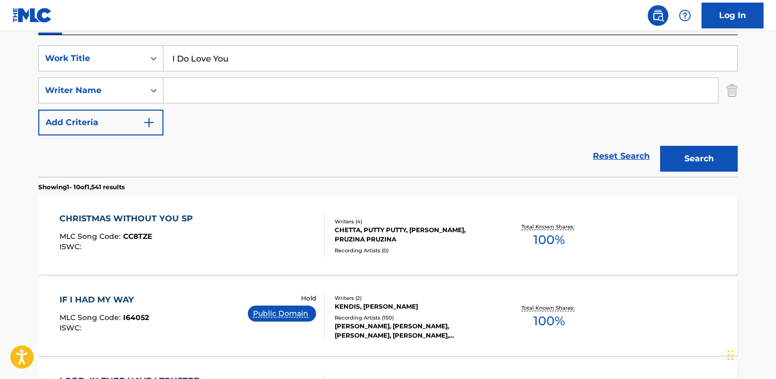
paste input "[PERSON_NAME] [PERSON_NAME]"
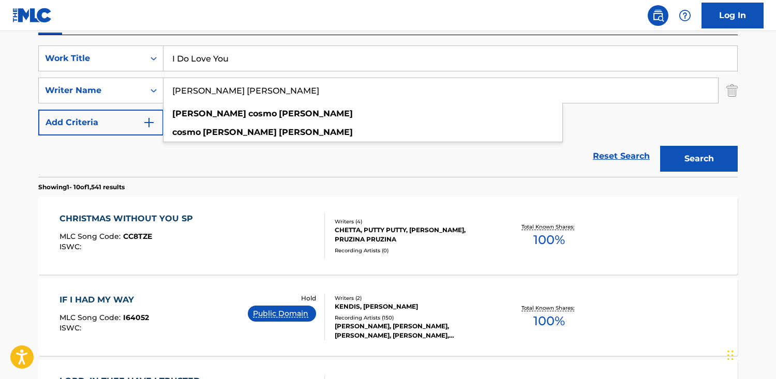
type input "[PERSON_NAME] [PERSON_NAME]"
click at [660, 146] on button "Search" at bounding box center [699, 159] width 78 height 26
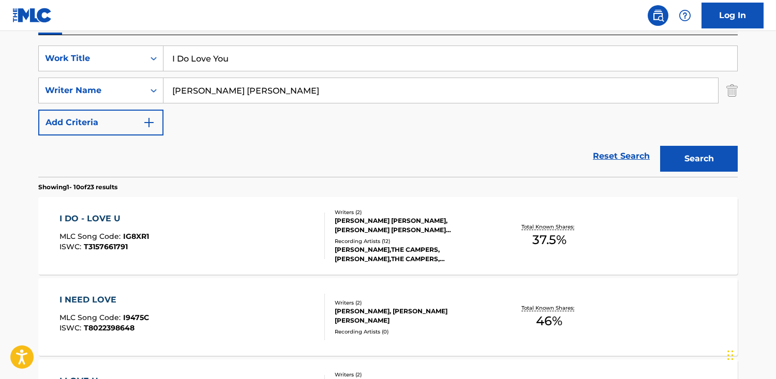
click at [508, 219] on div "I DO - LOVE U MLC Song Code : IG8XR1 ISWC : T3157661791 Writers ( 2 ) [PERSON_N…" at bounding box center [387, 236] width 699 height 78
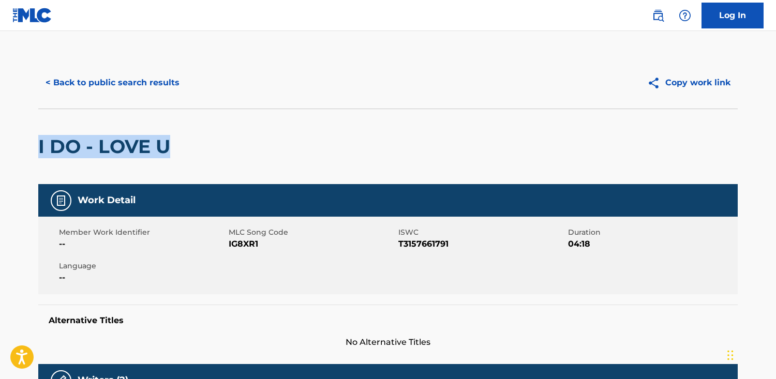
drag, startPoint x: 201, startPoint y: 153, endPoint x: 40, endPoint y: 146, distance: 161.0
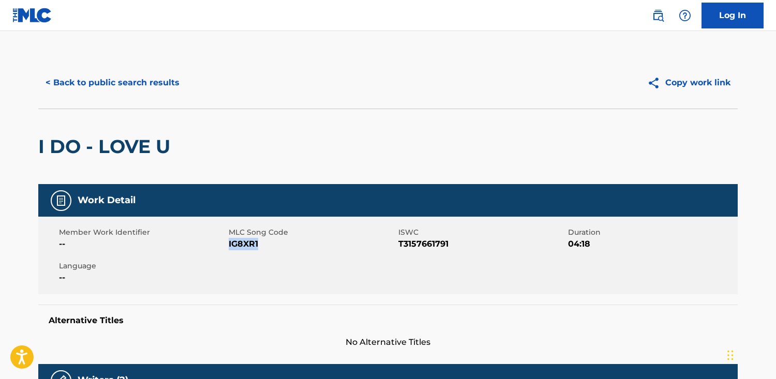
drag, startPoint x: 276, startPoint y: 252, endPoint x: 231, endPoint y: 241, distance: 46.3
click at [229, 242] on div "Member Work Identifier -- MLC Song Code IG8XR1 ISWC T3157661791 Duration 04:18 …" at bounding box center [387, 256] width 699 height 78
click at [102, 78] on button "< Back to public search results" at bounding box center [112, 83] width 148 height 26
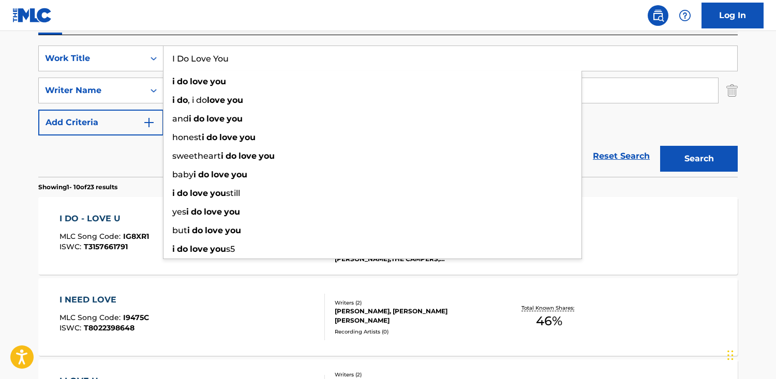
drag, startPoint x: 255, startPoint y: 68, endPoint x: 17, endPoint y: 58, distance: 238.2
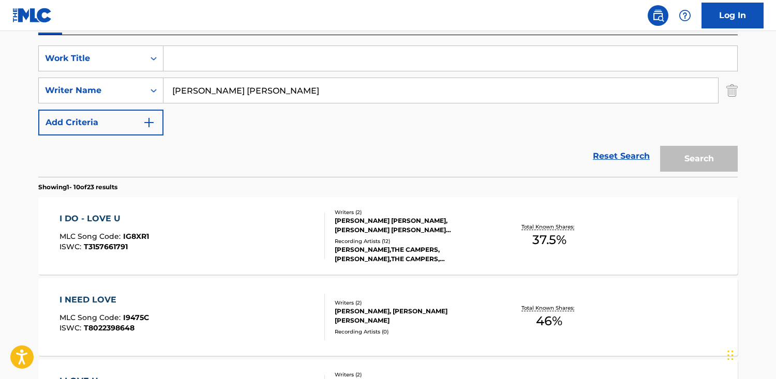
paste input "Préludes, Book 2: V. Bruyères"
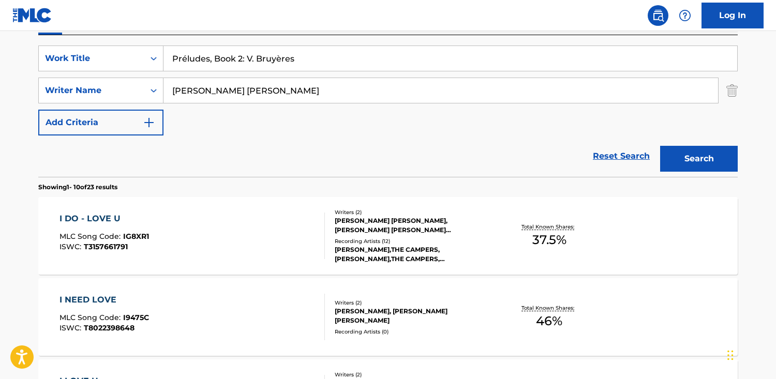
type input "Préludes, Book 2: V. Bruyères"
click at [660, 146] on button "Search" at bounding box center [699, 159] width 78 height 26
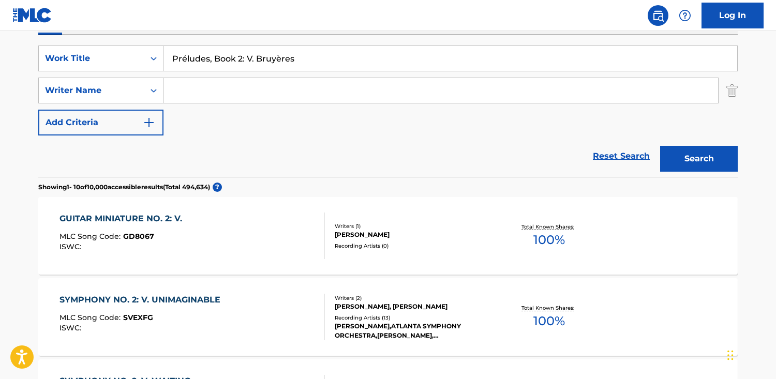
drag, startPoint x: 184, startPoint y: 57, endPoint x: 211, endPoint y: 112, distance: 60.4
click at [184, 59] on input "Préludes, Book 2: V. Bruyères" at bounding box center [450, 58] width 574 height 25
click at [660, 146] on button "Search" at bounding box center [699, 159] width 78 height 26
click at [286, 60] on input "Preeludes, Book 2: V. Bruyères" at bounding box center [450, 58] width 574 height 25
click at [660, 146] on button "Search" at bounding box center [699, 159] width 78 height 26
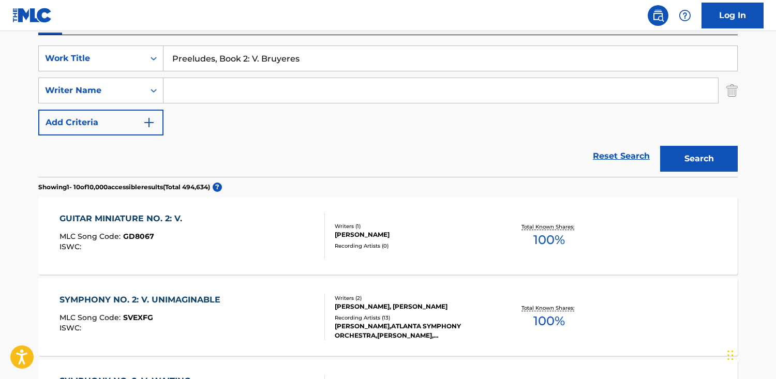
type input "Preeludes, Book 2: V. Bruyeres"
click at [660, 146] on button "Search" at bounding box center [699, 159] width 78 height 26
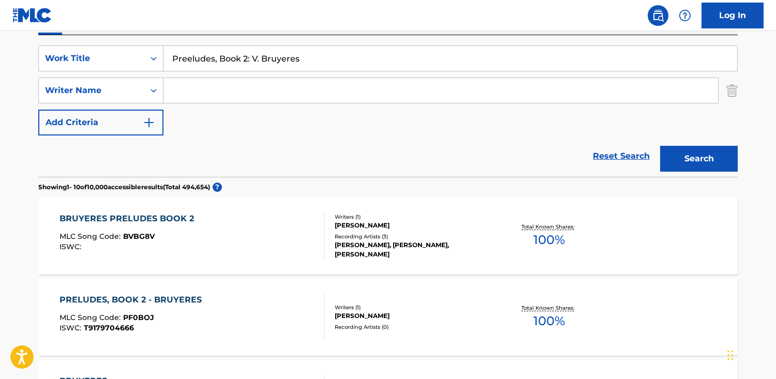
drag, startPoint x: 285, startPoint y: 64, endPoint x: -128, endPoint y: 44, distance: 413.3
click at [0, 44] on html "Accessibility Screen-Reader Guide, Feedback, and Issue Reporting | New window C…" at bounding box center [388, 4] width 776 height 379
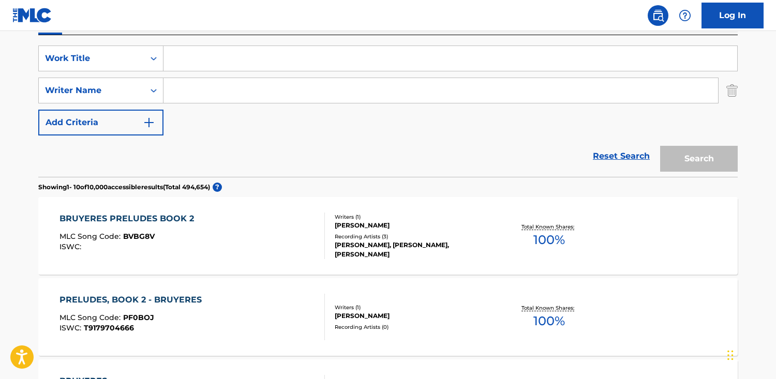
paste input "Dænseband"
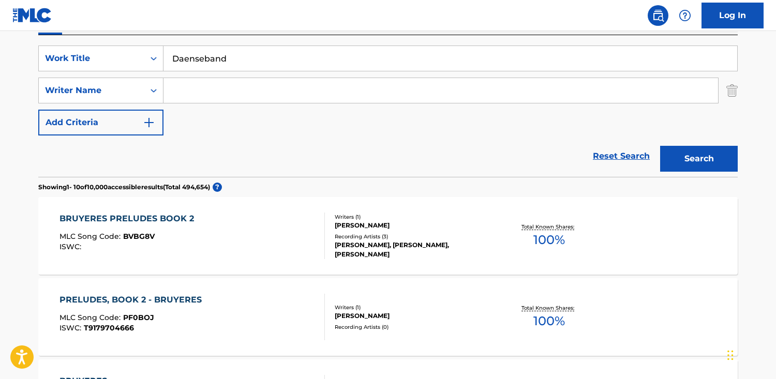
type input "Daenseband"
click at [660, 146] on button "Search" at bounding box center [699, 159] width 78 height 26
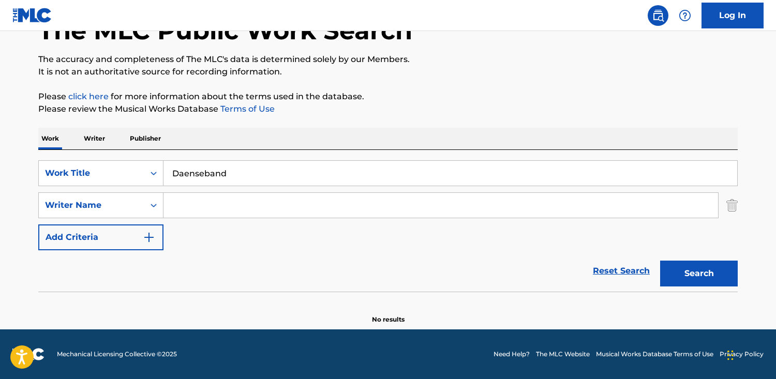
scroll to position [70, 0]
drag, startPoint x: 188, startPoint y: 172, endPoint x: -115, endPoint y: 157, distance: 303.0
click at [0, 157] on html "Accessibility Screen-Reader Guide, Feedback, and Issue Reporting | New window C…" at bounding box center [388, 119] width 776 height 379
paste input "Dænseband"
type input "Dænseband"
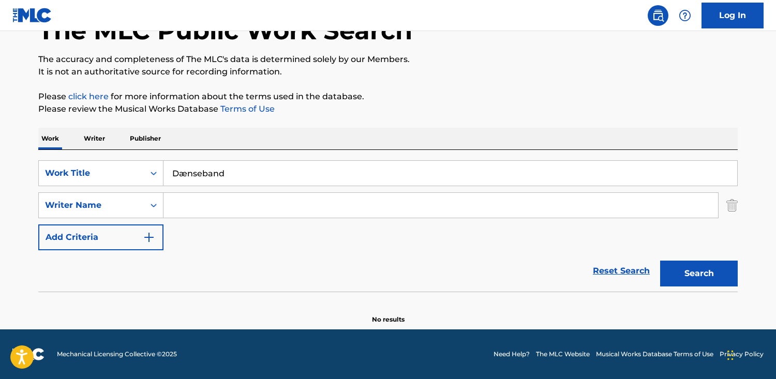
click at [660, 261] on button "Search" at bounding box center [699, 274] width 78 height 26
click at [135, 137] on p "Publisher" at bounding box center [145, 139] width 37 height 22
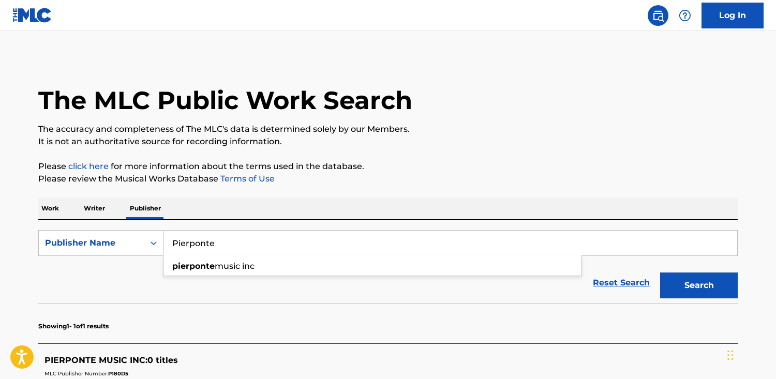
drag, startPoint x: 256, startPoint y: 243, endPoint x: -96, endPoint y: 243, distance: 352.3
click at [0, 243] on html "Accessibility Screen-Reader Guide, Feedback, and Issue Reporting | New window C…" at bounding box center [388, 189] width 776 height 379
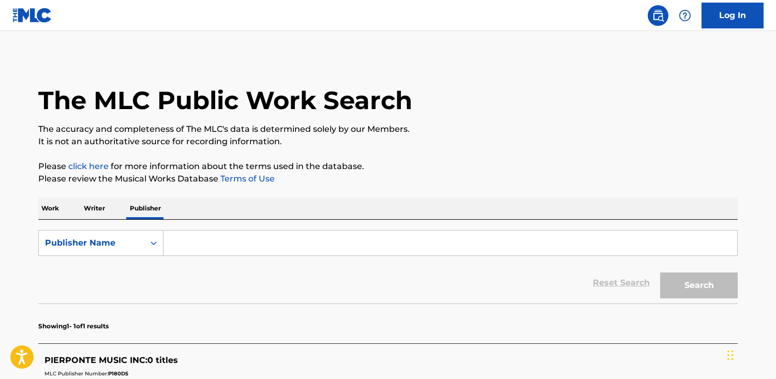
paste input "Dænseband"
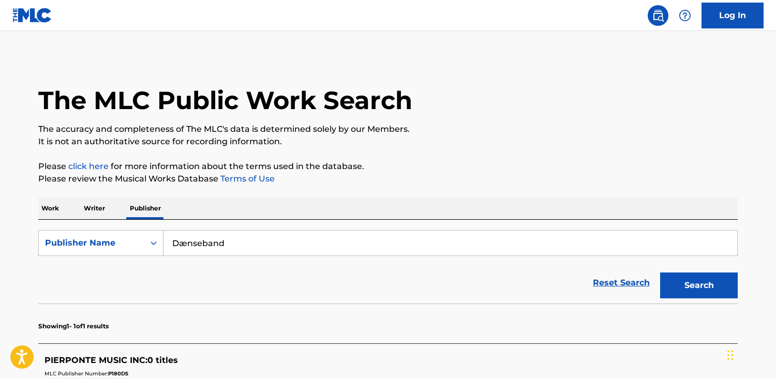
type input "Dænseband"
click at [660, 273] on button "Search" at bounding box center [699, 286] width 78 height 26
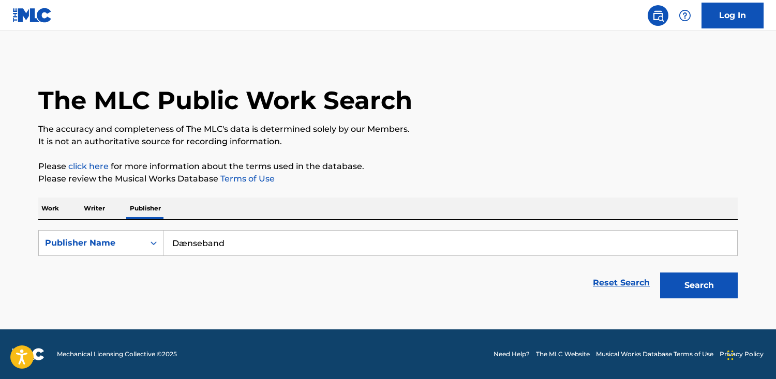
drag, startPoint x: 280, startPoint y: 235, endPoint x: 278, endPoint y: 245, distance: 10.2
click at [280, 237] on input "Dænseband" at bounding box center [450, 243] width 574 height 25
drag, startPoint x: 278, startPoint y: 245, endPoint x: 7, endPoint y: 220, distance: 271.7
click at [7, 220] on main "The MLC Public Work Search The accuracy and completeness of The MLC's data is d…" at bounding box center [388, 180] width 776 height 299
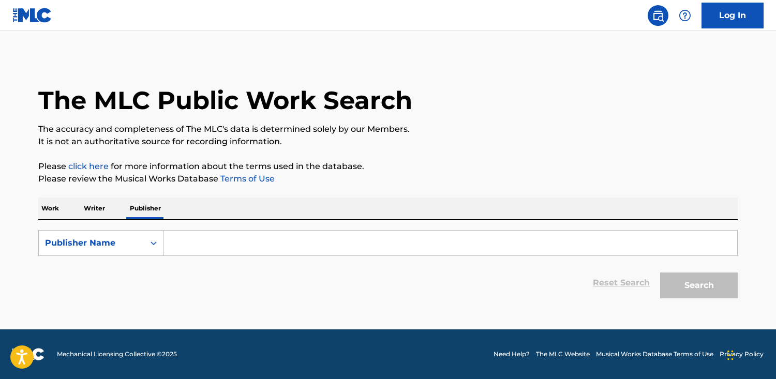
paste input "MCD COMERCIO DE PRODUTOS POR CATALOGO LTDA"
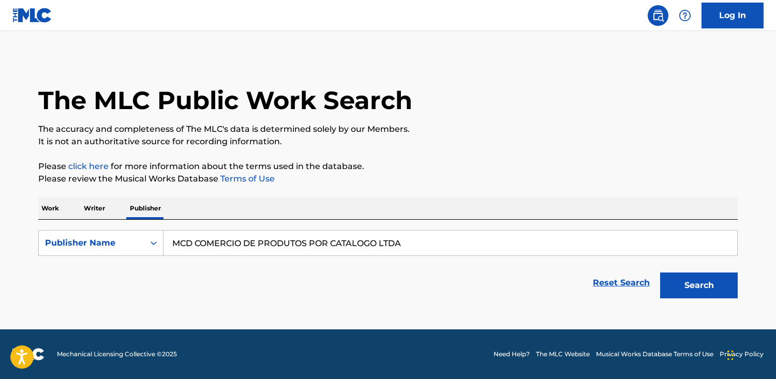
type input "MCD COMERCIO DE PRODUTOS POR CATALOGO LTDA"
click at [660, 273] on button "Search" at bounding box center [699, 286] width 78 height 26
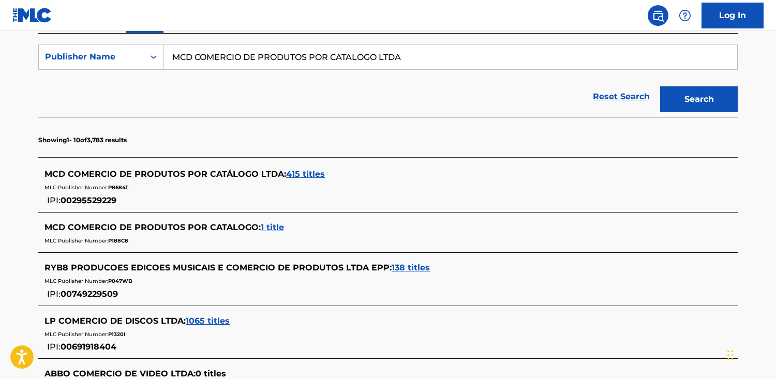
scroll to position [185, 0]
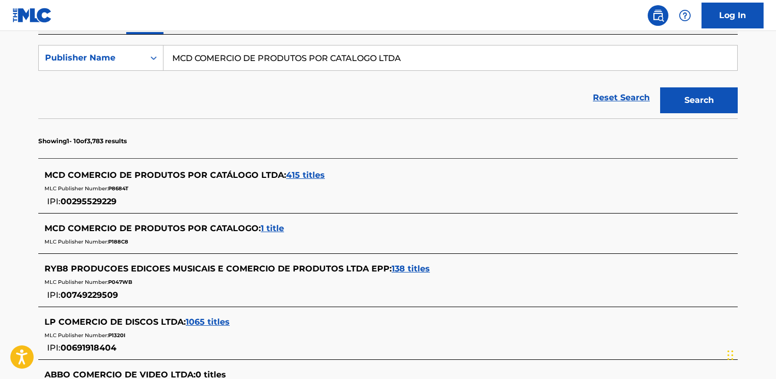
click at [319, 173] on span "415 titles" at bounding box center [305, 175] width 39 height 10
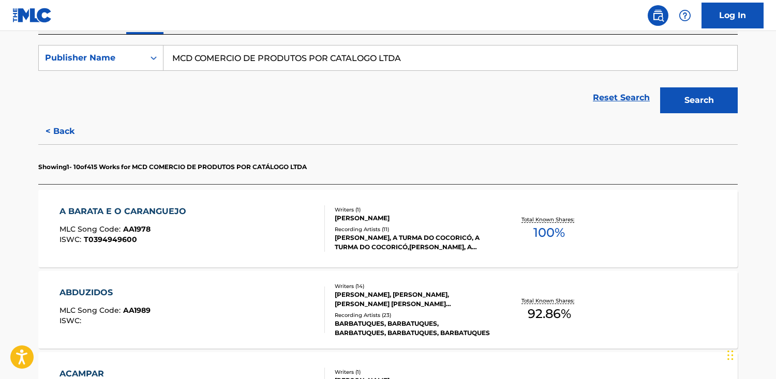
click at [301, 217] on div "A BARATA E O CARANGUEJO MLC Song Code : AA1978 ISWC : T0394949600" at bounding box center [192, 228] width 266 height 47
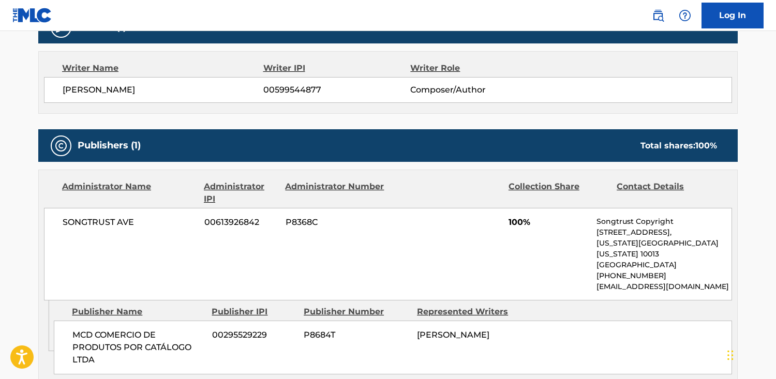
scroll to position [350, 0]
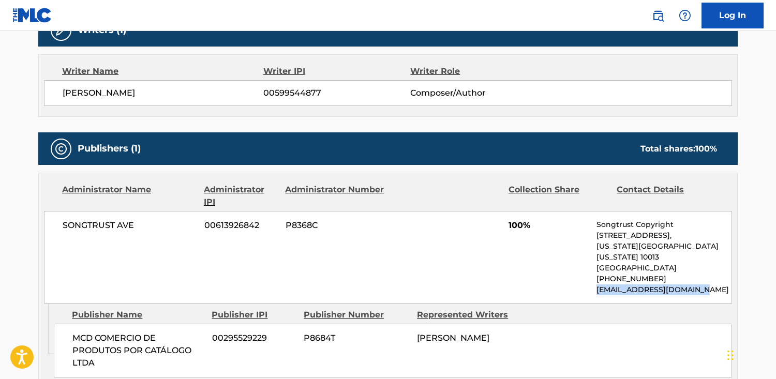
drag, startPoint x: 700, startPoint y: 280, endPoint x: 598, endPoint y: 279, distance: 101.9
click at [597, 285] on p "[EMAIL_ADDRESS][DOMAIN_NAME]" at bounding box center [664, 290] width 135 height 11
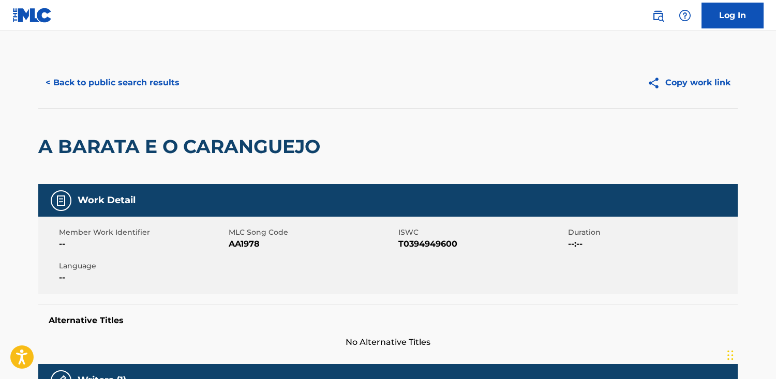
click at [113, 84] on button "< Back to public search results" at bounding box center [112, 83] width 148 height 26
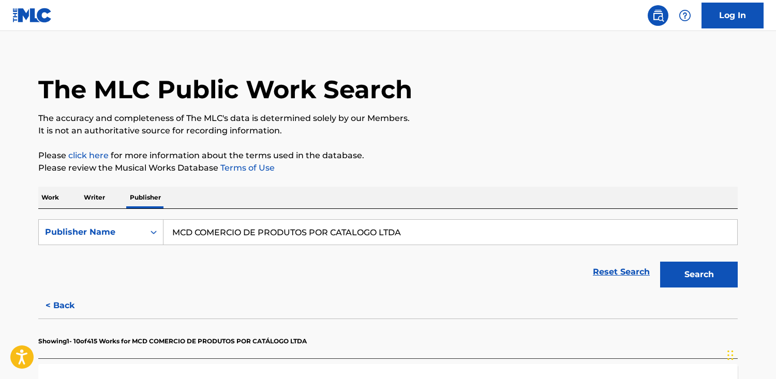
drag, startPoint x: 451, startPoint y: 225, endPoint x: 347, endPoint y: 254, distance: 107.9
click at [347, 254] on form "SearchWithCriteriac5e3bcb5-cdf5-4d80-b0a9-165ad2ed8dd9 Publisher Name MCD COMER…" at bounding box center [387, 255] width 699 height 73
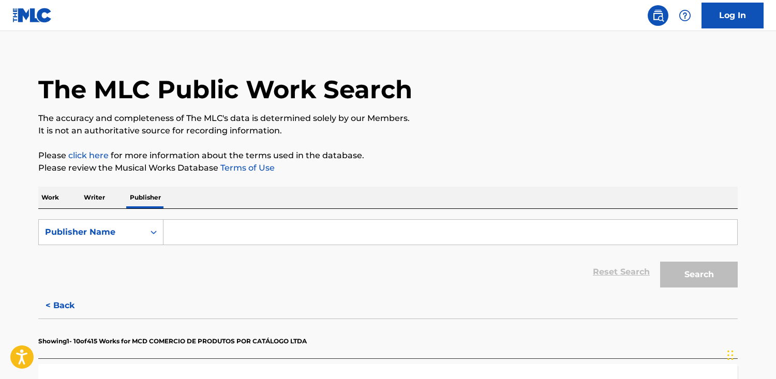
paste input "Oriana Publications Limited"
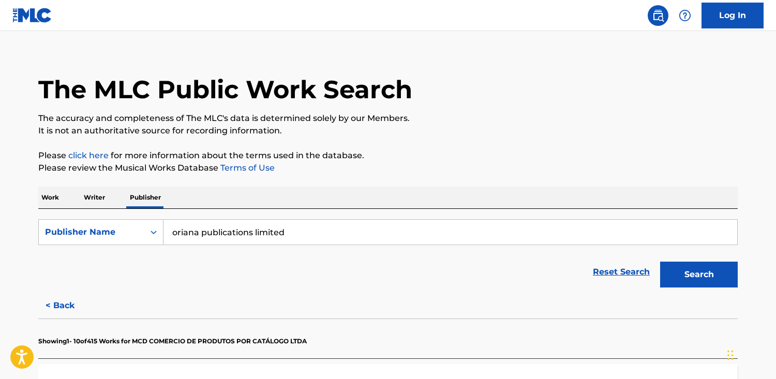
type input "oriana publications limited"
click at [660, 262] on button "Search" at bounding box center [699, 275] width 78 height 26
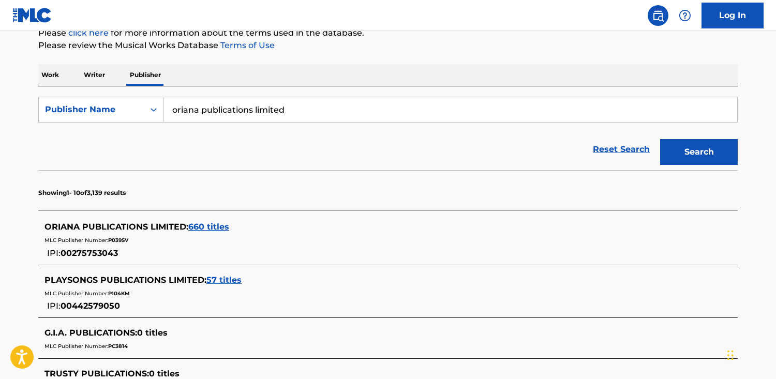
scroll to position [136, 0]
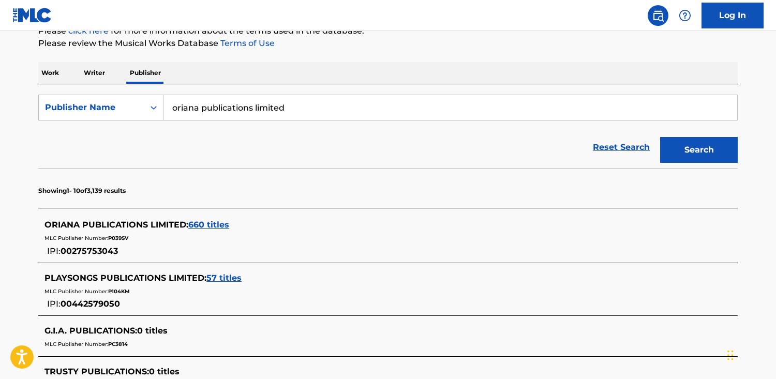
click at [212, 221] on span "660 titles" at bounding box center [208, 225] width 41 height 10
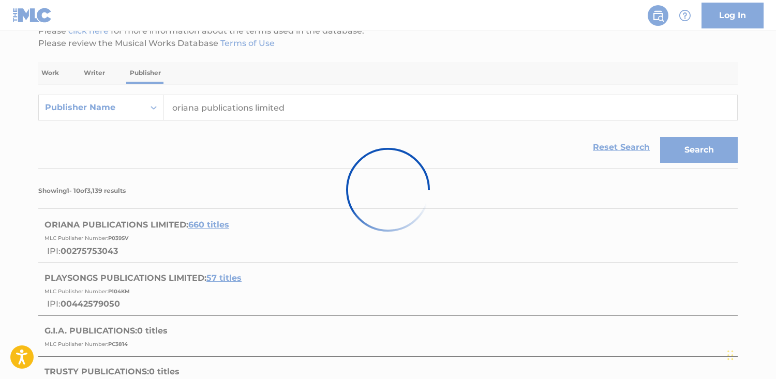
scroll to position [136, 0]
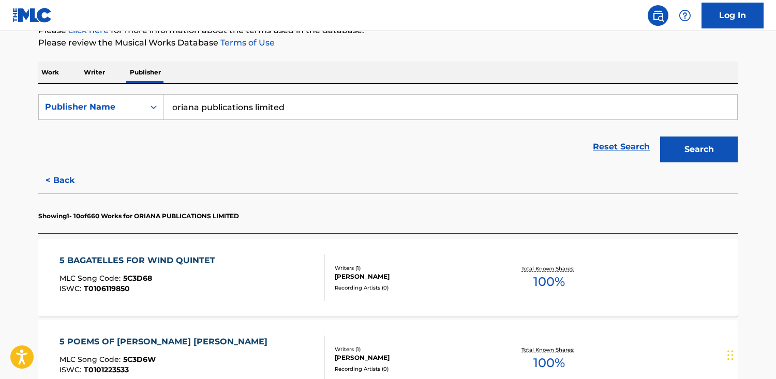
click at [100, 250] on div "5 BAGATELLES FOR WIND QUINTET MLC Song Code : 5C3D68 ISWC : T0106119850 Writers…" at bounding box center [387, 278] width 699 height 78
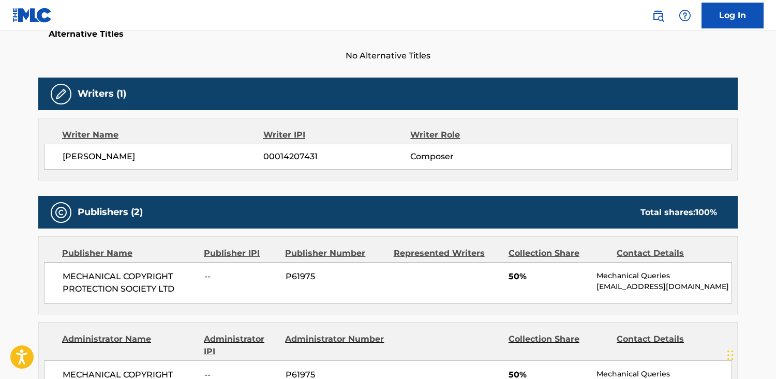
scroll to position [288, 0]
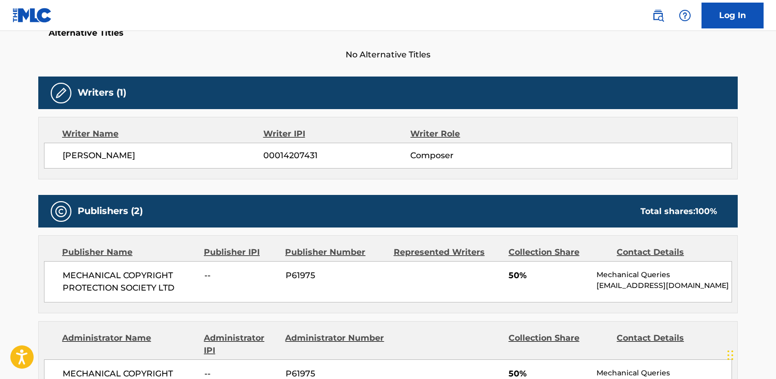
drag, startPoint x: 621, startPoint y: 297, endPoint x: 594, endPoint y: 290, distance: 27.7
click at [594, 290] on div "MECHANICAL COPYRIGHT PROTECTION SOCIETY LTD -- P61975 50% Mechanical Queries [E…" at bounding box center [388, 281] width 688 height 41
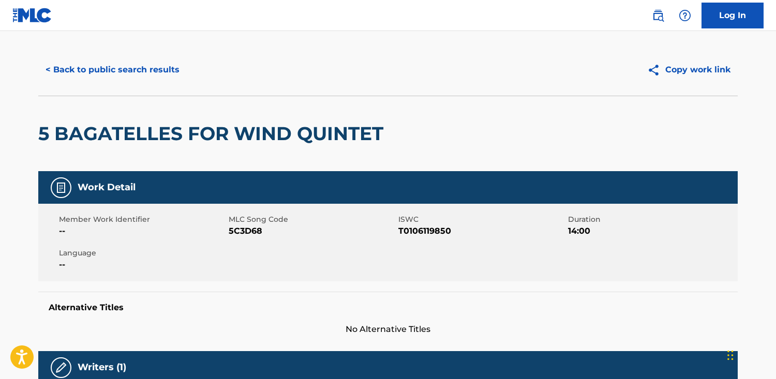
scroll to position [0, 0]
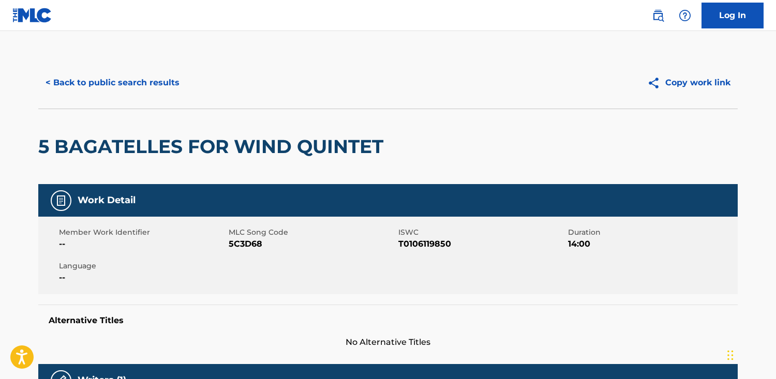
click at [100, 77] on button "< Back to public search results" at bounding box center [112, 83] width 148 height 26
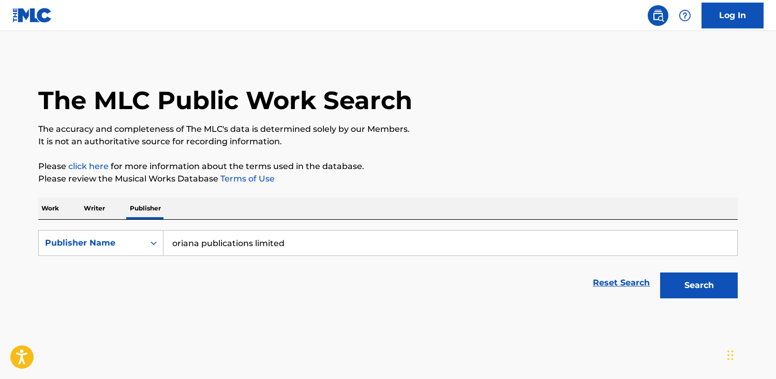
scroll to position [11, 0]
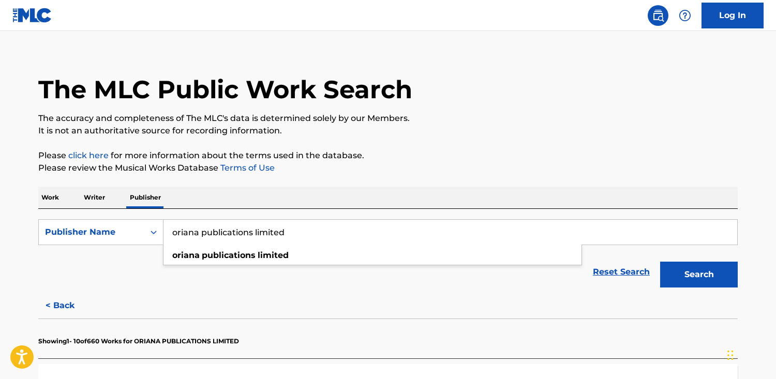
drag, startPoint x: 318, startPoint y: 237, endPoint x: -244, endPoint y: 219, distance: 561.6
click at [0, 219] on html "Accessibility Screen-Reader Guide, Feedback, and Issue Reporting | New window C…" at bounding box center [388, 178] width 776 height 379
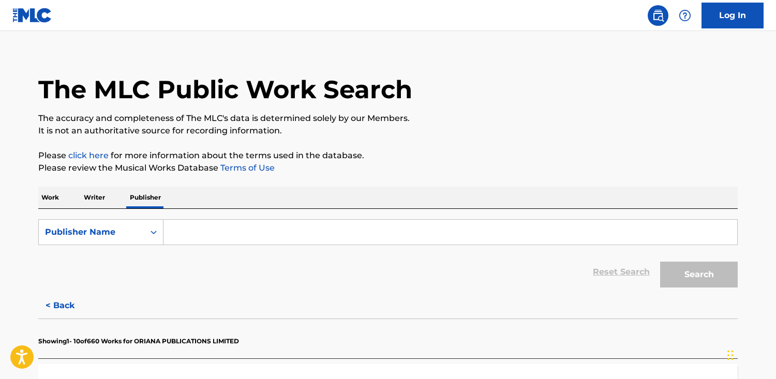
paste input "NORTHRIDGE MUSIC COMPANY"
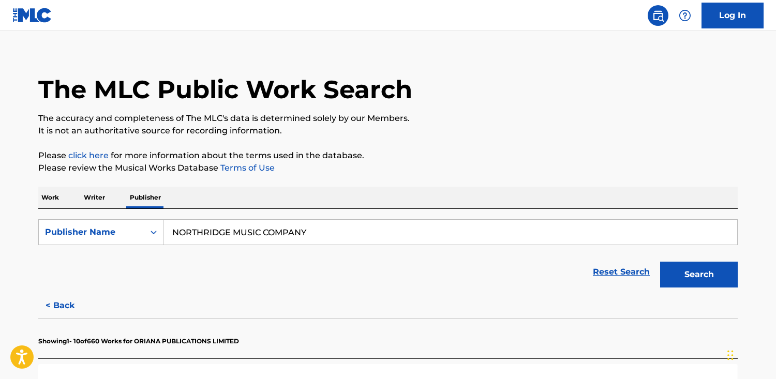
type input "NORTHRIDGE MUSIC COMPANY"
click at [660, 262] on button "Search" at bounding box center [699, 275] width 78 height 26
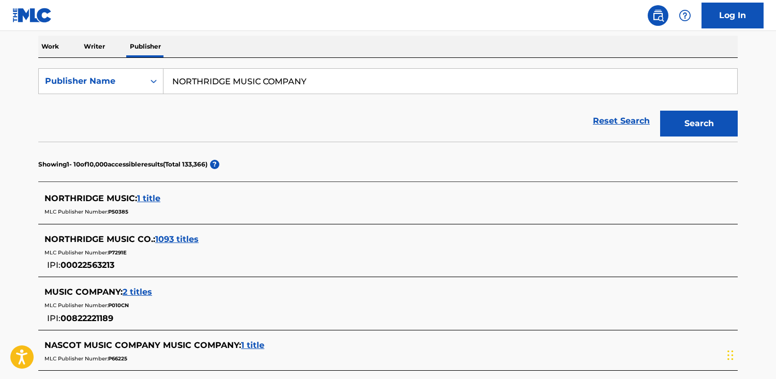
scroll to position [148, 0]
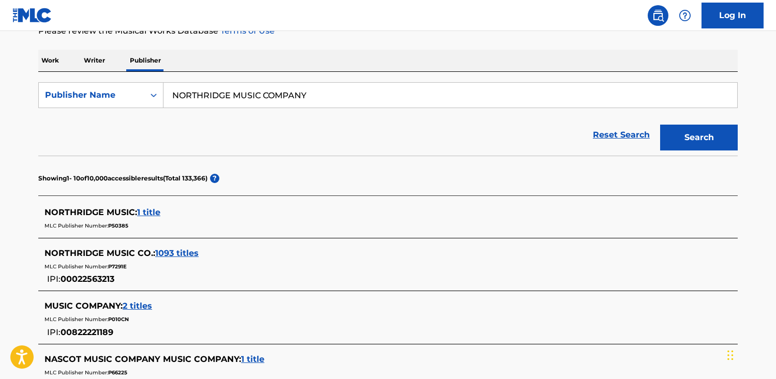
click at [196, 254] on span "1093 titles" at bounding box center [176, 253] width 43 height 10
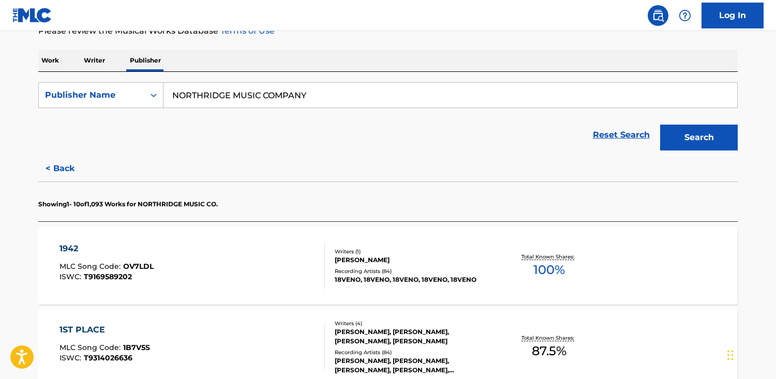
click at [253, 264] on div "1942 MLC Song Code : OV7LDL ISWC : T9169589202" at bounding box center [192, 266] width 266 height 47
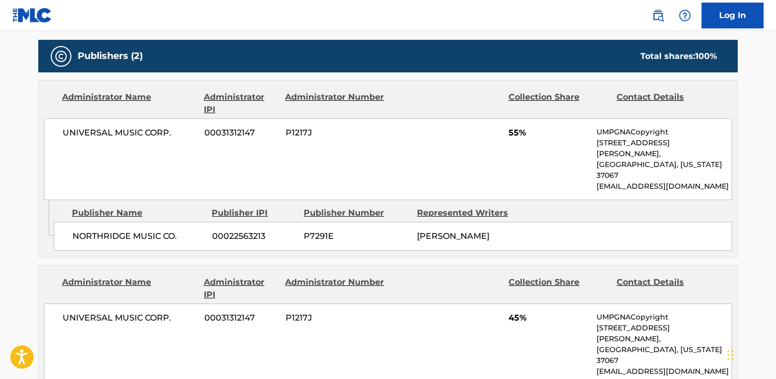
scroll to position [438, 0]
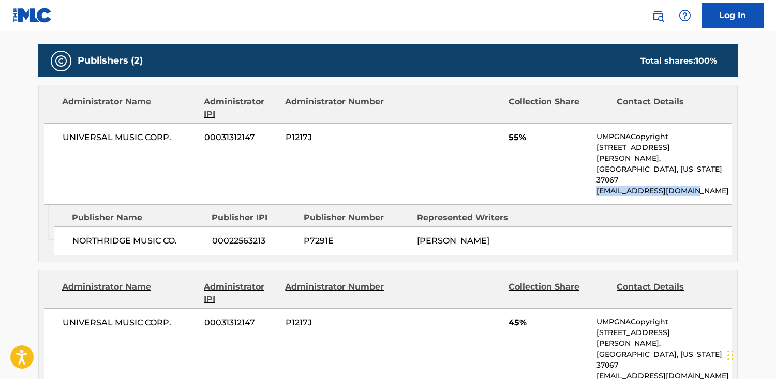
drag, startPoint x: 700, startPoint y: 171, endPoint x: 619, endPoint y: 169, distance: 81.8
click at [591, 171] on div "UNIVERSAL MUSIC CORP. 00031312147 P1217J 55% UMPGNACopyright [STREET_ADDRESS][P…" at bounding box center [388, 164] width 688 height 82
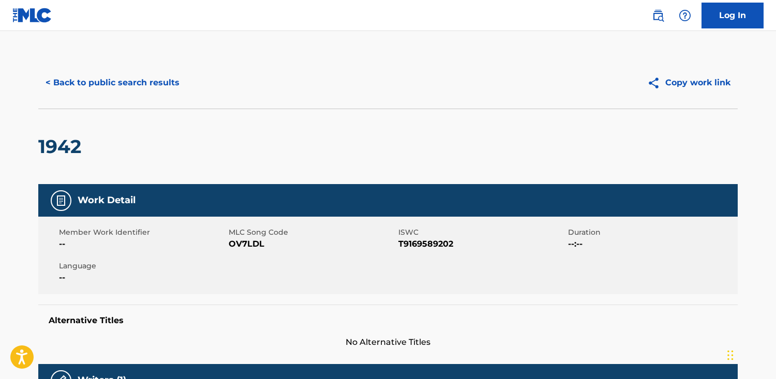
click at [110, 86] on button "< Back to public search results" at bounding box center [112, 83] width 148 height 26
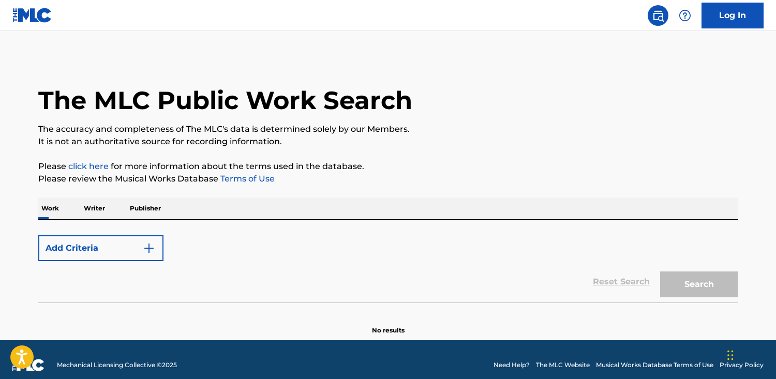
scroll to position [11, 0]
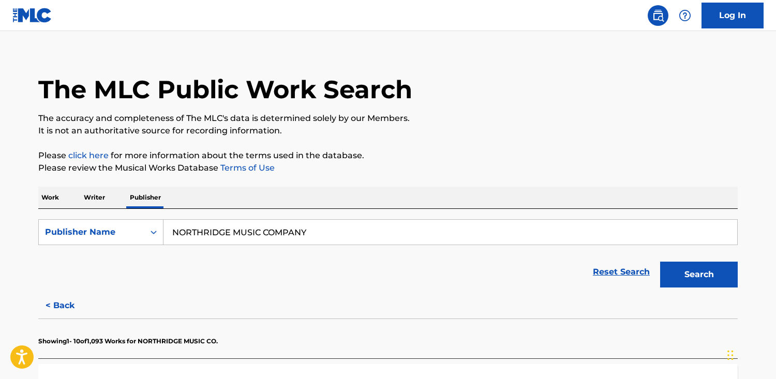
drag, startPoint x: 311, startPoint y: 231, endPoint x: 349, endPoint y: 230, distance: 37.3
click at [349, 230] on input "NORTHRIDGE MUSIC COMPANY" at bounding box center [450, 232] width 574 height 25
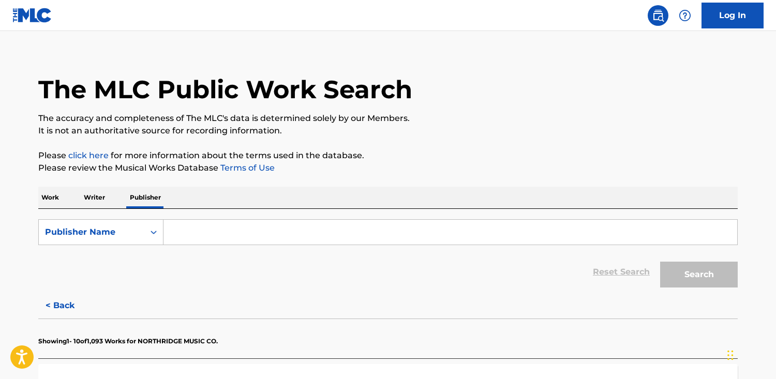
paste input "Anilina Produções"
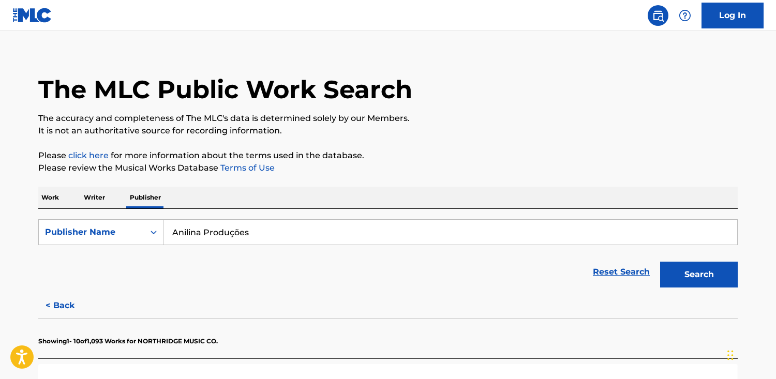
click at [660, 262] on button "Search" at bounding box center [699, 275] width 78 height 26
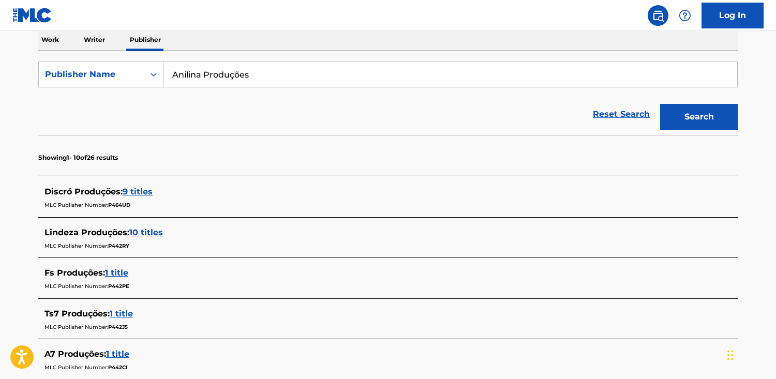
scroll to position [170, 0]
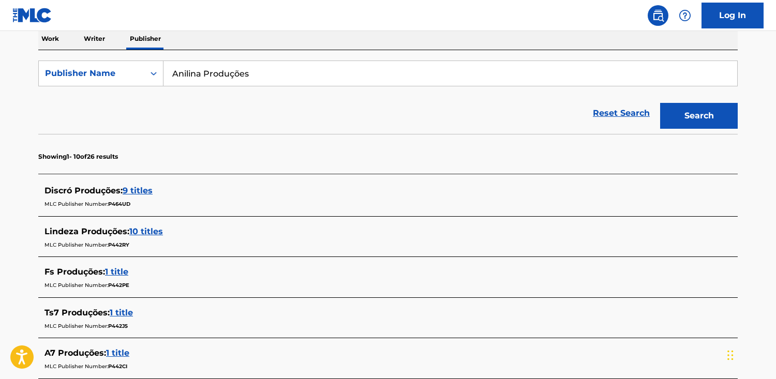
click at [236, 72] on input "Anilina Produções" at bounding box center [450, 73] width 574 height 25
type input "[PERSON_NAME]"
click at [660, 103] on button "Search" at bounding box center [699, 116] width 78 height 26
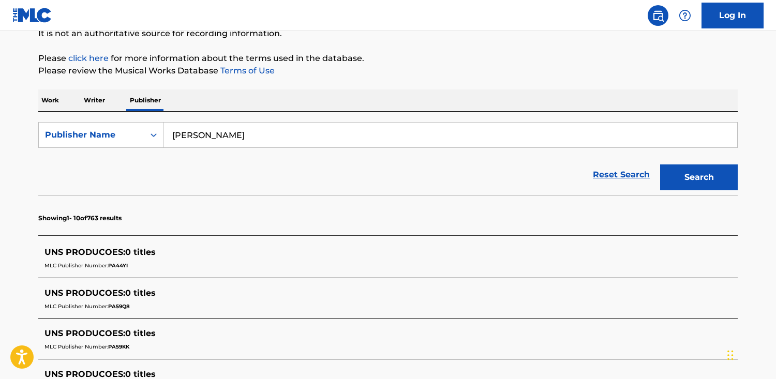
scroll to position [109, 0]
drag, startPoint x: 270, startPoint y: 138, endPoint x: -63, endPoint y: 130, distance: 332.7
click at [0, 130] on html "Accessibility Screen-Reader Guide, Feedback, and Issue Reporting | New window C…" at bounding box center [388, 80] width 776 height 379
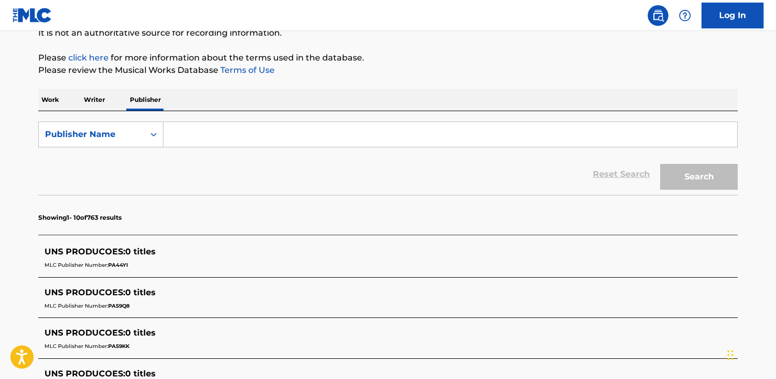
paste input "[PERSON_NAME] Tunes Inc"
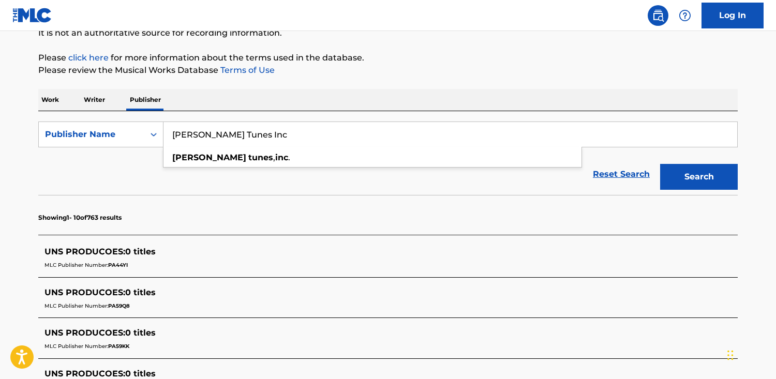
type input "[PERSON_NAME] Tunes Inc"
click at [660, 164] on button "Search" at bounding box center [699, 177] width 78 height 26
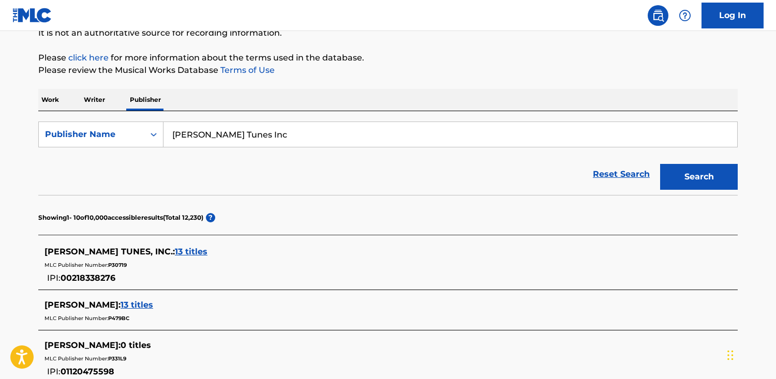
click at [175, 256] on span "13 titles" at bounding box center [191, 252] width 33 height 10
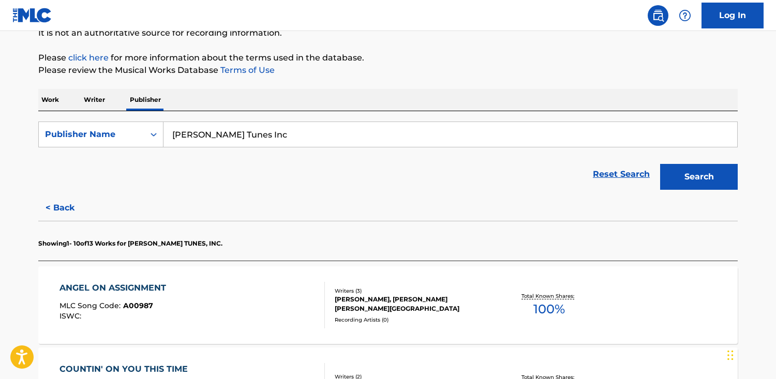
click at [264, 340] on div "ANGEL ON ASSIGNMENT MLC Song Code : A00987 ISWC : Writers ( 3 ) [PERSON_NAME], …" at bounding box center [387, 305] width 699 height 78
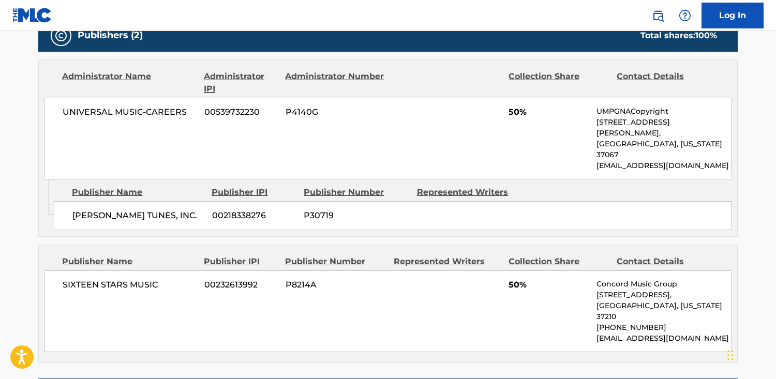
scroll to position [480, 0]
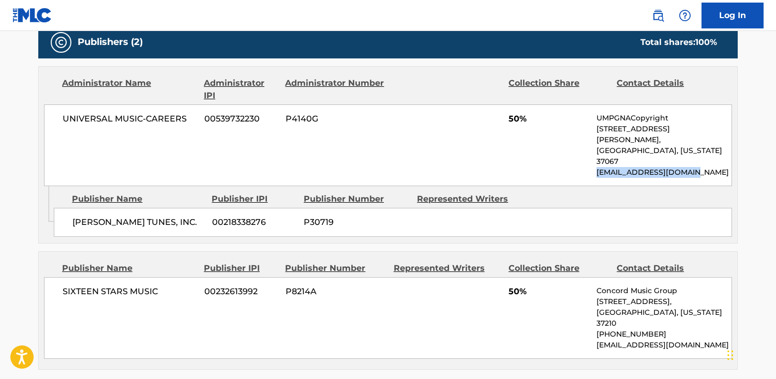
drag, startPoint x: 703, startPoint y: 151, endPoint x: 590, endPoint y: 152, distance: 112.3
click at [590, 152] on div "UNIVERSAL MUSIC-CAREERS 00539732230 P4140G 50% UMPGNACopyright [STREET_ADDRESS]…" at bounding box center [388, 146] width 688 height 82
